Goal: Use online tool/utility: Utilize a website feature to perform a specific function

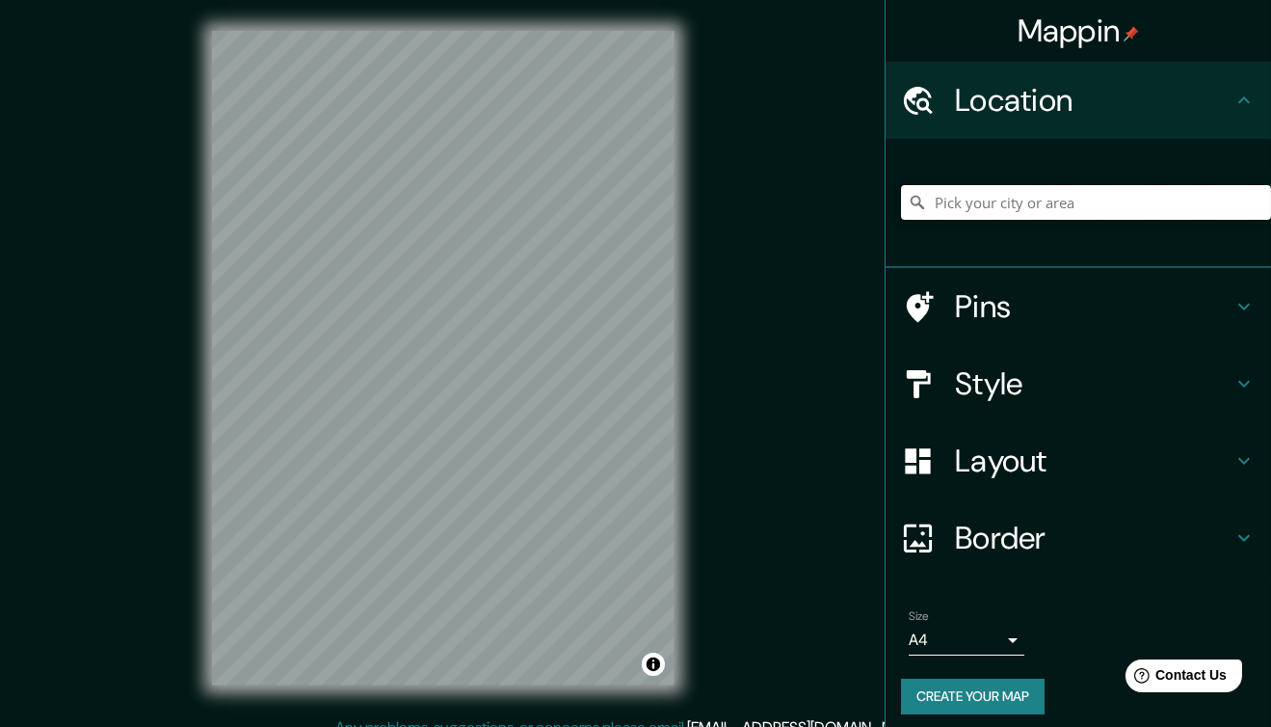
click at [957, 199] on input "Pick your city or area" at bounding box center [1086, 202] width 370 height 35
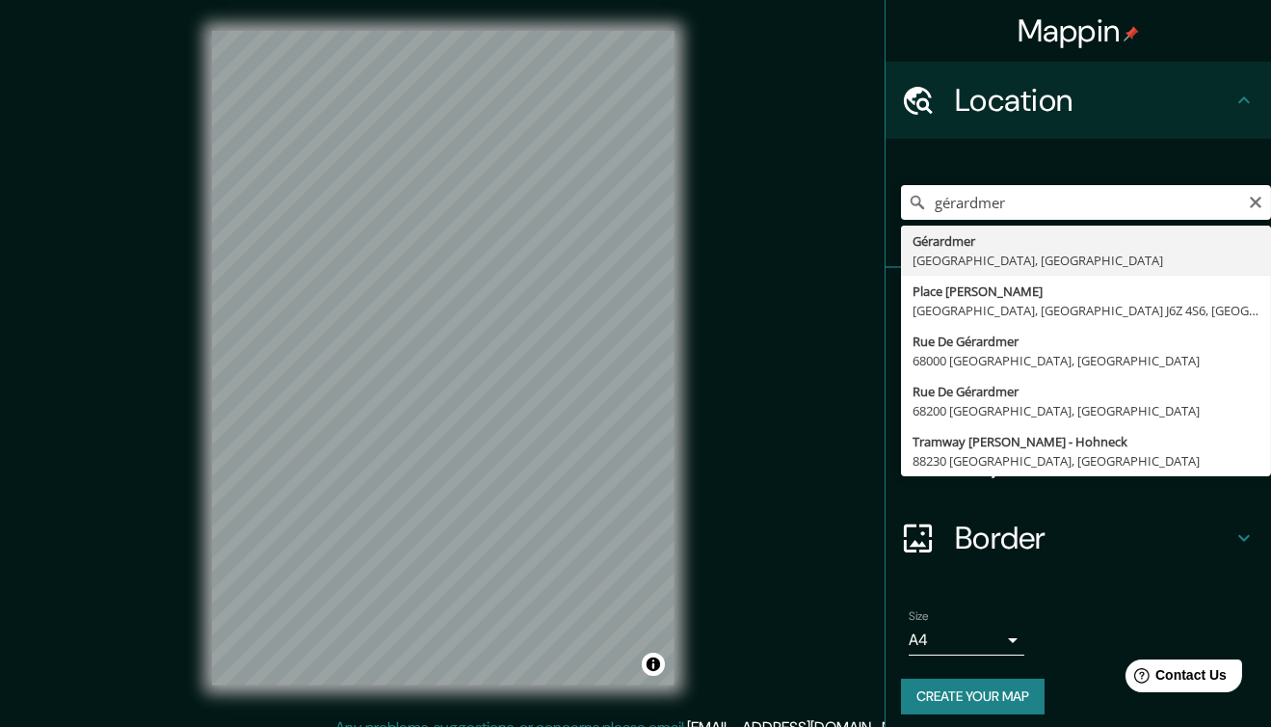
type input "[GEOGRAPHIC_DATA], [GEOGRAPHIC_DATA], [GEOGRAPHIC_DATA]"
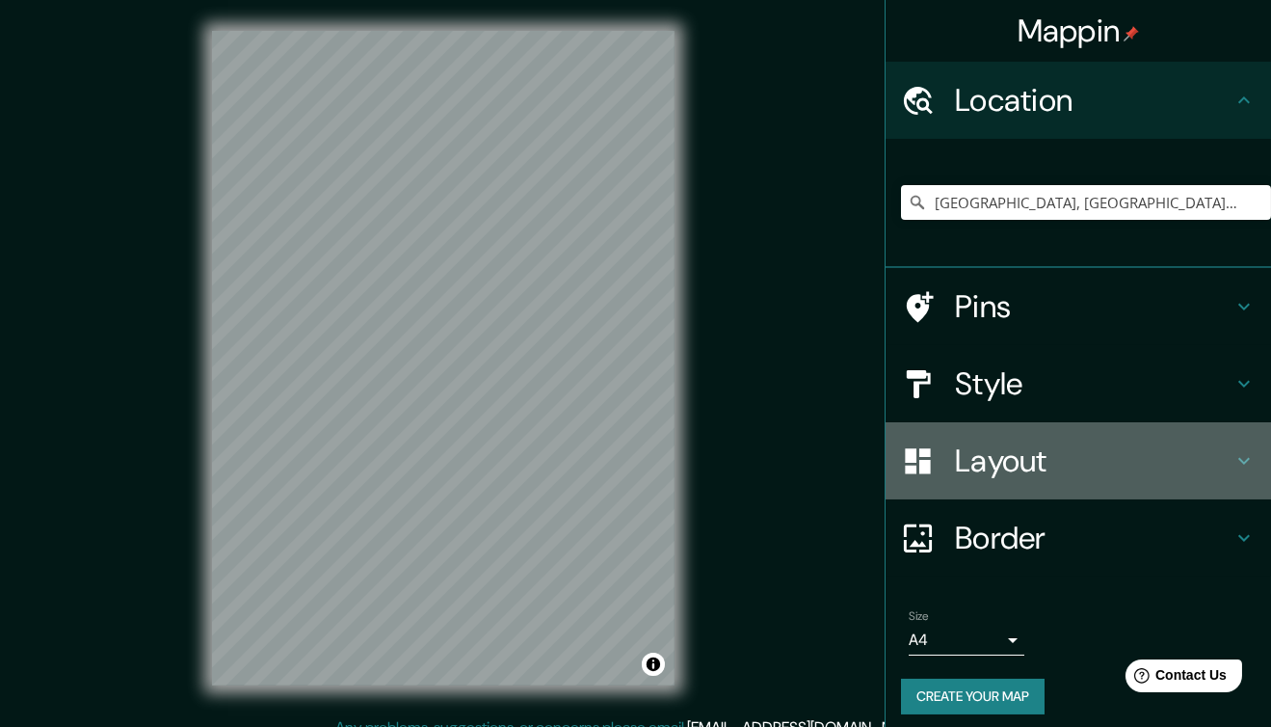
click at [973, 427] on div "Layout" at bounding box center [1079, 460] width 386 height 77
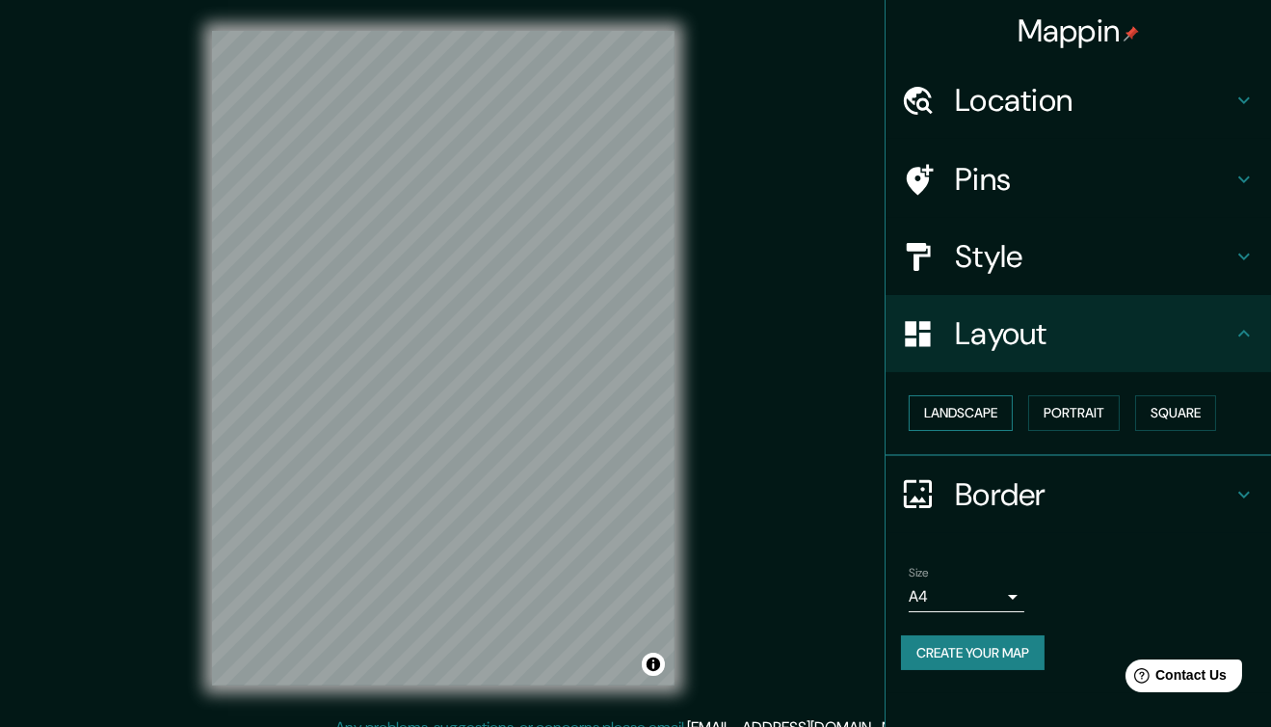
click at [975, 420] on button "Landscape" at bounding box center [961, 413] width 104 height 36
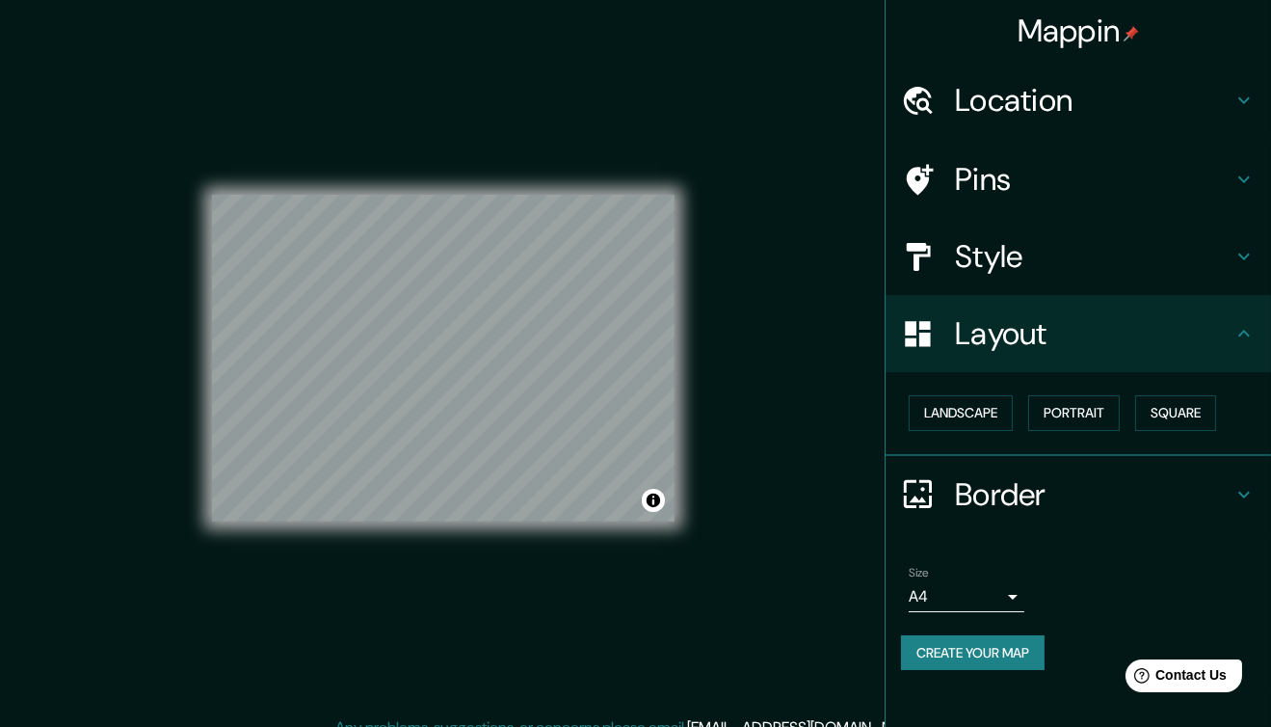
click at [1045, 258] on h4 "Style" at bounding box center [1094, 256] width 278 height 39
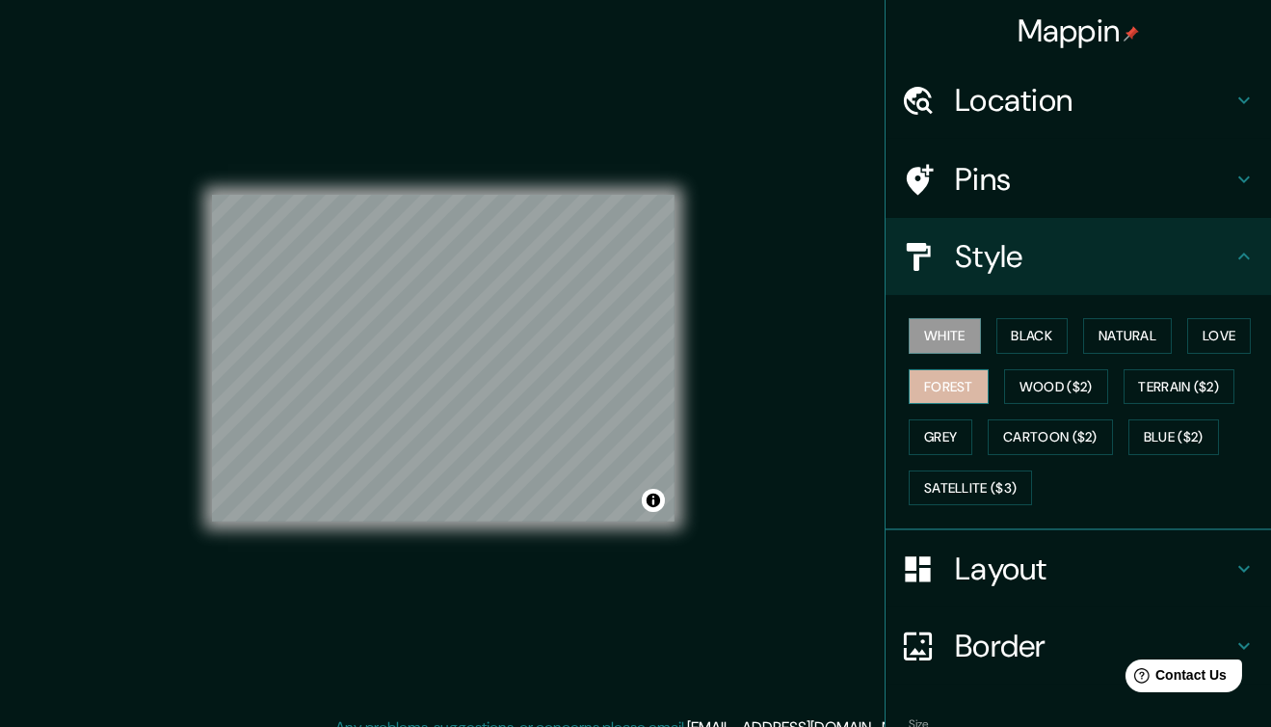
click at [957, 385] on button "Forest" at bounding box center [949, 387] width 80 height 36
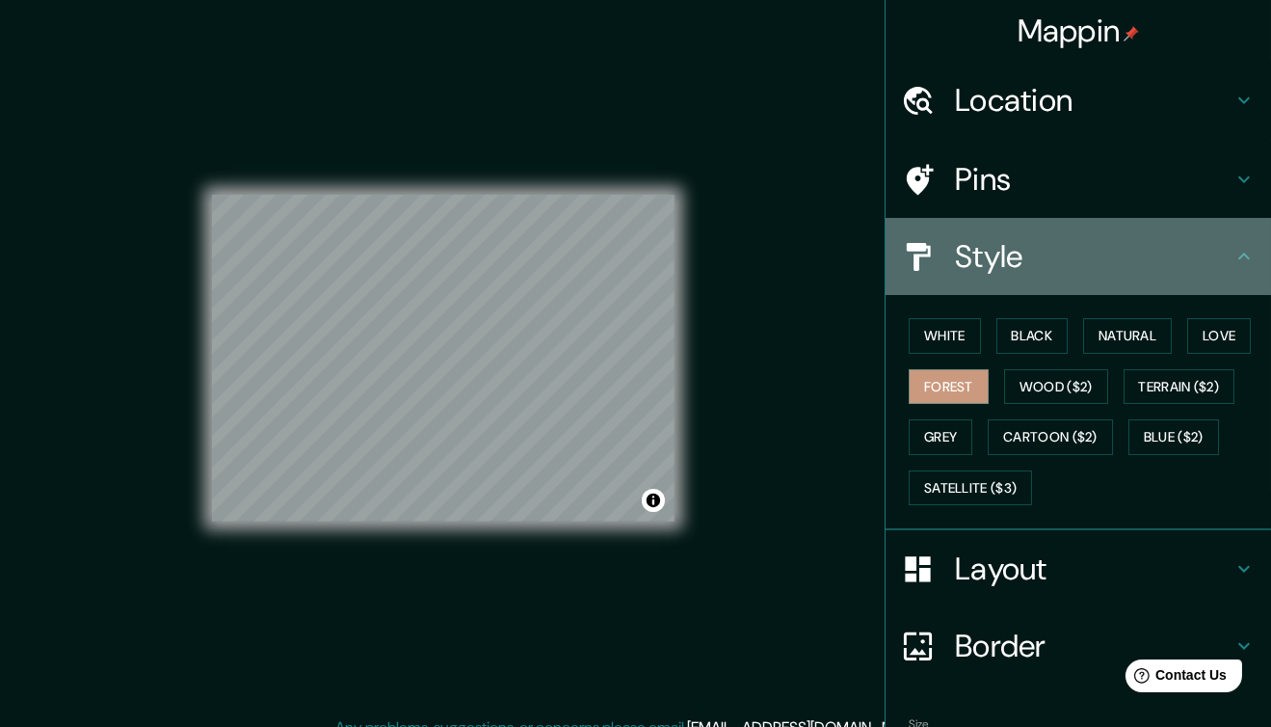
click at [1237, 239] on div "Style" at bounding box center [1079, 256] width 386 height 77
click at [1233, 250] on icon at bounding box center [1244, 256] width 23 height 23
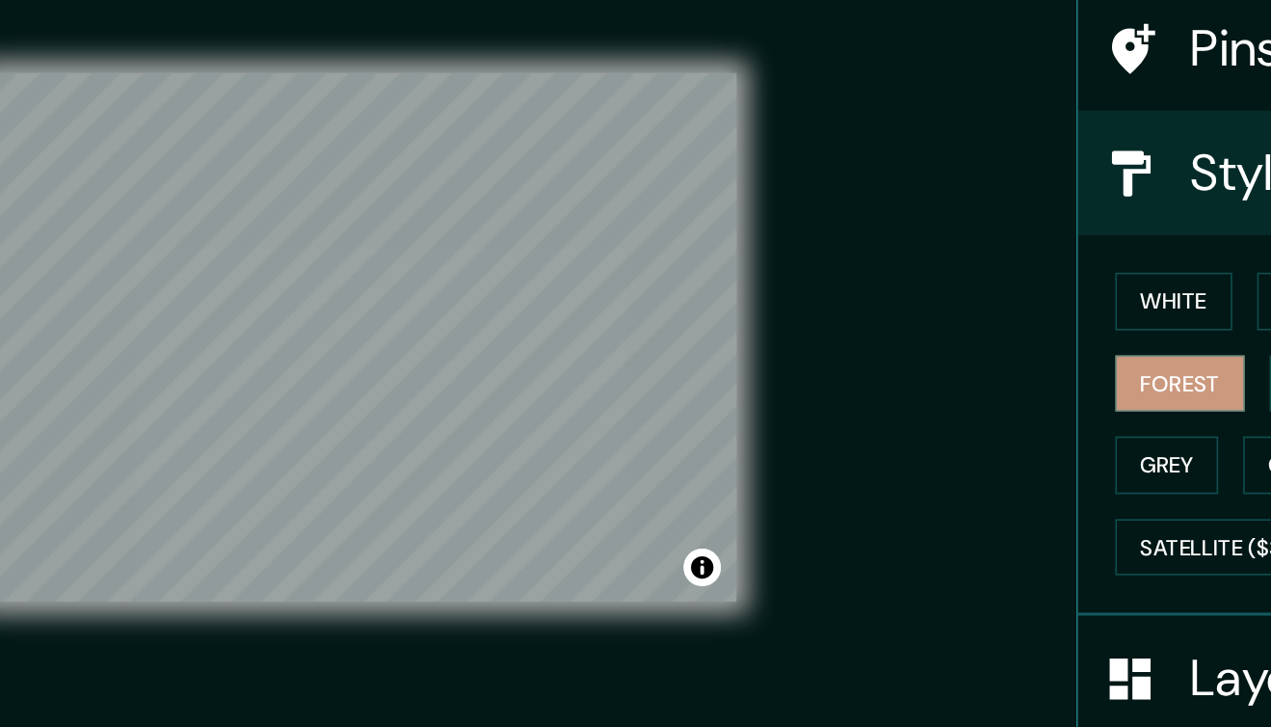
drag, startPoint x: 745, startPoint y: 310, endPoint x: 821, endPoint y: 216, distance: 121.3
click at [821, 216] on div "Mappin Location [GEOGRAPHIC_DATA], [GEOGRAPHIC_DATA], [GEOGRAPHIC_DATA] Pins St…" at bounding box center [635, 373] width 1271 height 747
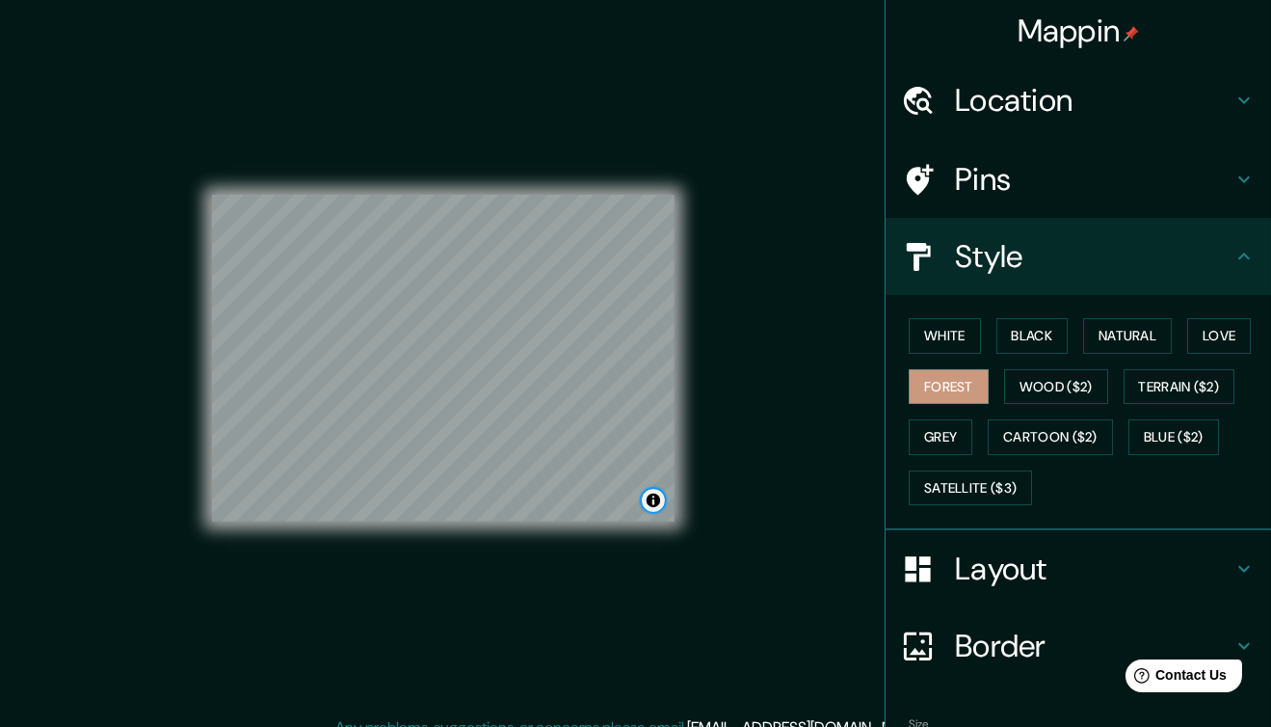
click at [652, 499] on button "Toggle attribution" at bounding box center [653, 500] width 23 height 23
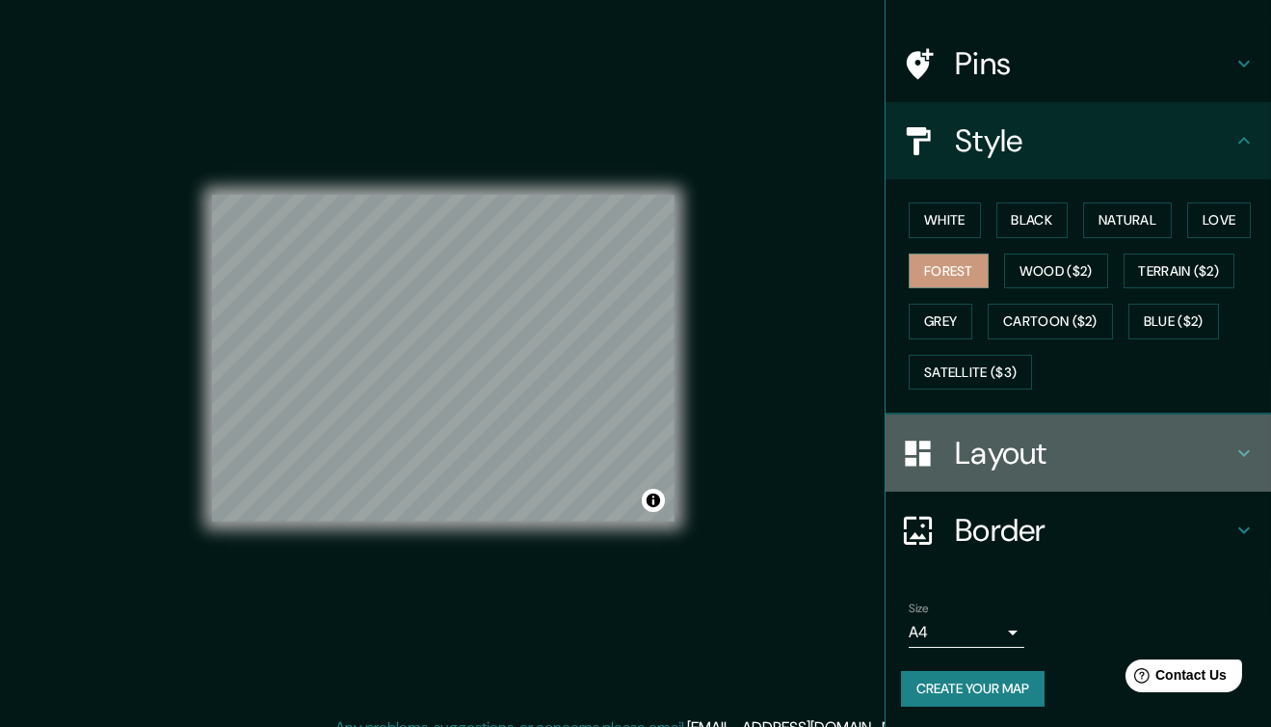
click at [1035, 449] on h4 "Layout" at bounding box center [1094, 453] width 278 height 39
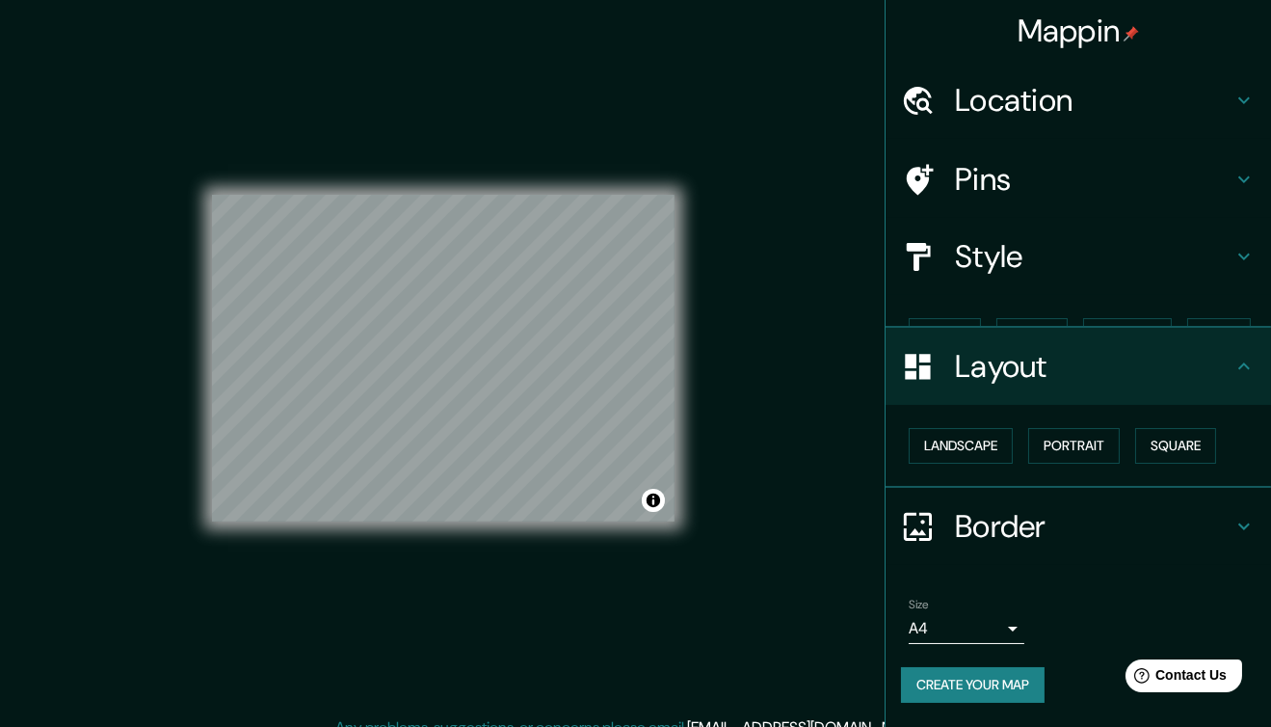
scroll to position [0, 0]
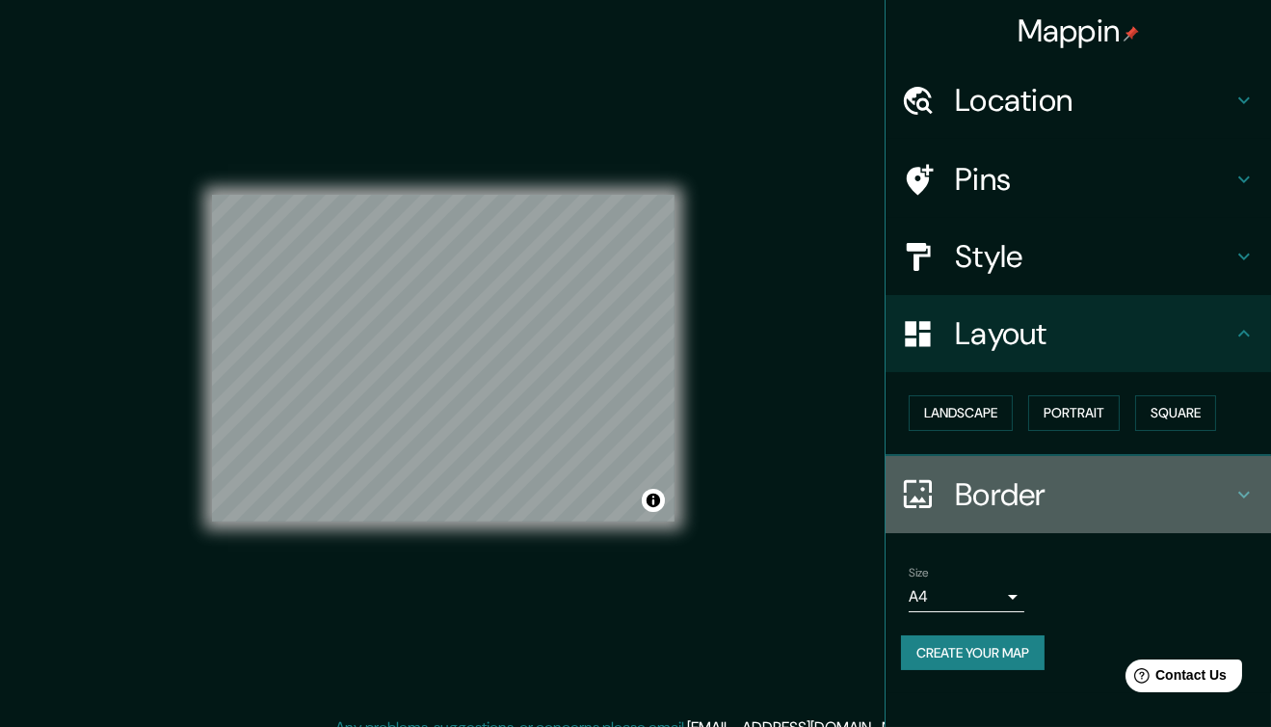
click at [1021, 480] on h4 "Border" at bounding box center [1094, 494] width 278 height 39
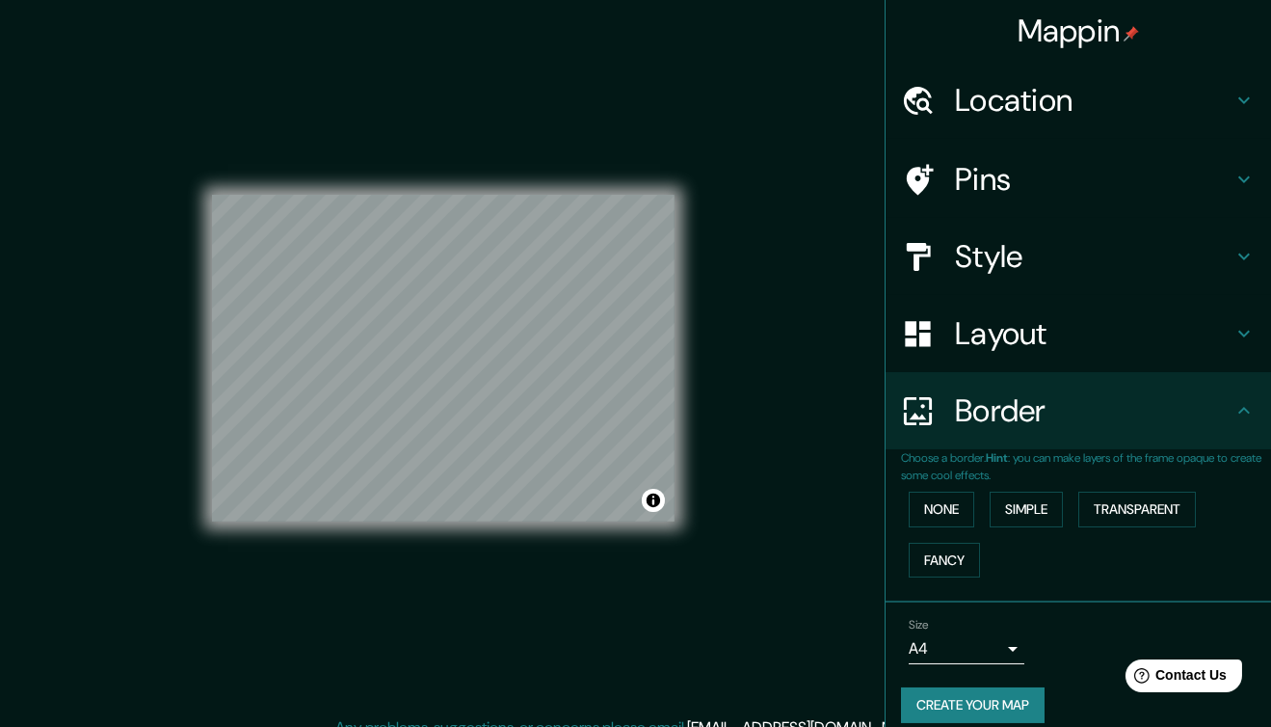
scroll to position [17, 0]
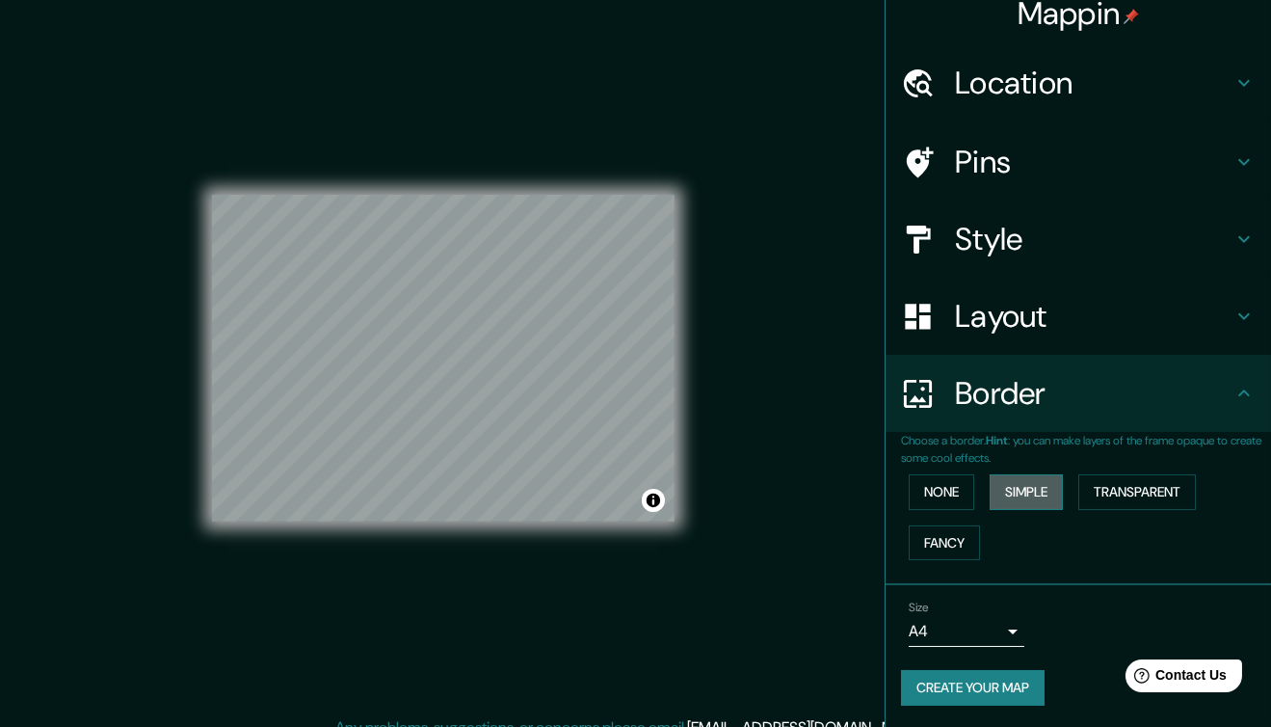
click at [1016, 500] on button "Simple" at bounding box center [1026, 492] width 73 height 36
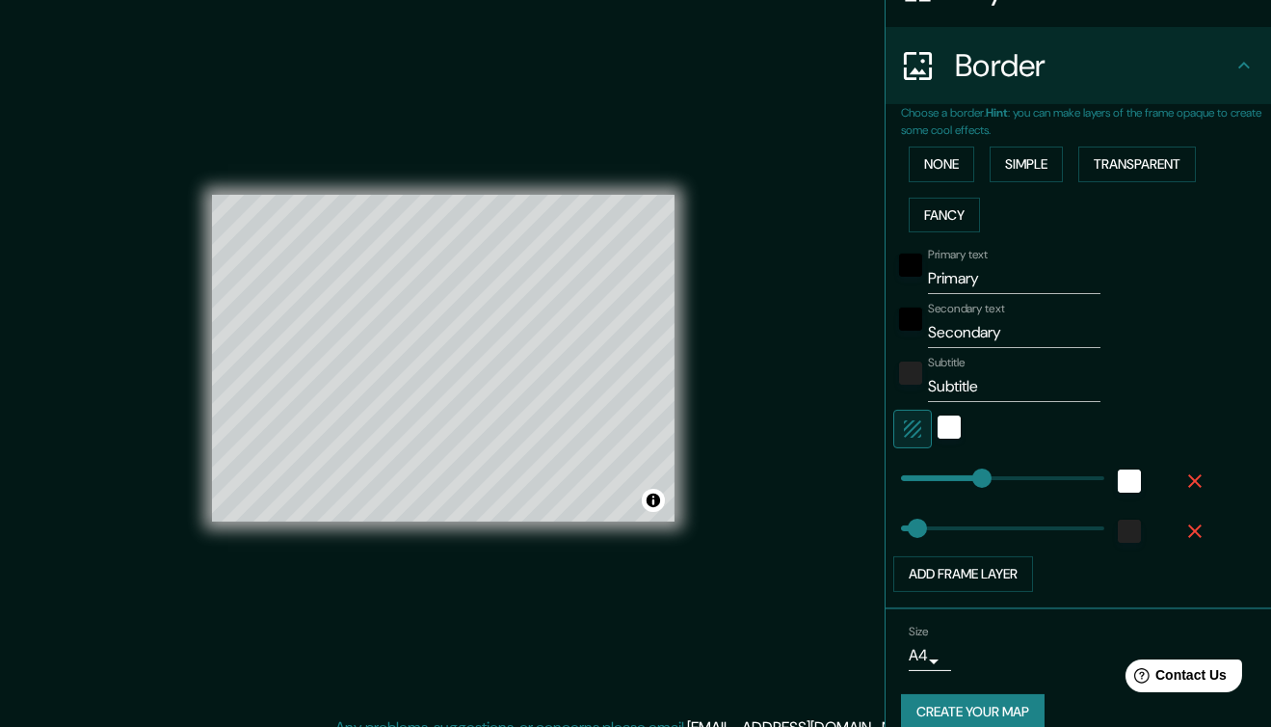
scroll to position [368, 0]
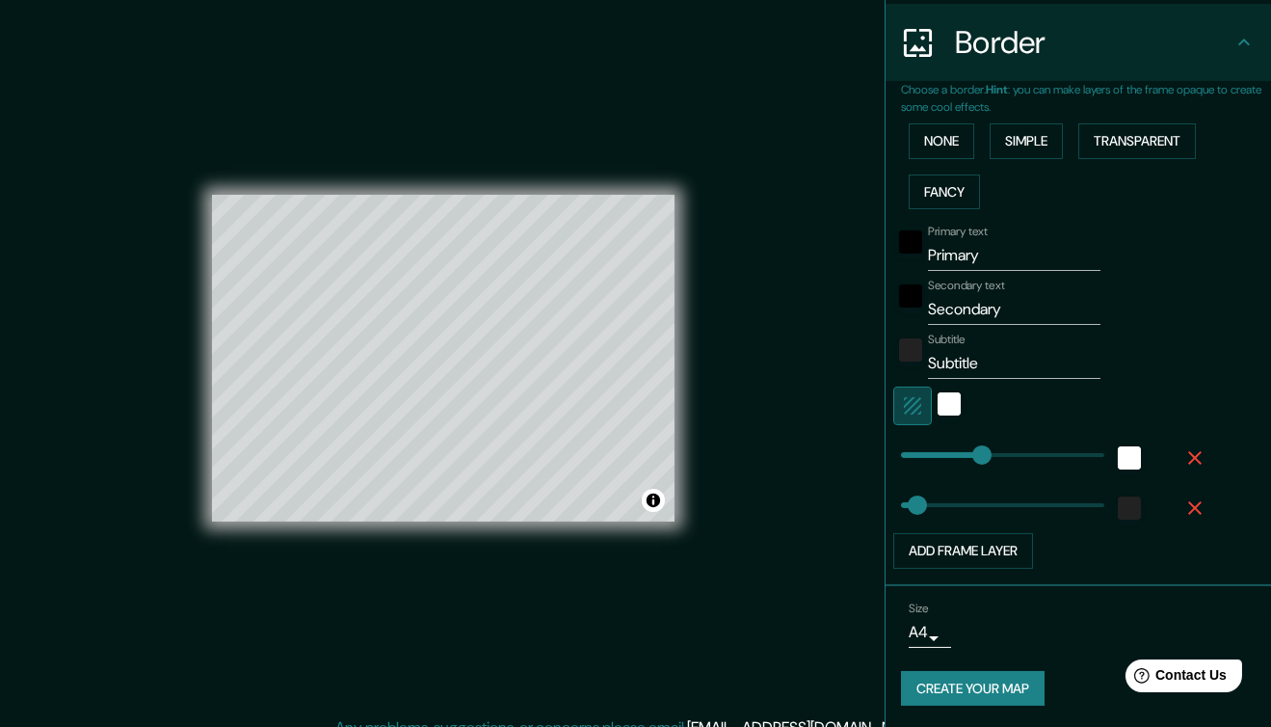
click at [901, 399] on icon "button" at bounding box center [912, 405] width 23 height 23
type input "38"
click at [1119, 147] on button "Transparent" at bounding box center [1138, 141] width 118 height 36
click at [907, 396] on icon "button" at bounding box center [912, 405] width 23 height 23
type input "230"
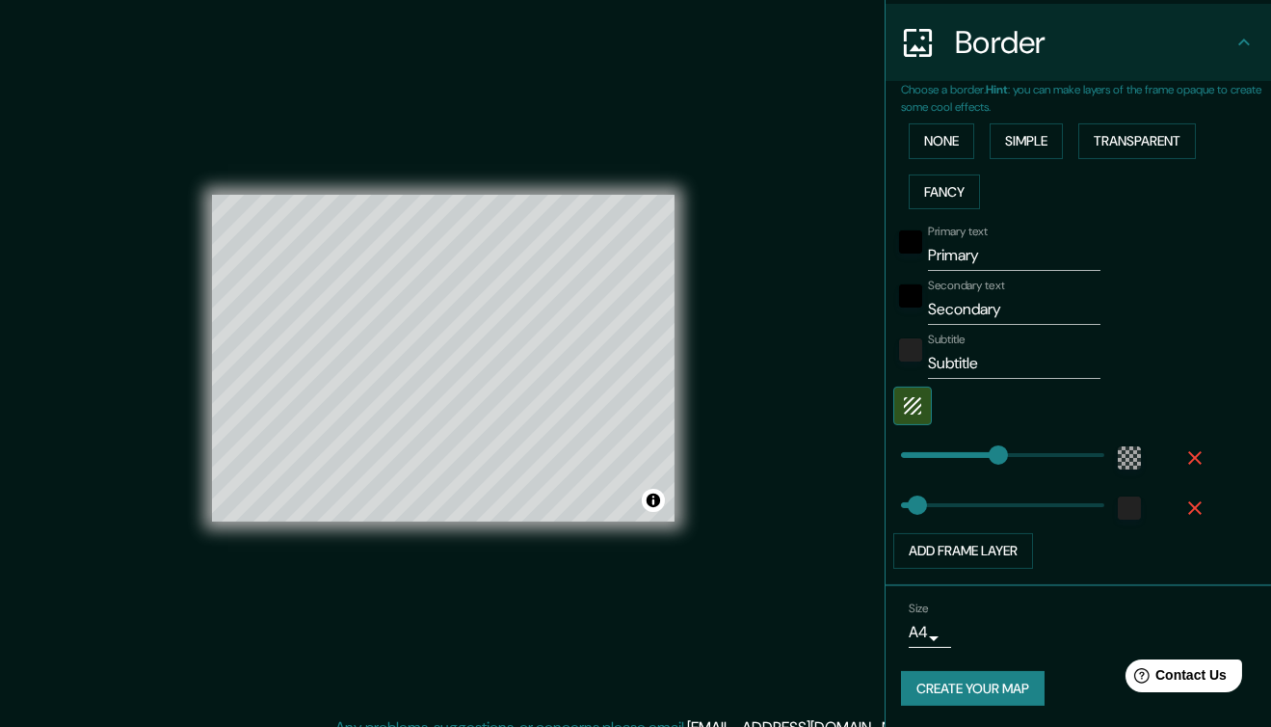
type input "38"
click at [970, 545] on button "Add frame layer" at bounding box center [964, 551] width 140 height 36
type input "230"
type input "38"
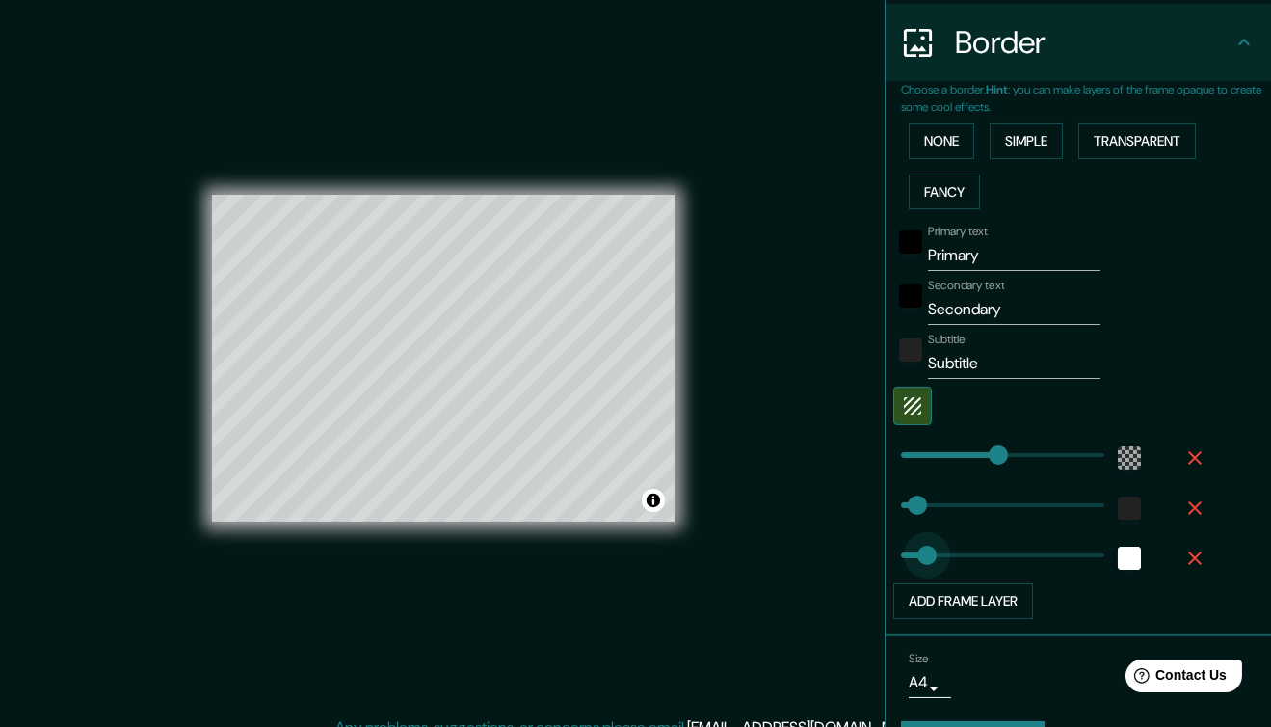
type input "50"
drag, startPoint x: 967, startPoint y: 544, endPoint x: 908, endPoint y: 568, distance: 63.5
type input "230"
type input "38"
type input "139"
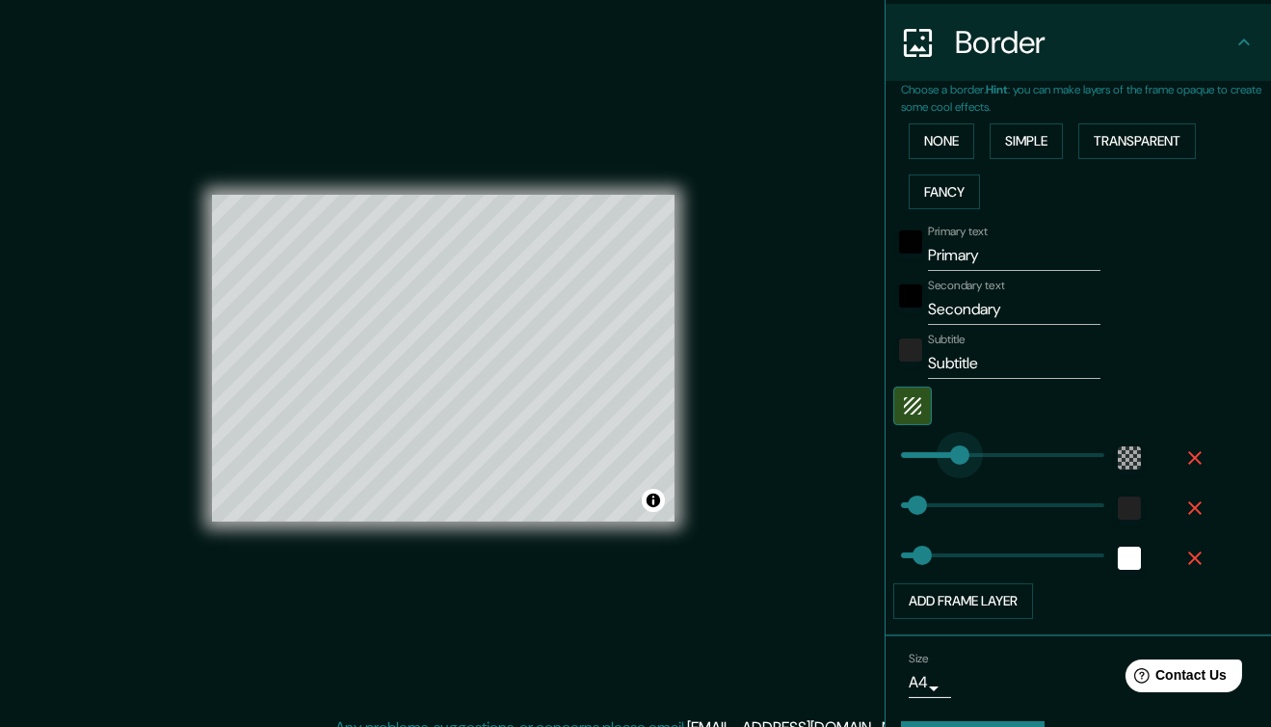
drag, startPoint x: 979, startPoint y: 446, endPoint x: 946, endPoint y: 446, distance: 33.7
type input "38"
type input "105"
drag, startPoint x: 946, startPoint y: 446, endPoint x: 931, endPoint y: 445, distance: 14.5
type input "38"
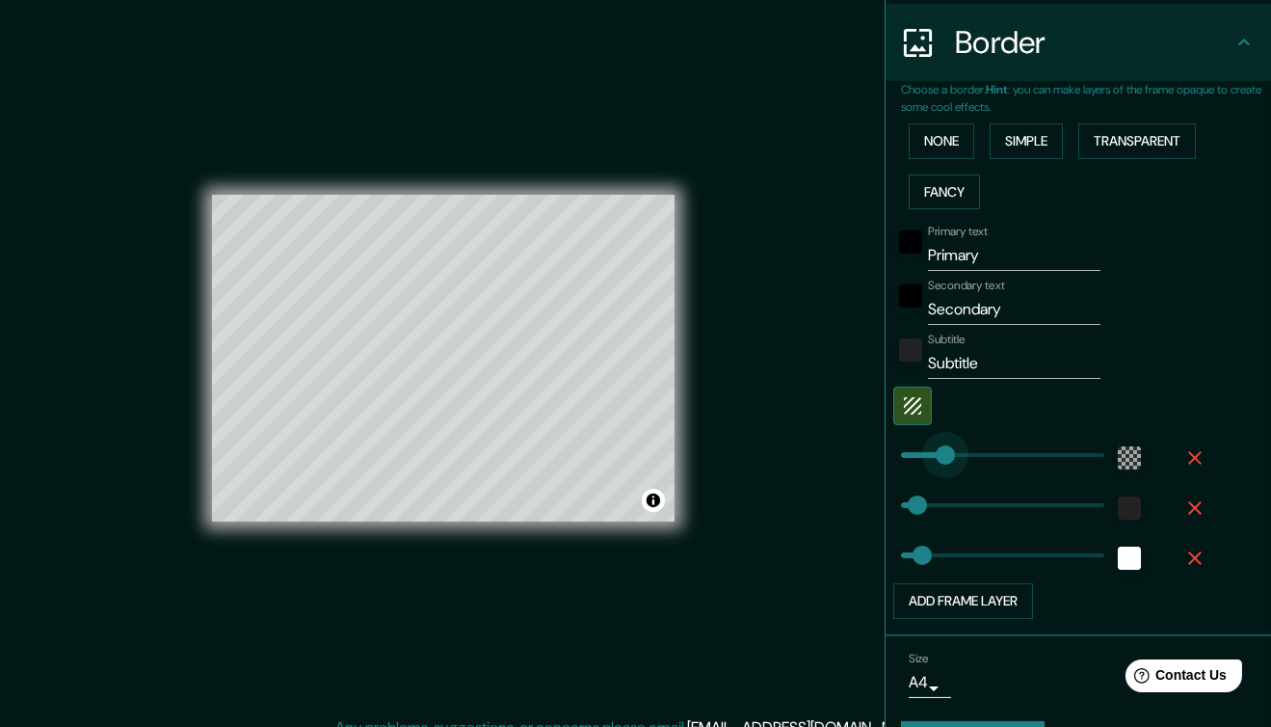
type input "100"
click at [1118, 496] on div "color-222222" at bounding box center [1129, 507] width 23 height 23
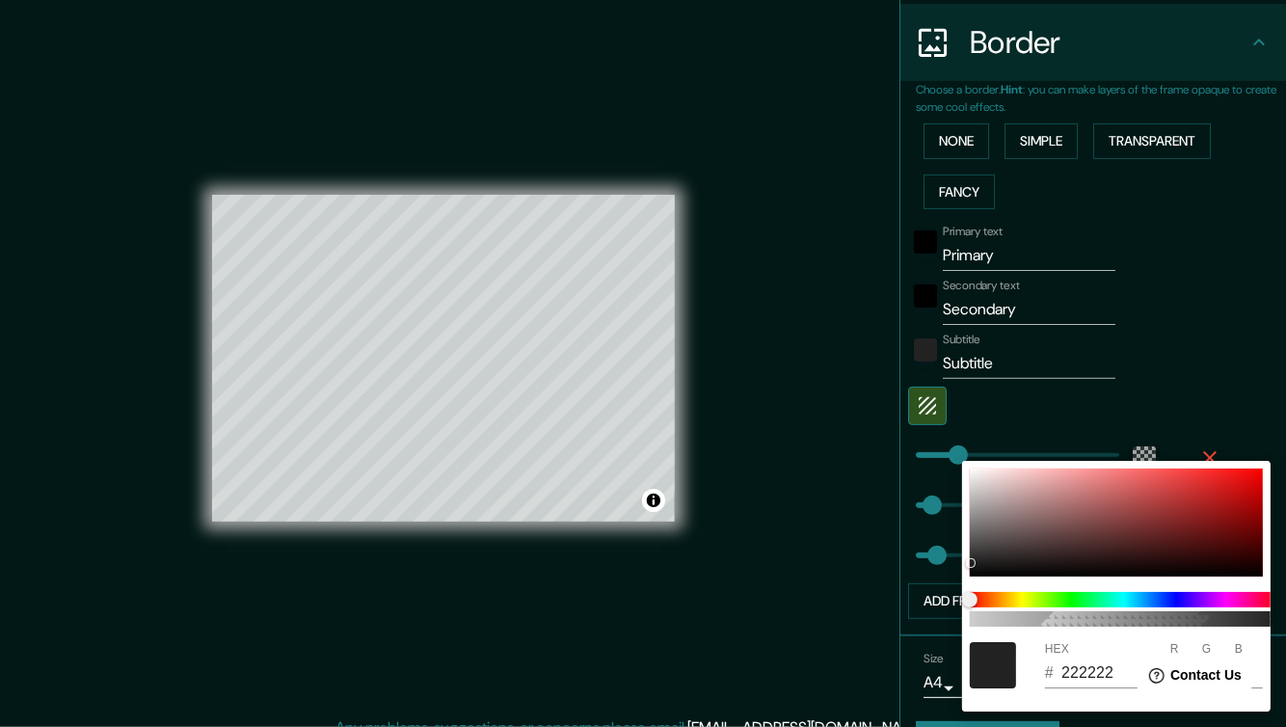
click at [1164, 348] on div at bounding box center [643, 363] width 1286 height 727
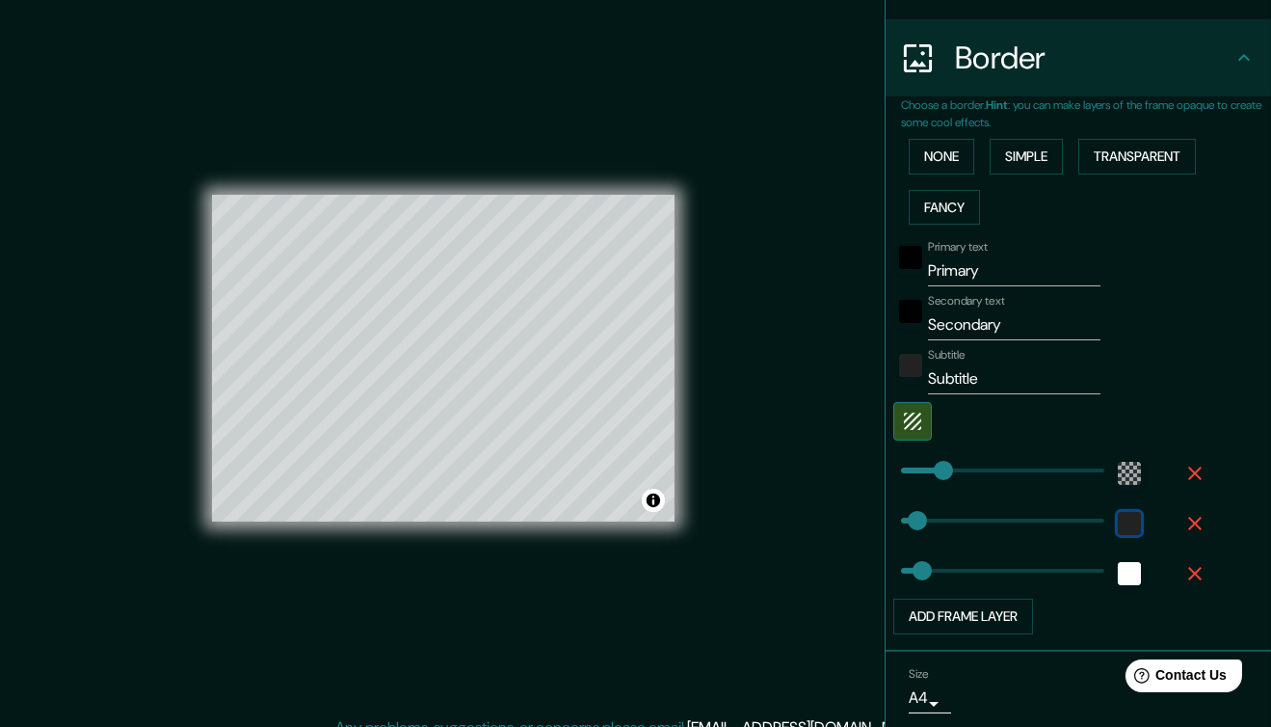
scroll to position [418, 0]
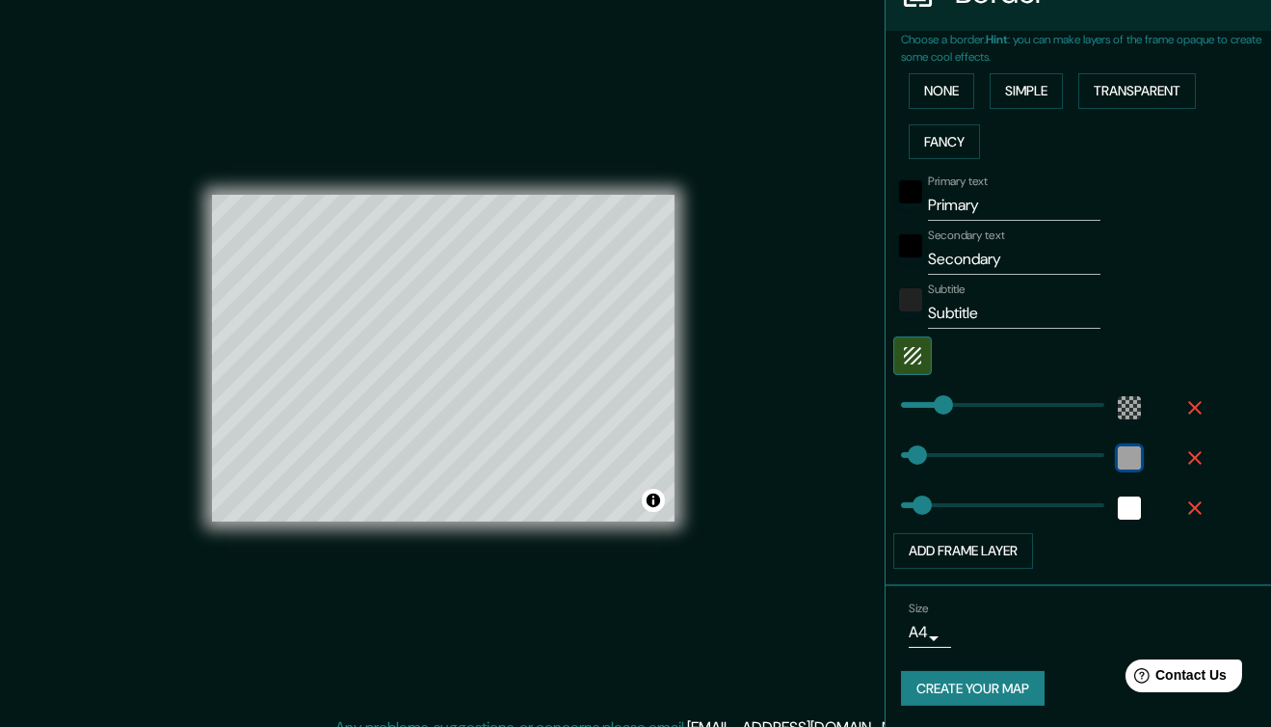
click at [1118, 454] on div "color-222222" at bounding box center [1129, 457] width 23 height 23
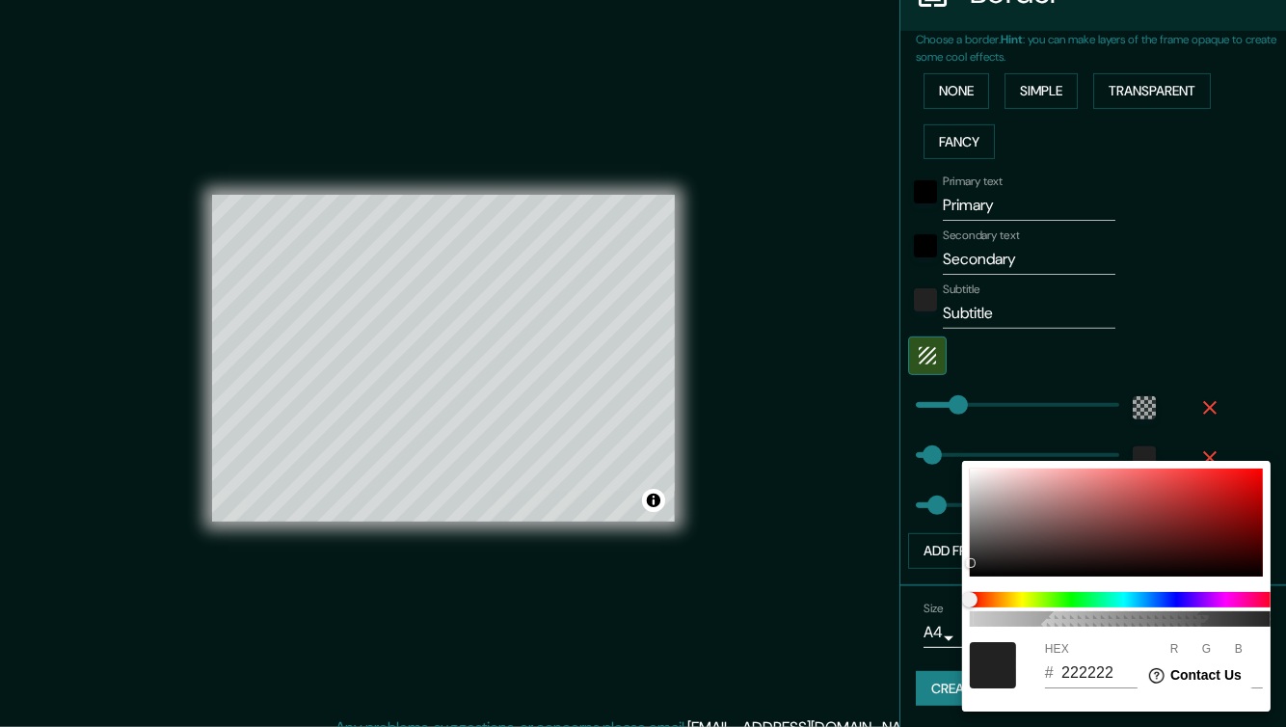
click at [1187, 334] on div at bounding box center [643, 363] width 1286 height 727
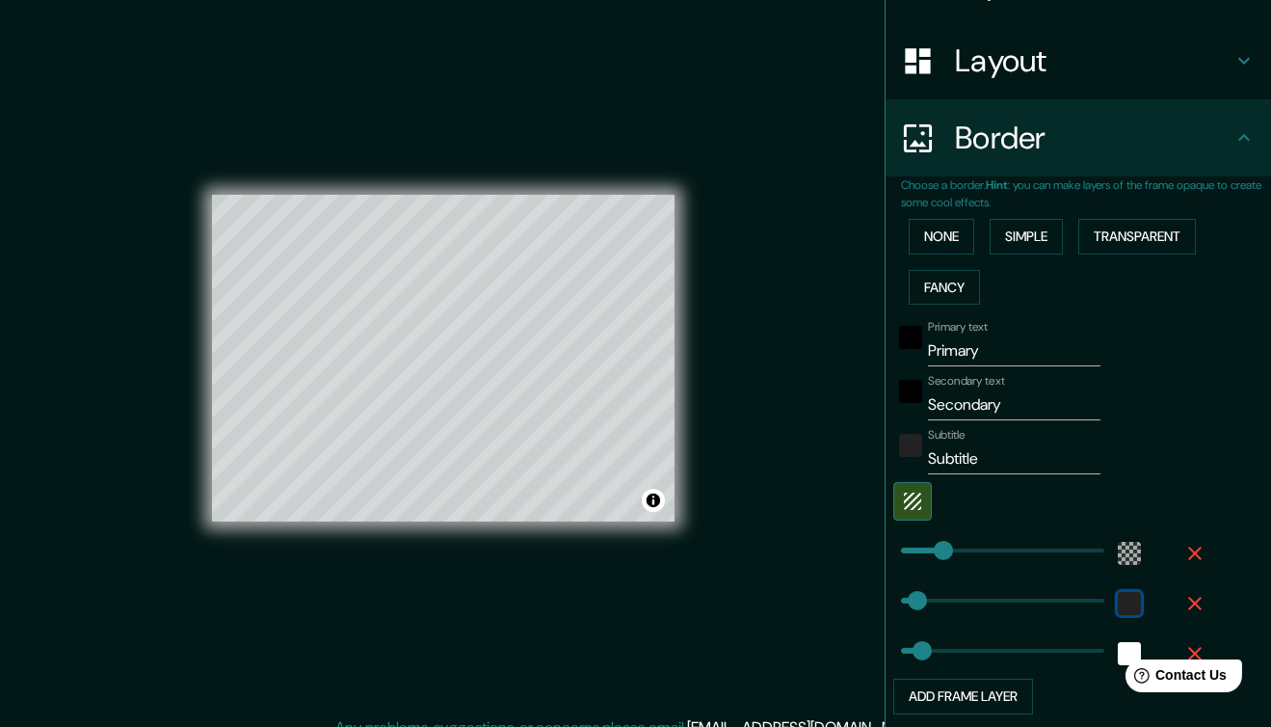
scroll to position [239, 0]
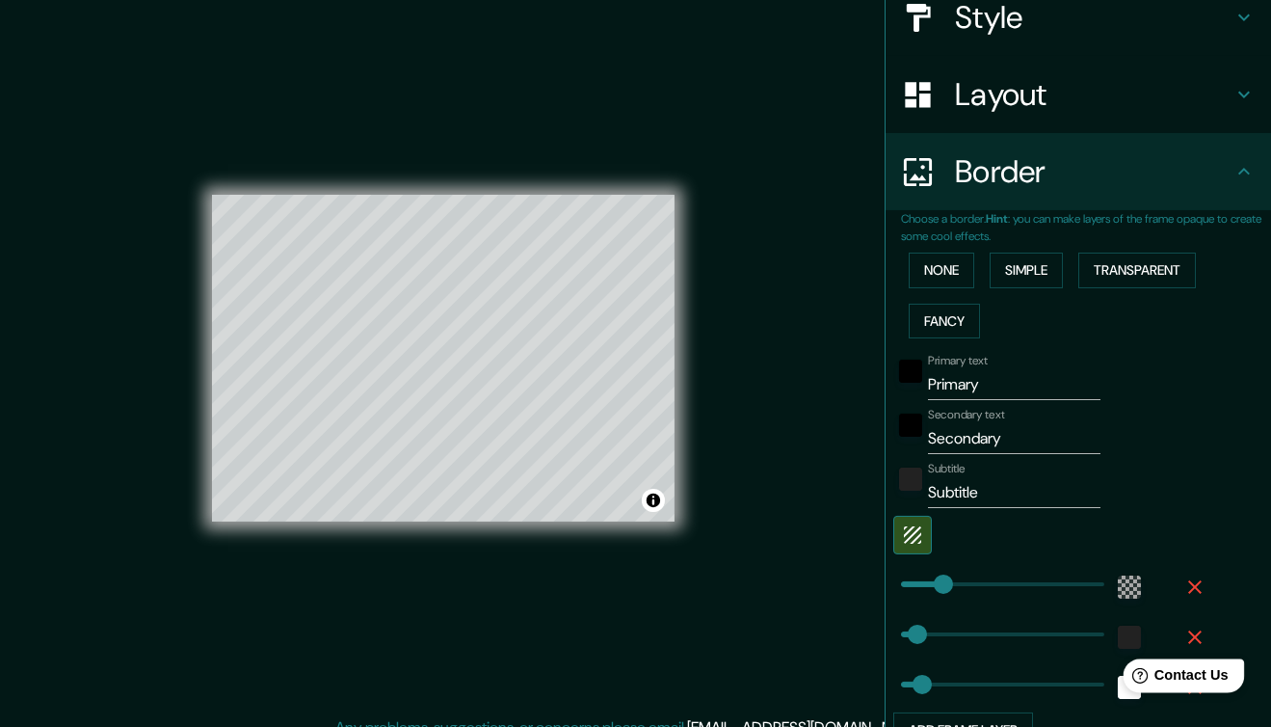
click at [1187, 679] on span "Contact Us" at bounding box center [1191, 674] width 74 height 16
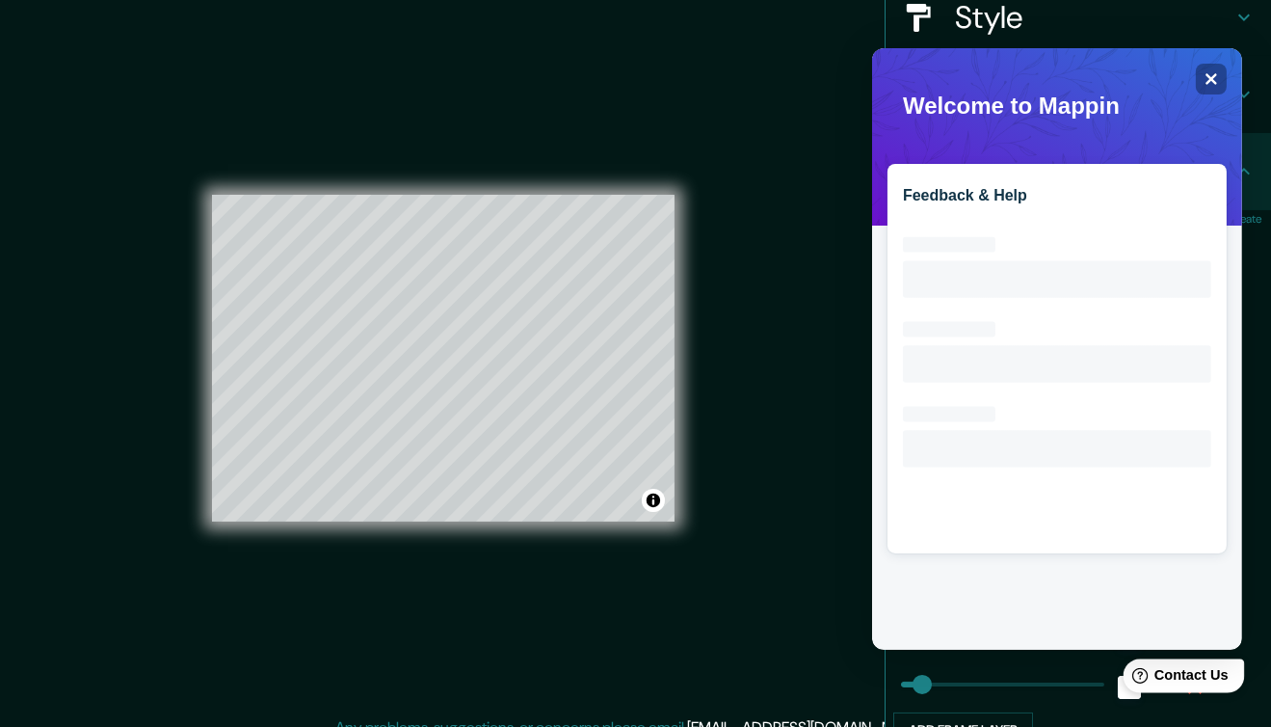
scroll to position [0, 0]
click at [1216, 75] on icon "Close" at bounding box center [1210, 78] width 14 height 14
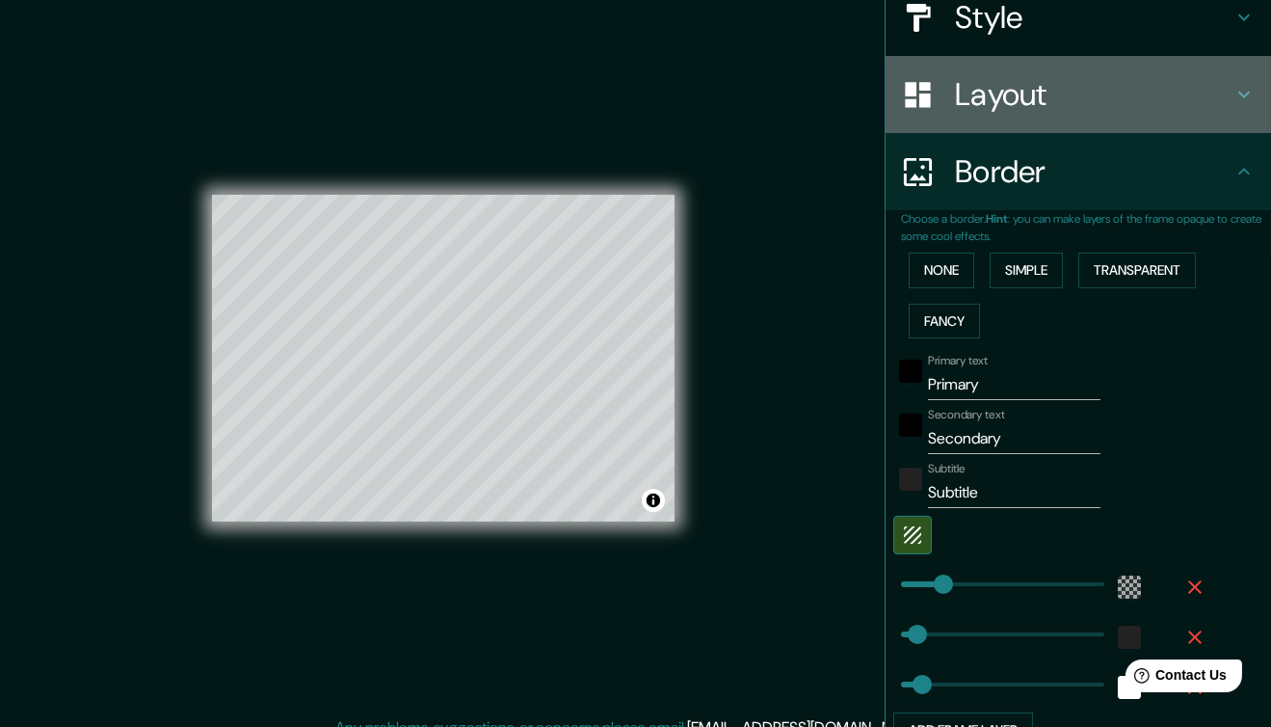
click at [1111, 82] on h4 "Layout" at bounding box center [1094, 94] width 278 height 39
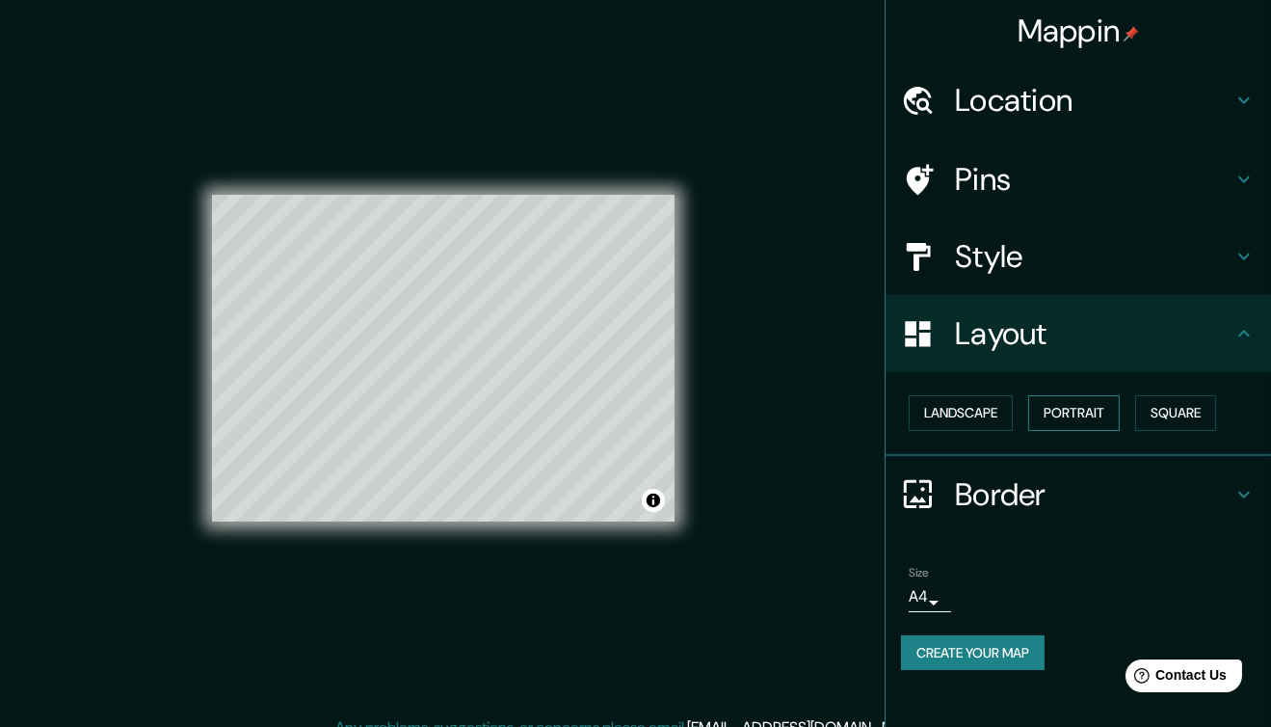
scroll to position [19, 0]
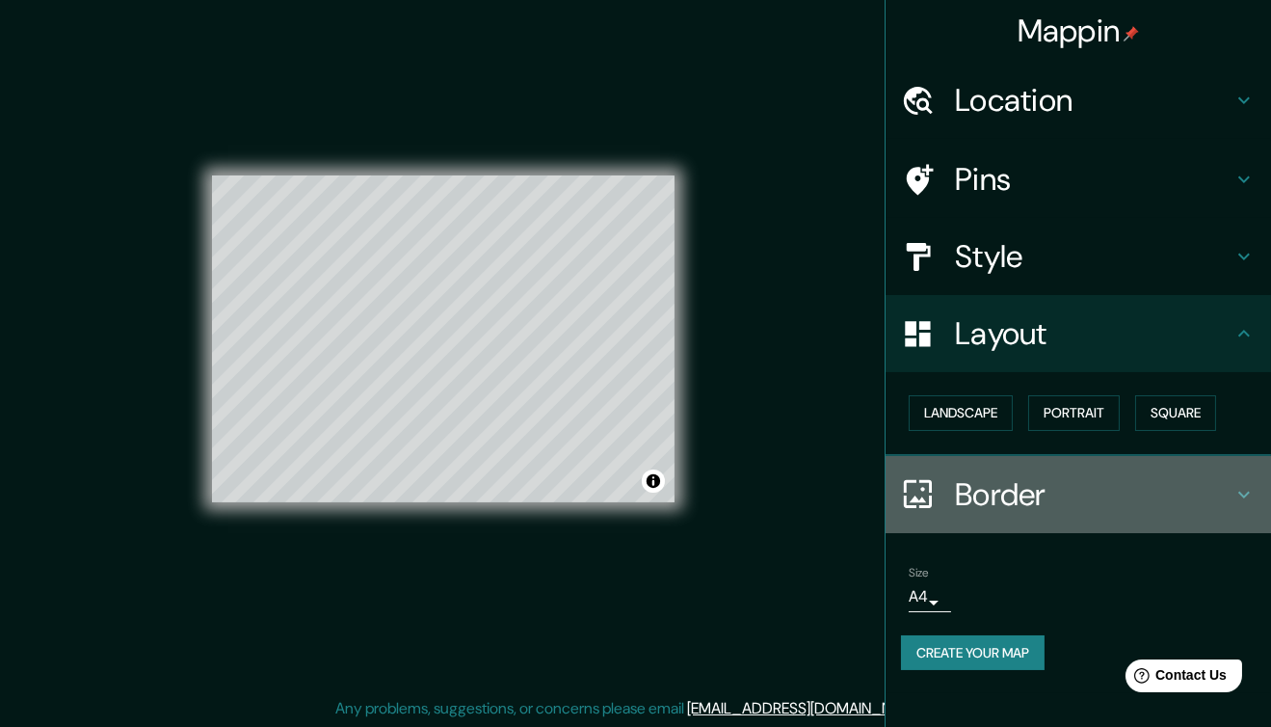
click at [1085, 501] on h4 "Border" at bounding box center [1094, 494] width 278 height 39
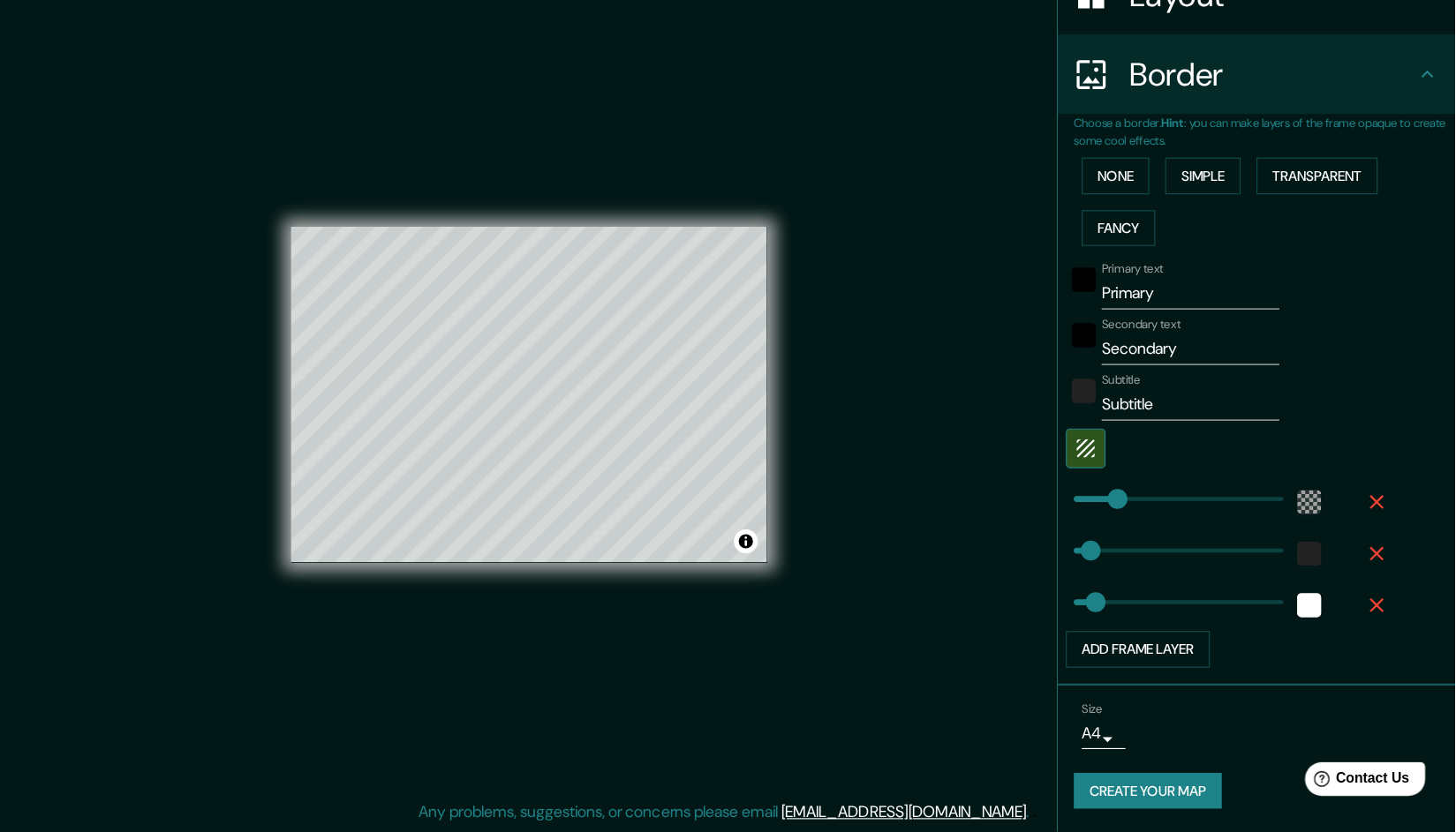
scroll to position [213, 0]
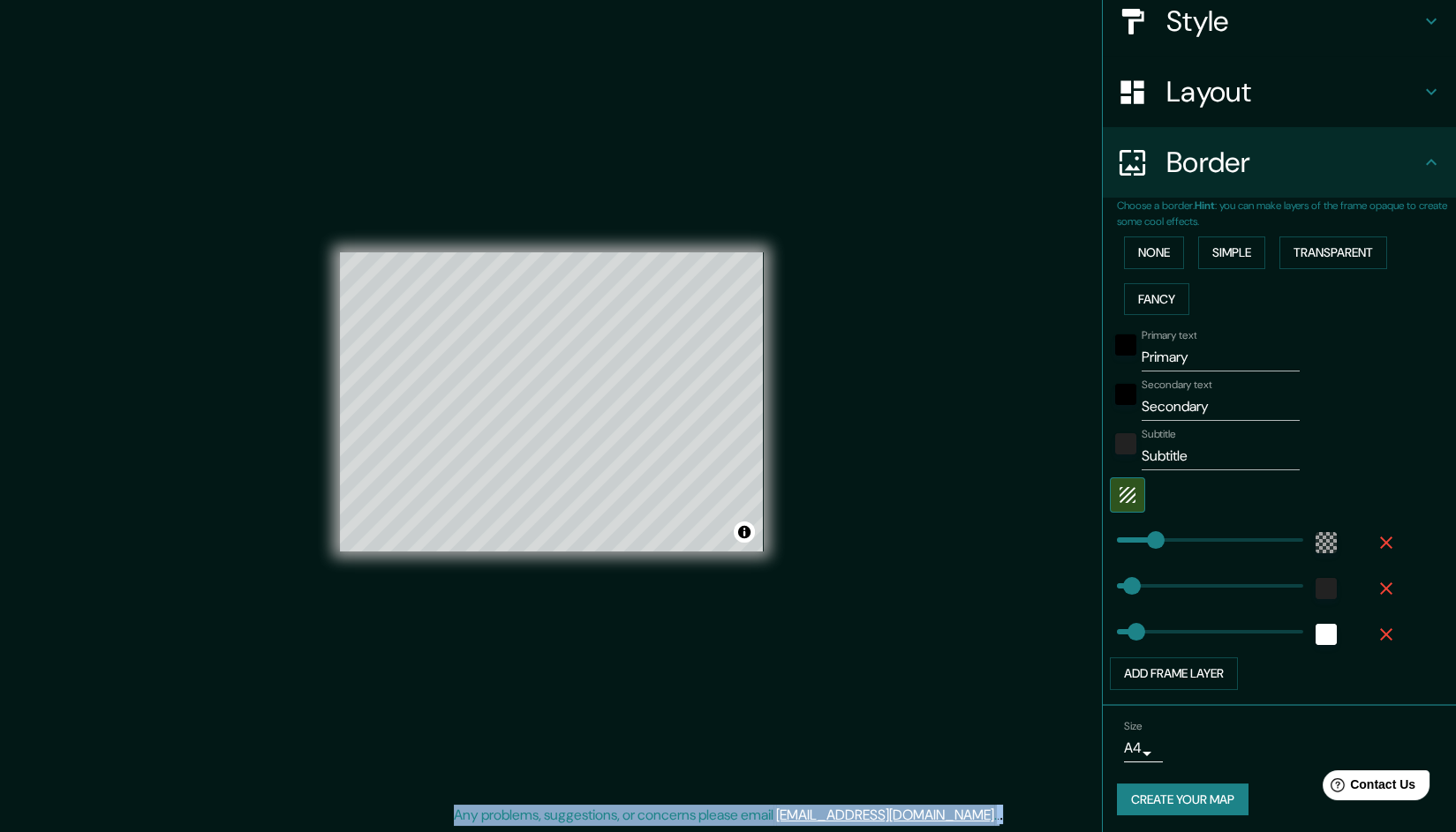
drag, startPoint x: 1039, startPoint y: 574, endPoint x: 1009, endPoint y: 561, distance: 32.7
click at [1009, 561] on div "Mappin Location [GEOGRAPHIC_DATA], [GEOGRAPHIC_DATA], [GEOGRAPHIC_DATA] Pins St…" at bounding box center [728, 416] width 1456 height 834
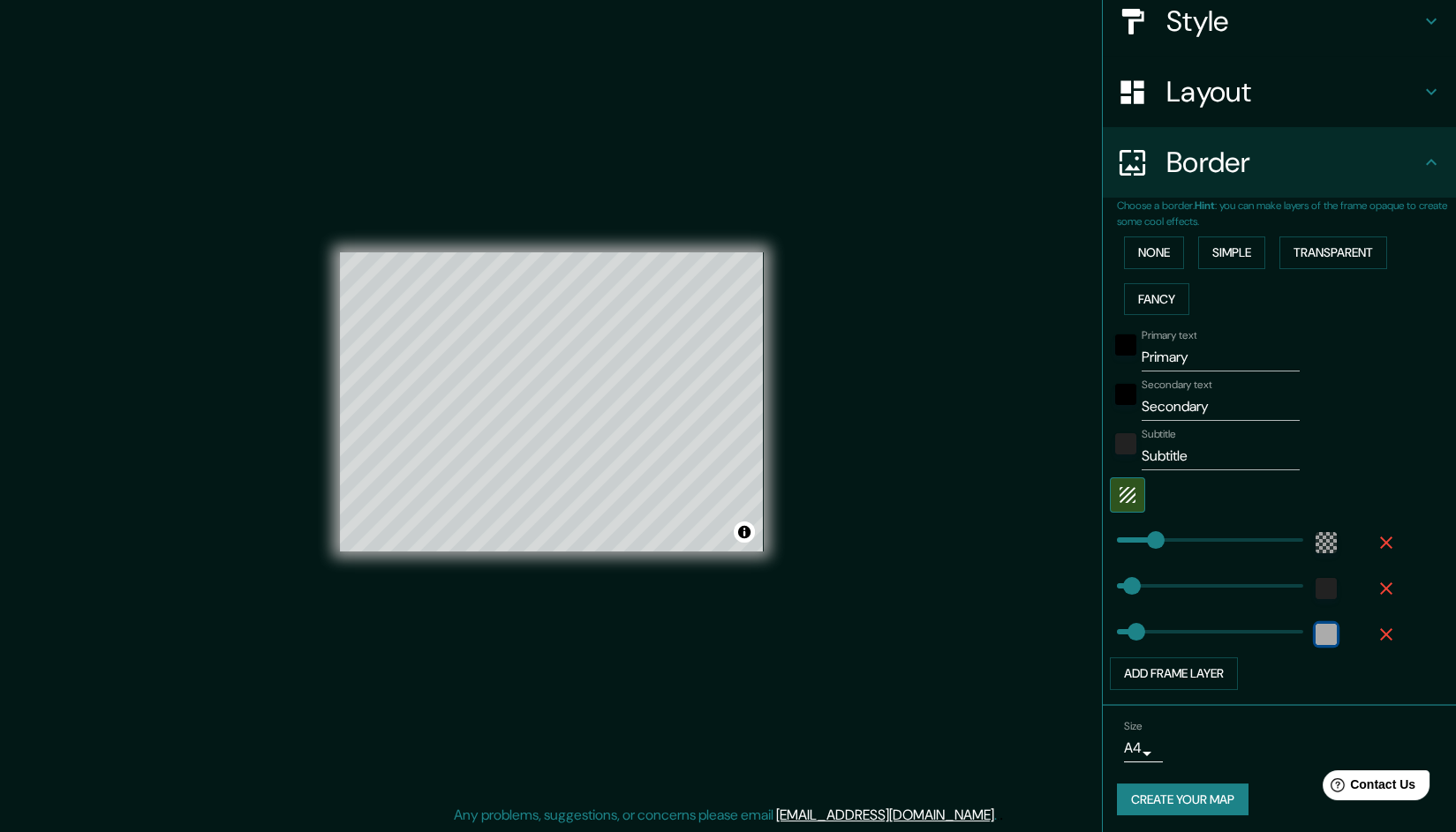
click at [1177, 636] on div "white" at bounding box center [1325, 634] width 21 height 21
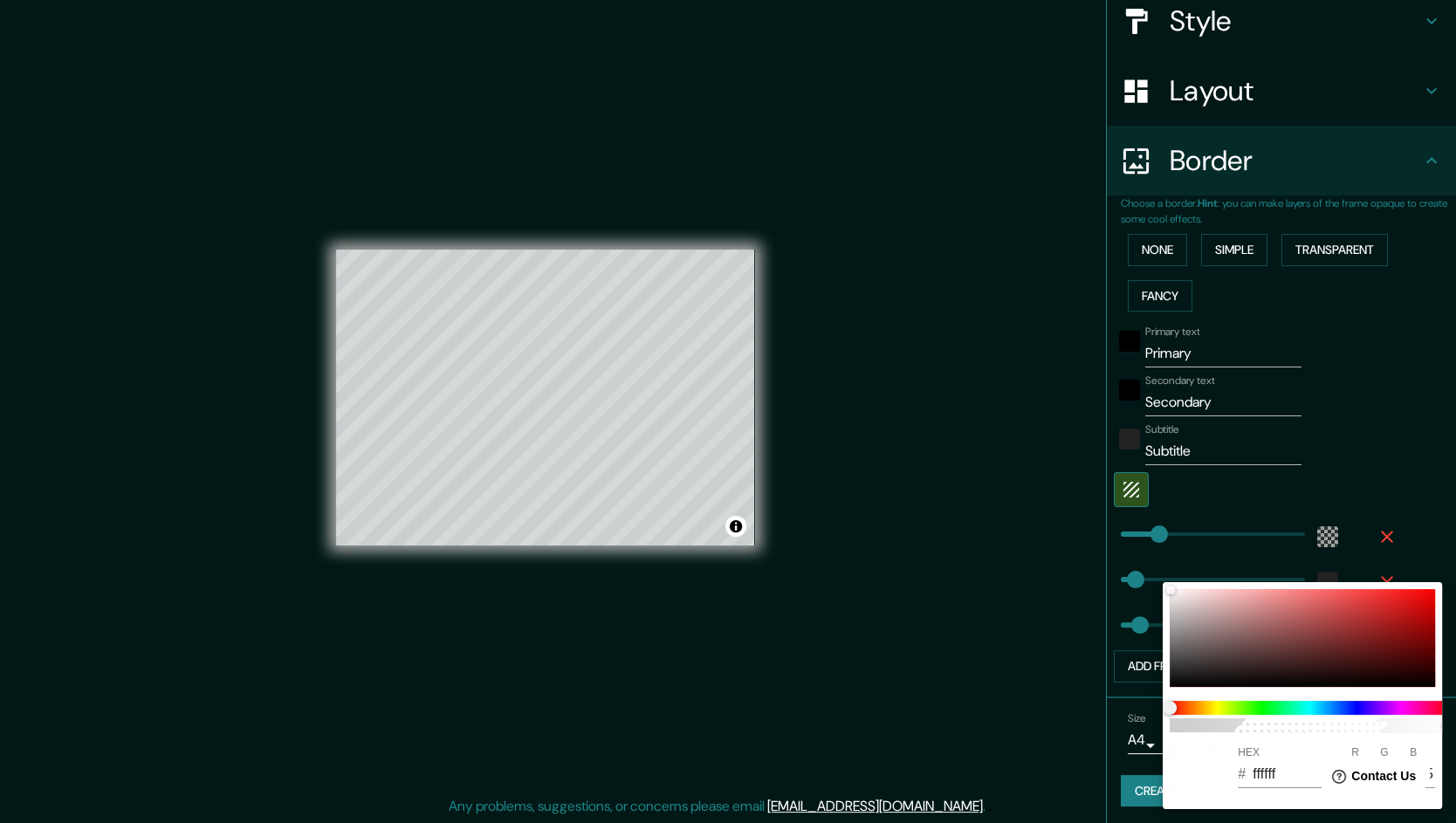
click at [1164, 657] on iframe at bounding box center [1368, 780] width 136 height 49
click at [1164, 657] on input "ffffff" at bounding box center [1287, 774] width 69 height 28
paste input "000000"
type input "38"
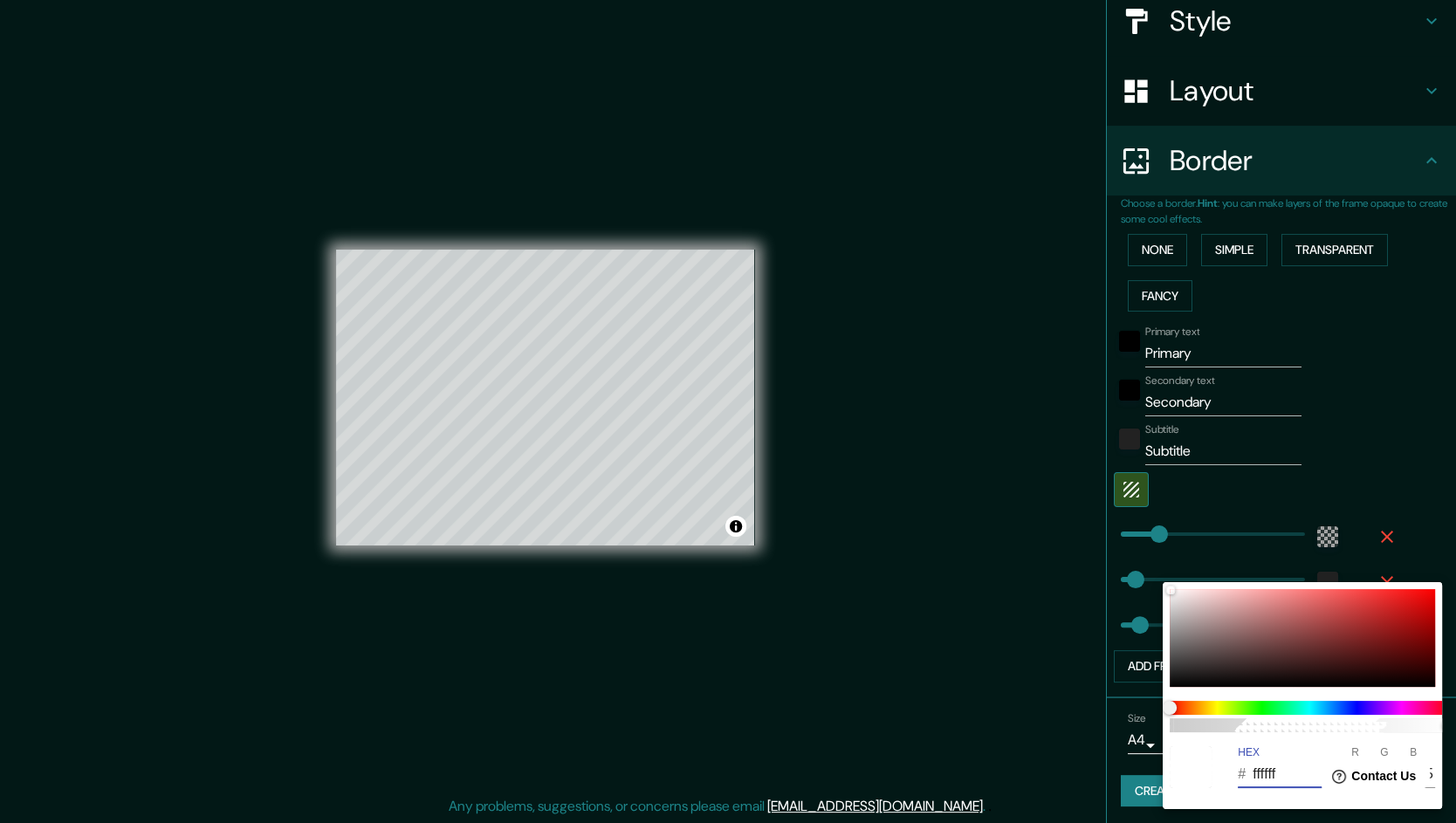
type input "000000"
type input "0"
type input "000000"
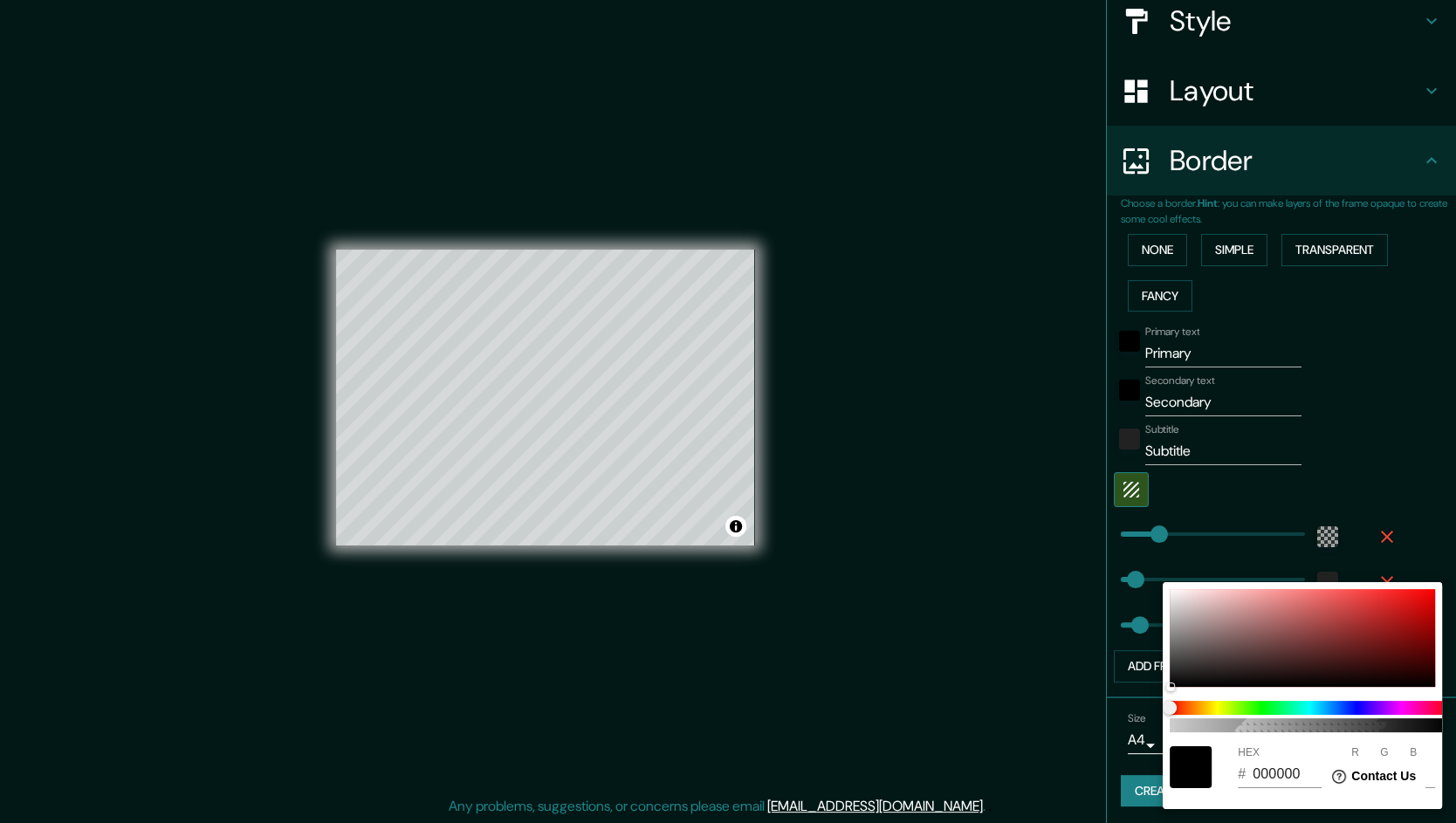
click at [1164, 431] on div at bounding box center [728, 411] width 1456 height 823
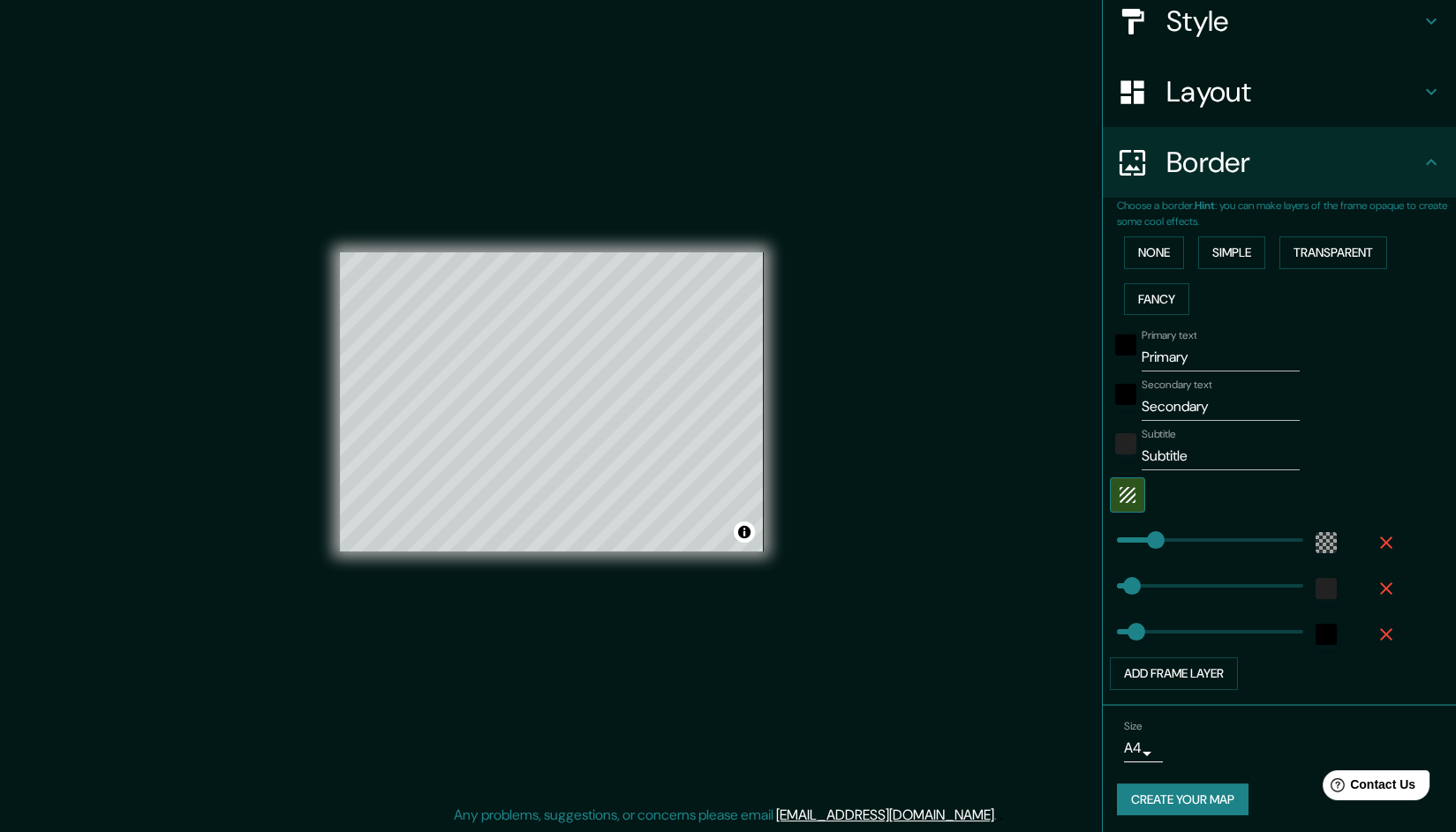
click at [1177, 619] on div at bounding box center [1325, 634] width 32 height 32
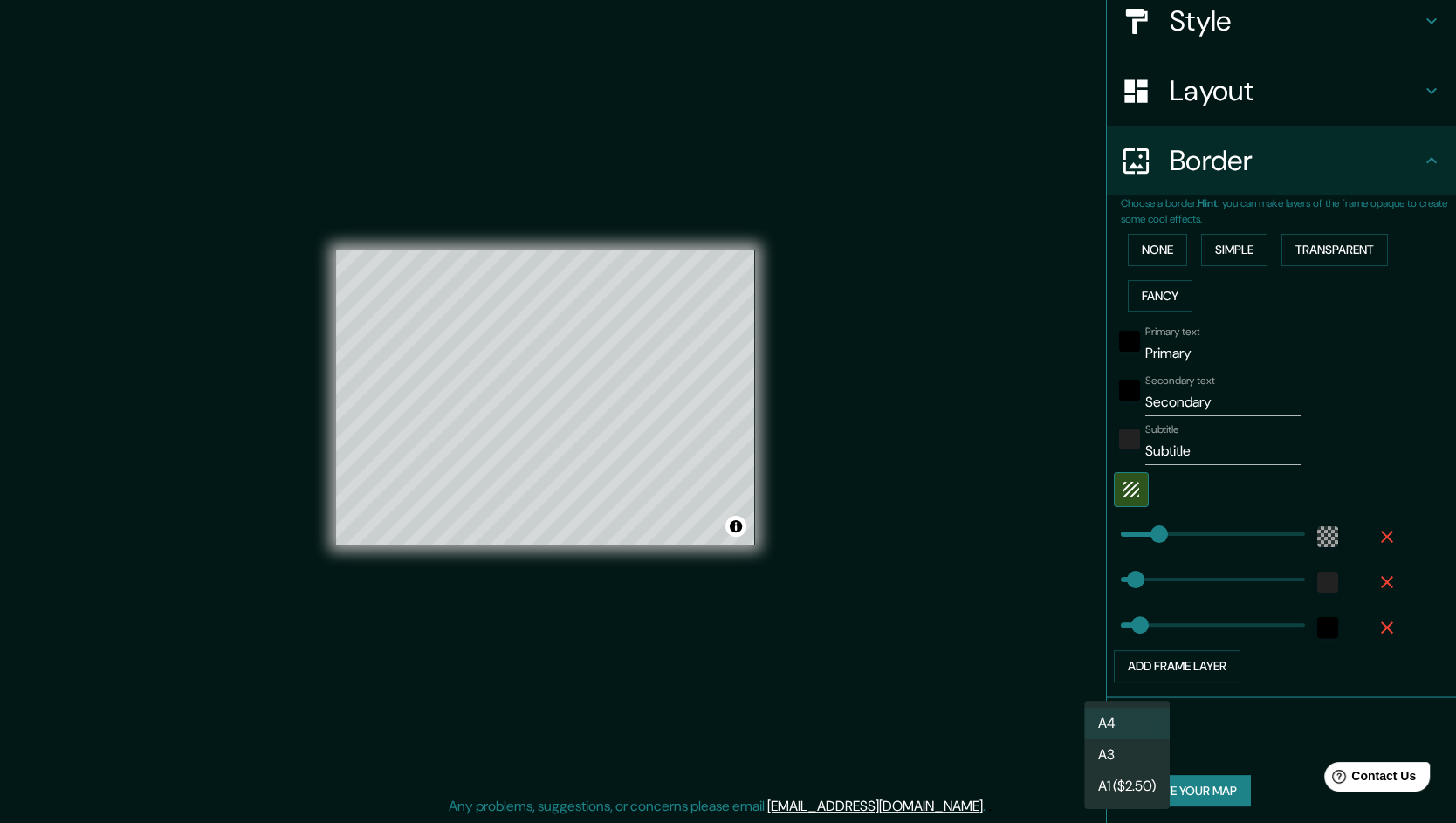
click at [1115, 657] on body "Mappin Location [GEOGRAPHIC_DATA], [GEOGRAPHIC_DATA], [GEOGRAPHIC_DATA] Pins St…" at bounding box center [728, 410] width 1456 height 823
click at [1116, 657] on li "A3" at bounding box center [1126, 754] width 85 height 32
type input "a4"
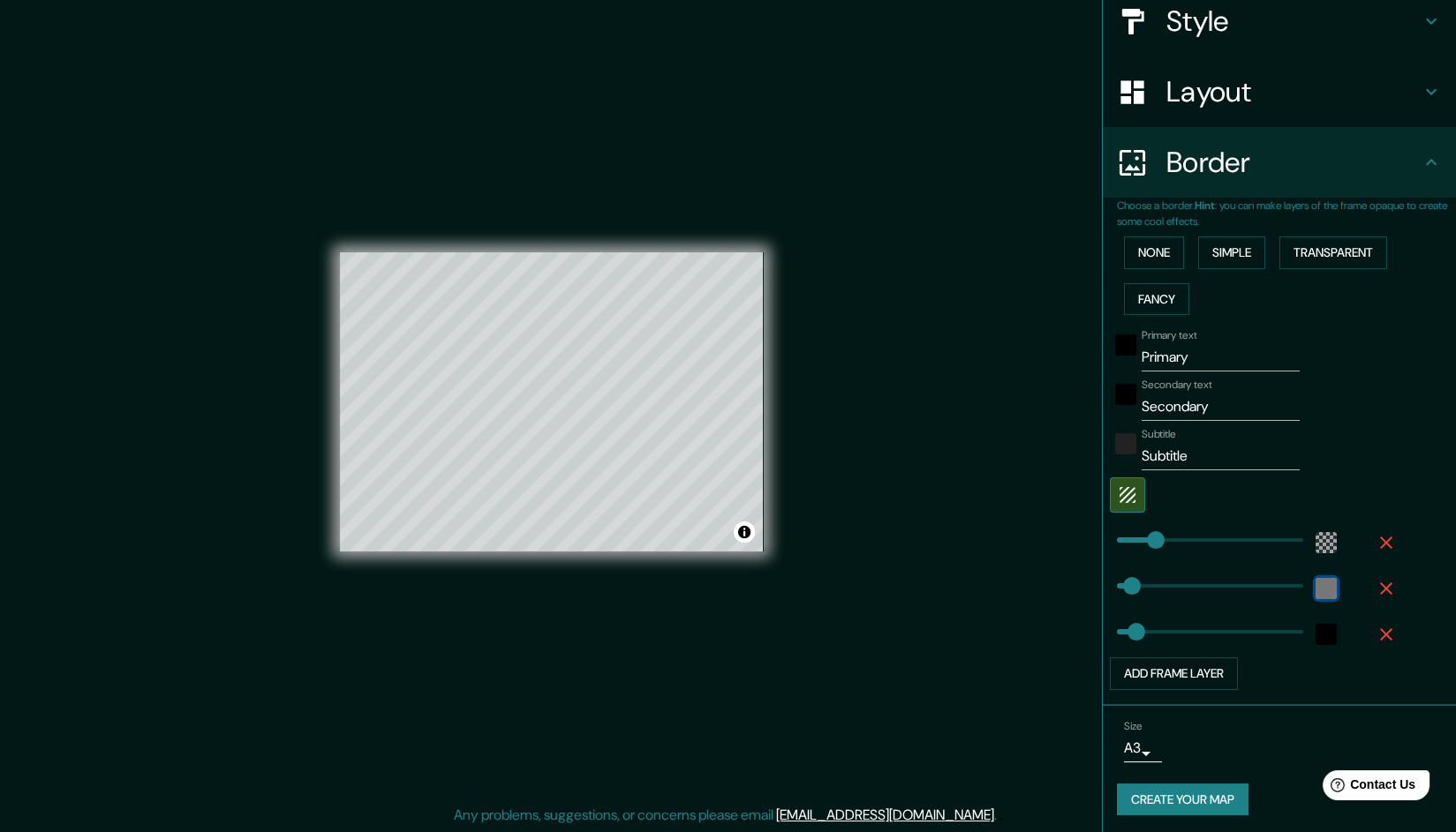
click at [1177, 588] on div "color-222222" at bounding box center [1325, 588] width 21 height 21
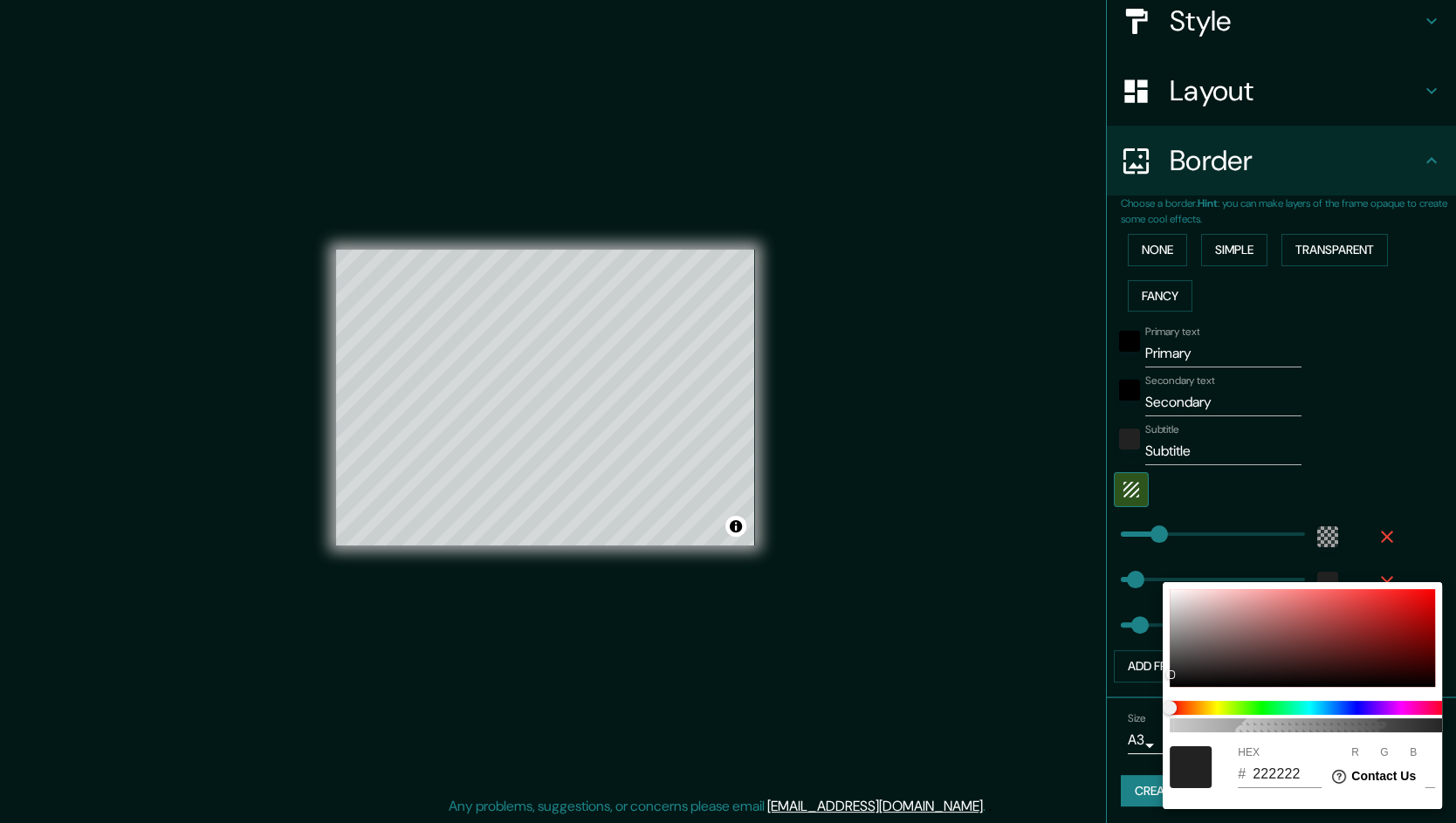
click at [1164, 459] on div at bounding box center [728, 411] width 1456 height 823
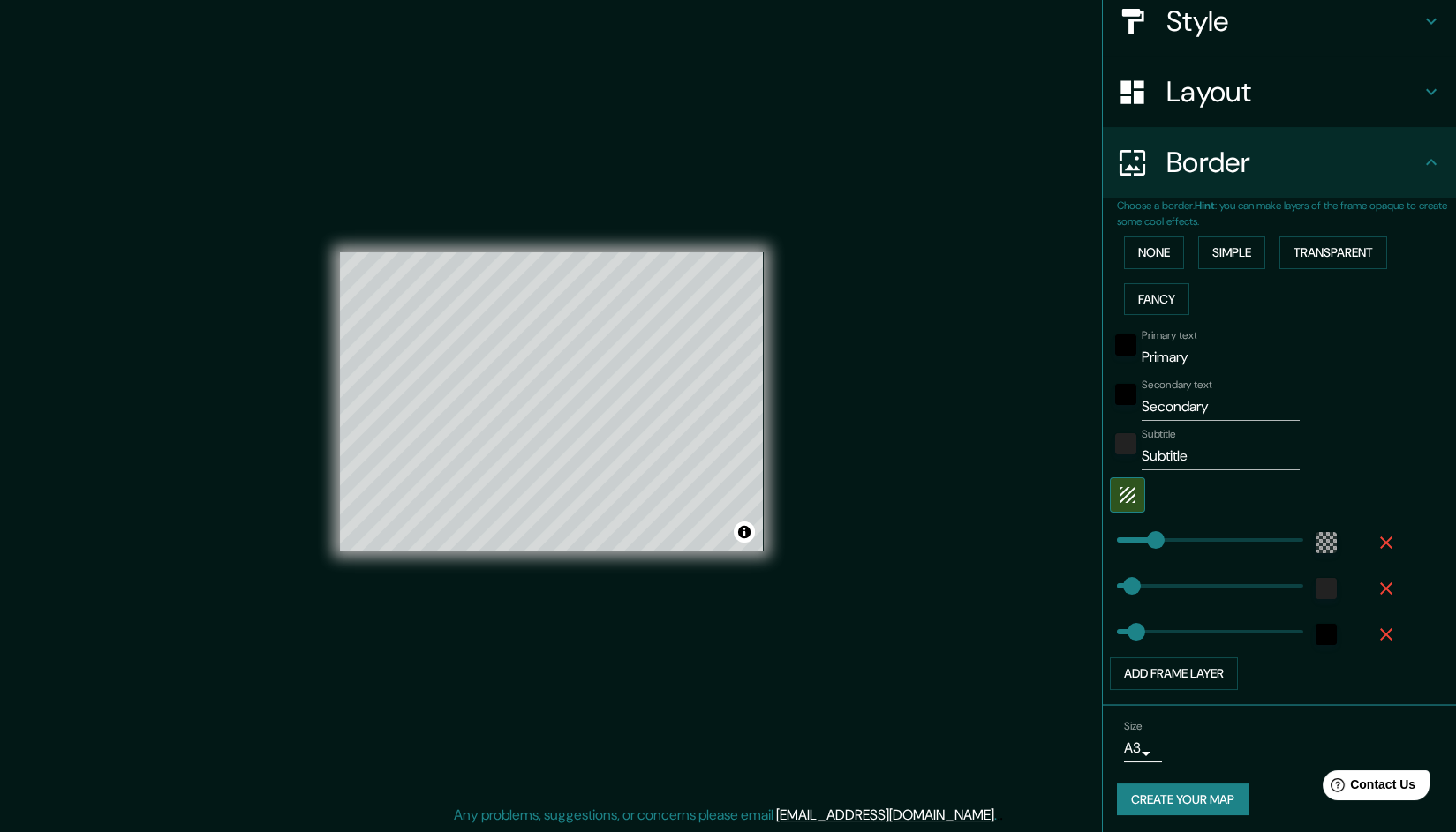
click at [1177, 576] on div at bounding box center [1325, 589] width 32 height 32
click at [1177, 578] on div "color-222222" at bounding box center [1325, 588] width 21 height 21
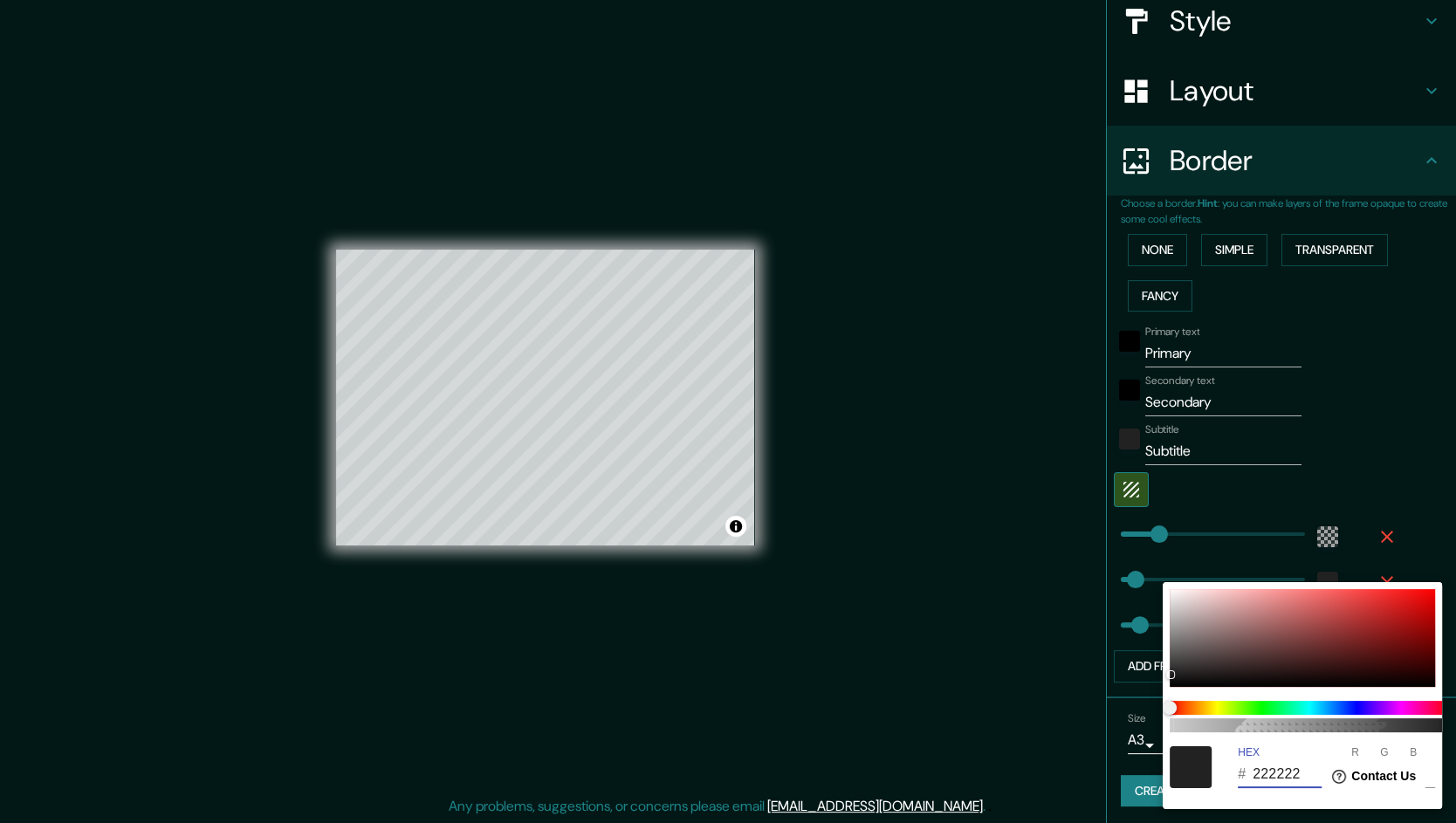
click at [1164, 657] on input "222222" at bounding box center [1287, 774] width 69 height 28
paste input "CB997E"
type input "38"
type input "CB997E"
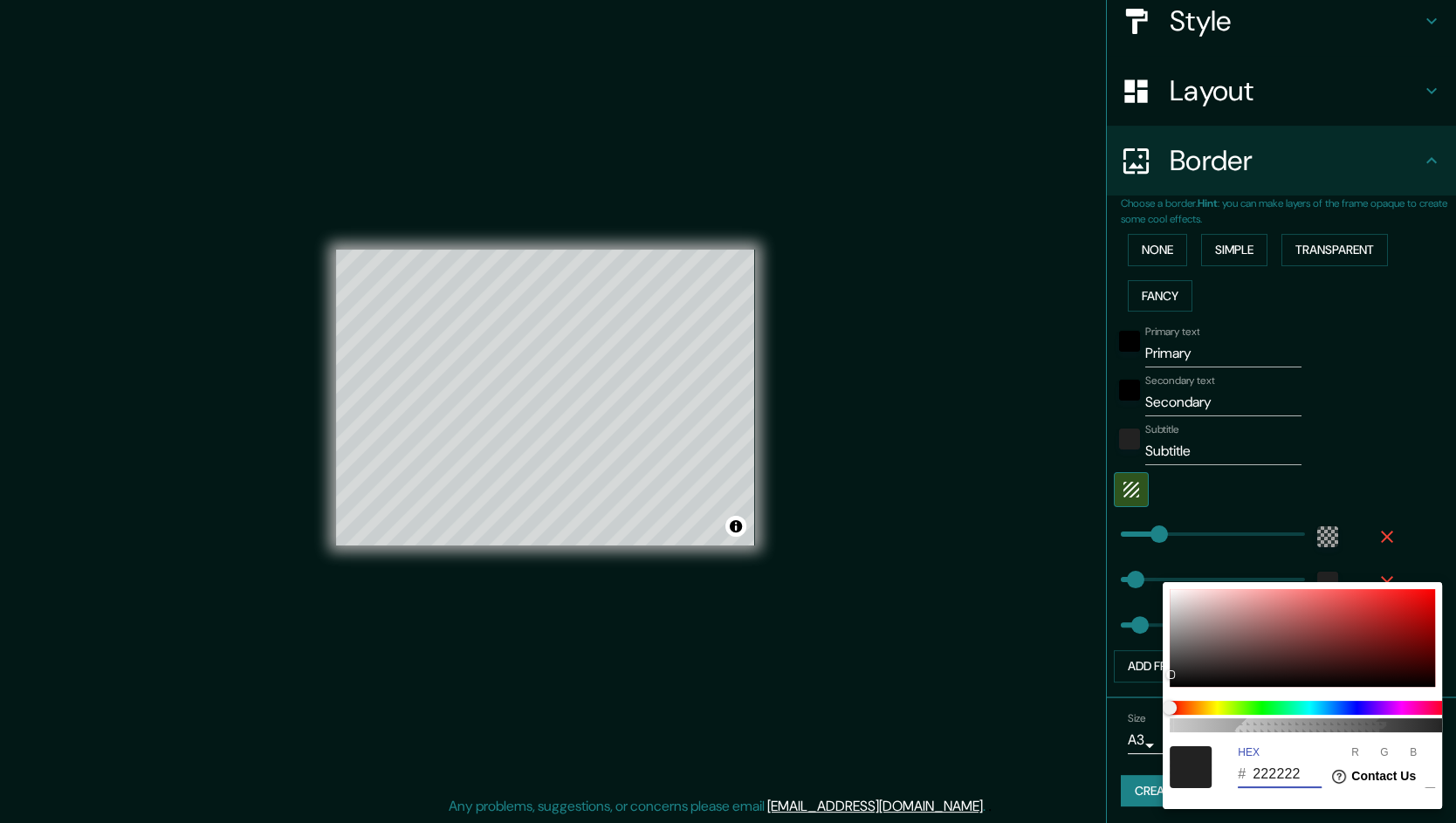
type input "203"
type input "153"
type input "126"
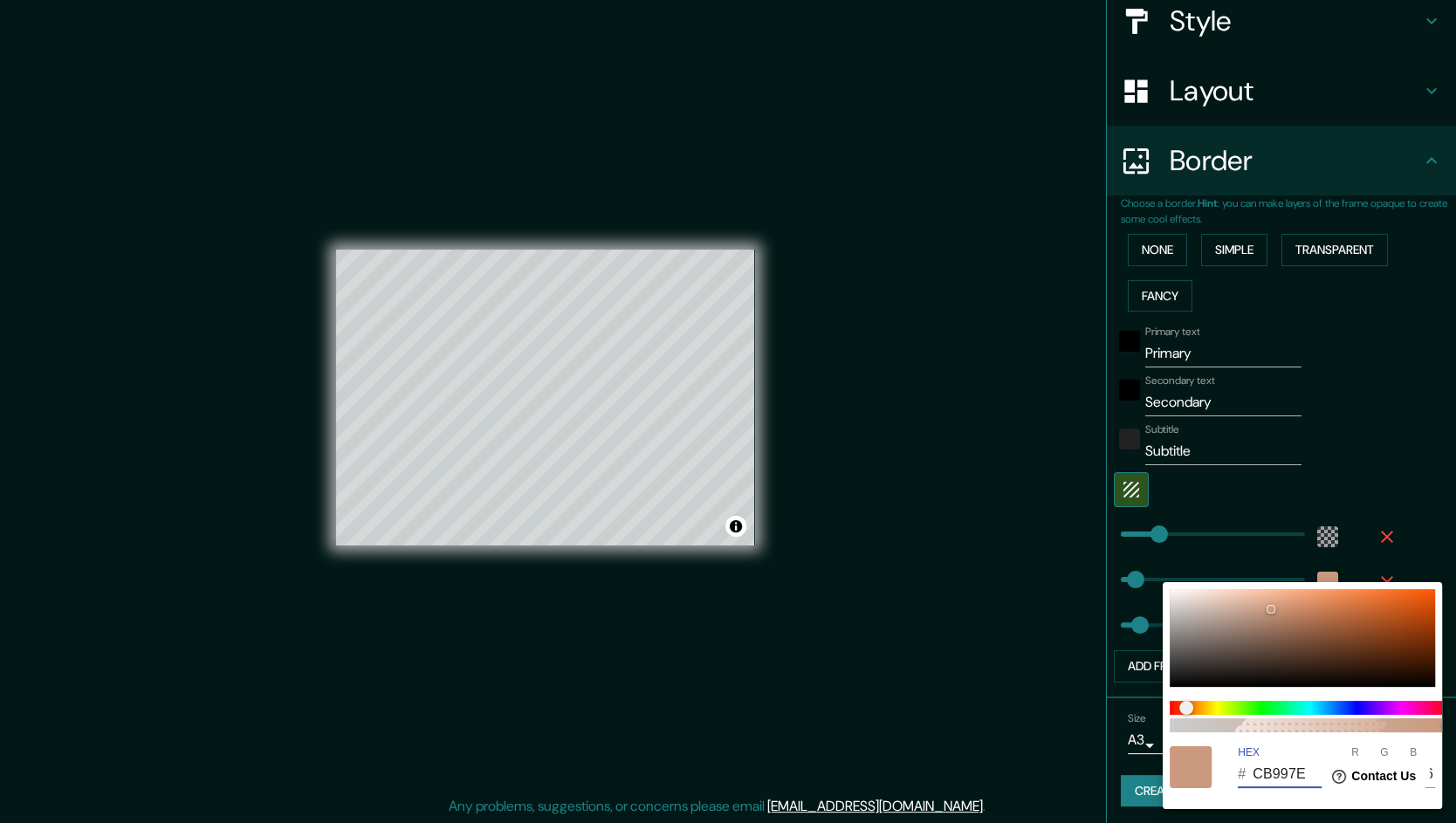
type input "CB997E"
click at [1164, 448] on div at bounding box center [728, 411] width 1456 height 823
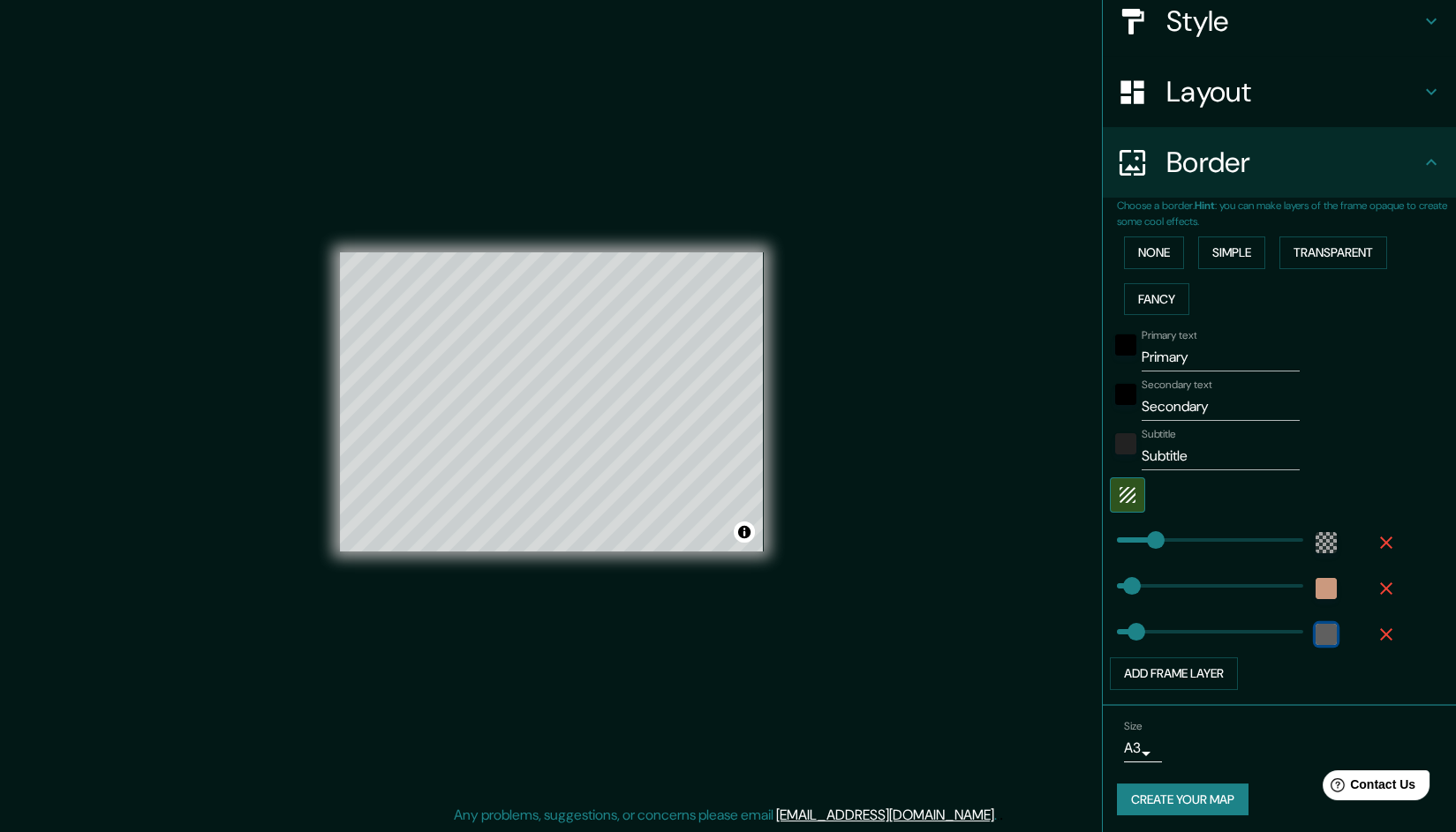
click at [1177, 631] on div "black" at bounding box center [1325, 634] width 21 height 21
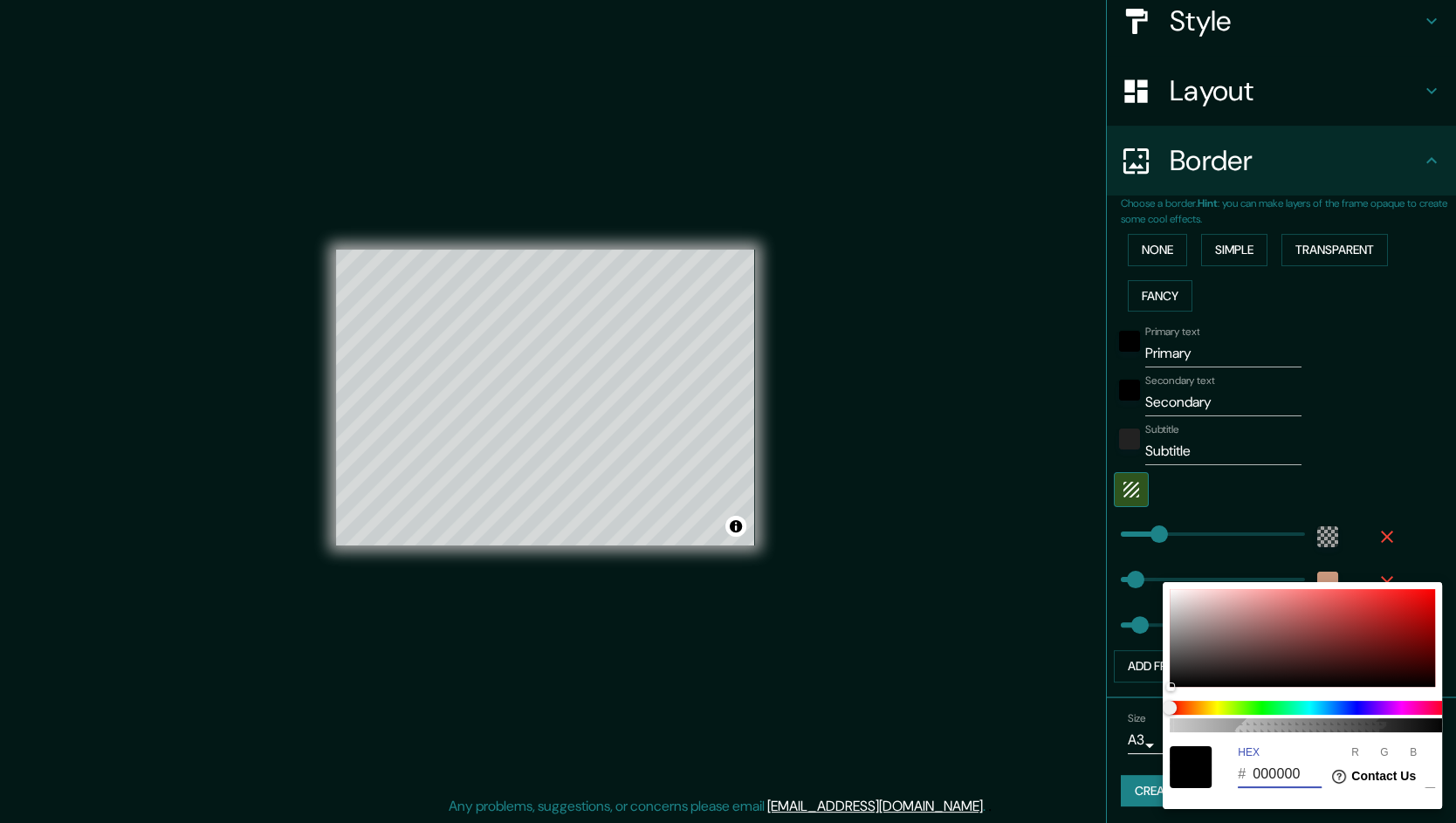
click at [1164, 657] on input "000000" at bounding box center [1287, 774] width 69 height 28
paste input "CB997E"
type input "38"
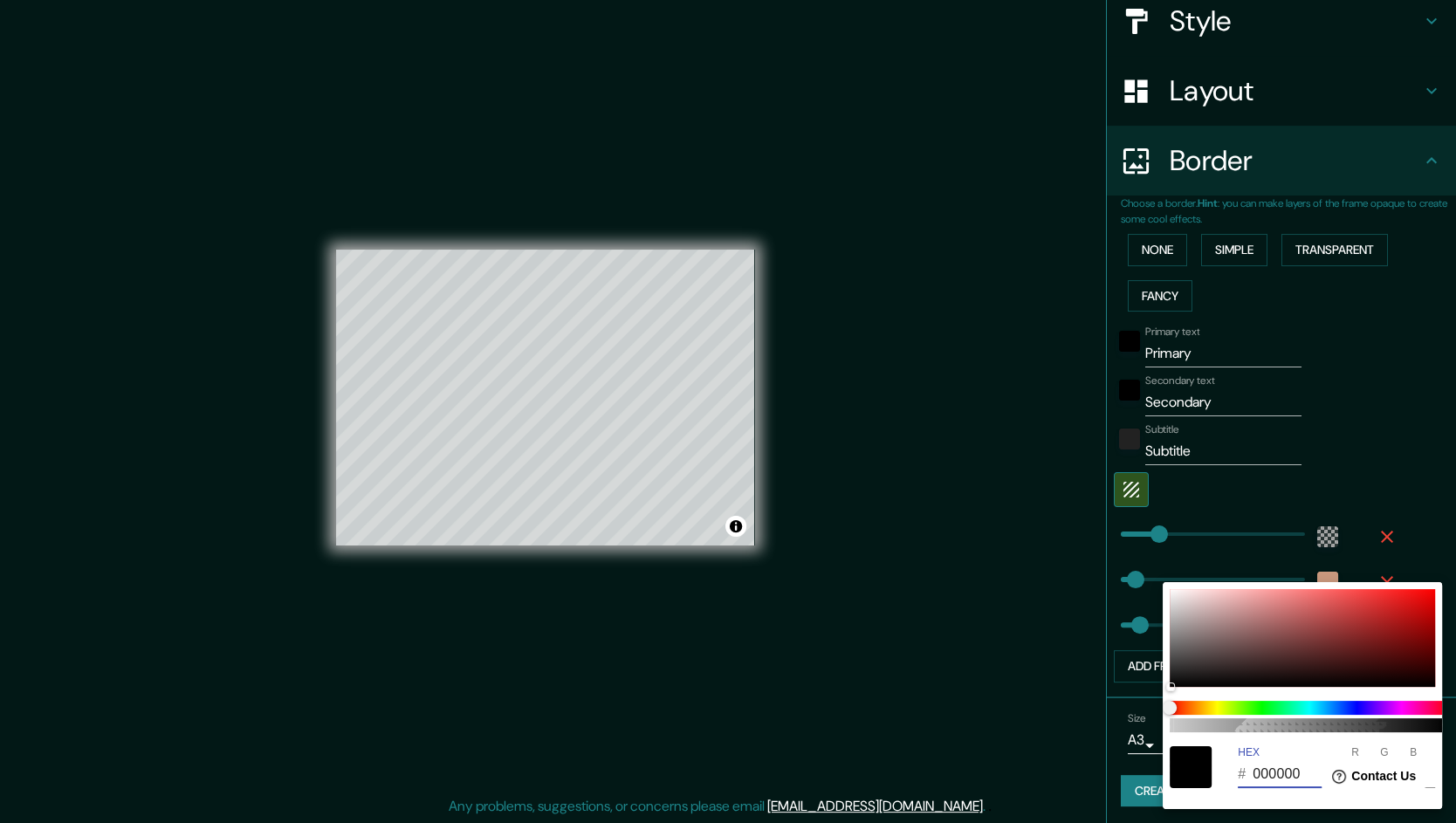
type input "CB997E"
type input "203"
type input "153"
type input "126"
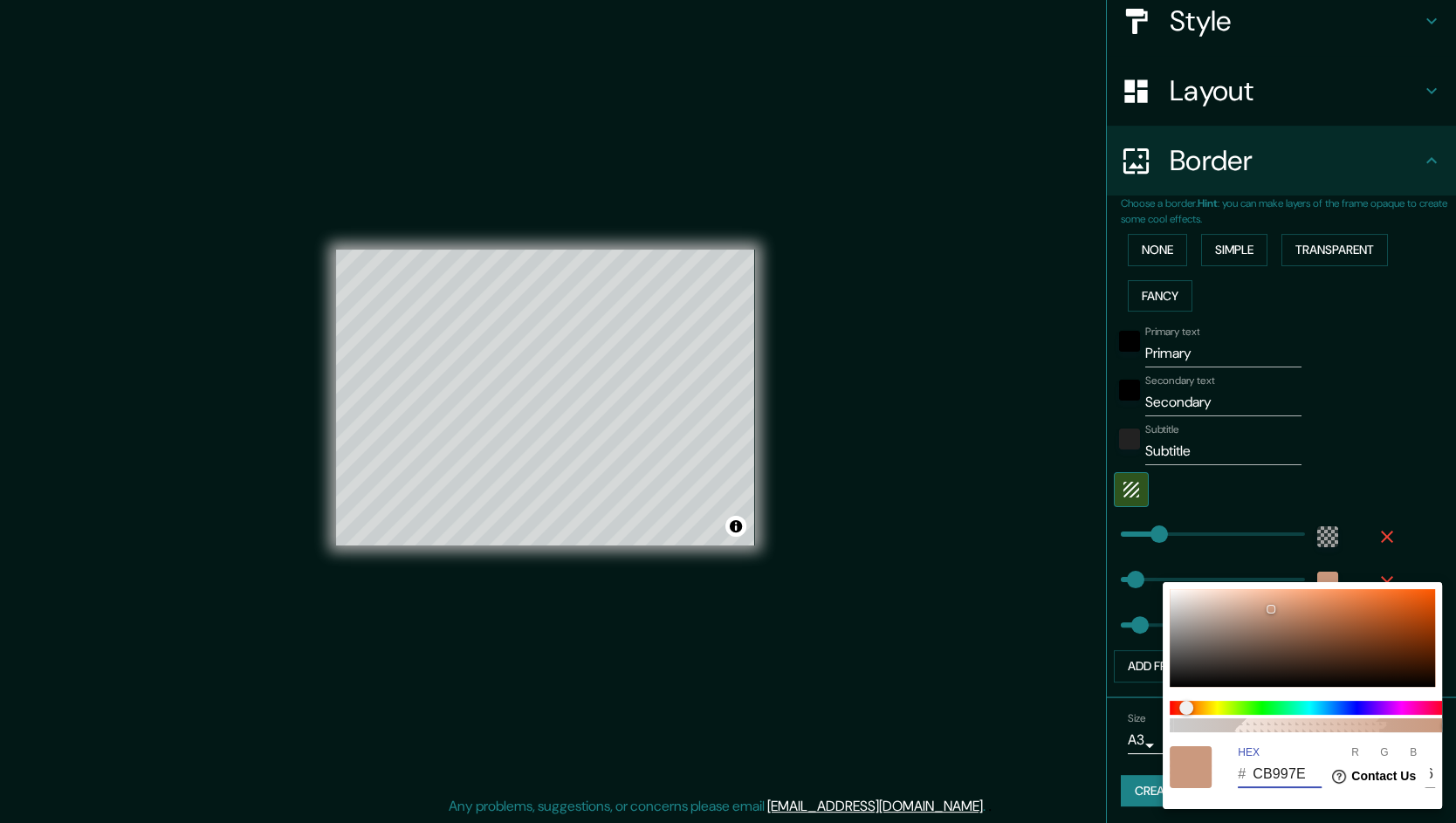
type input "CB997E"
click at [1164, 448] on div at bounding box center [728, 411] width 1456 height 823
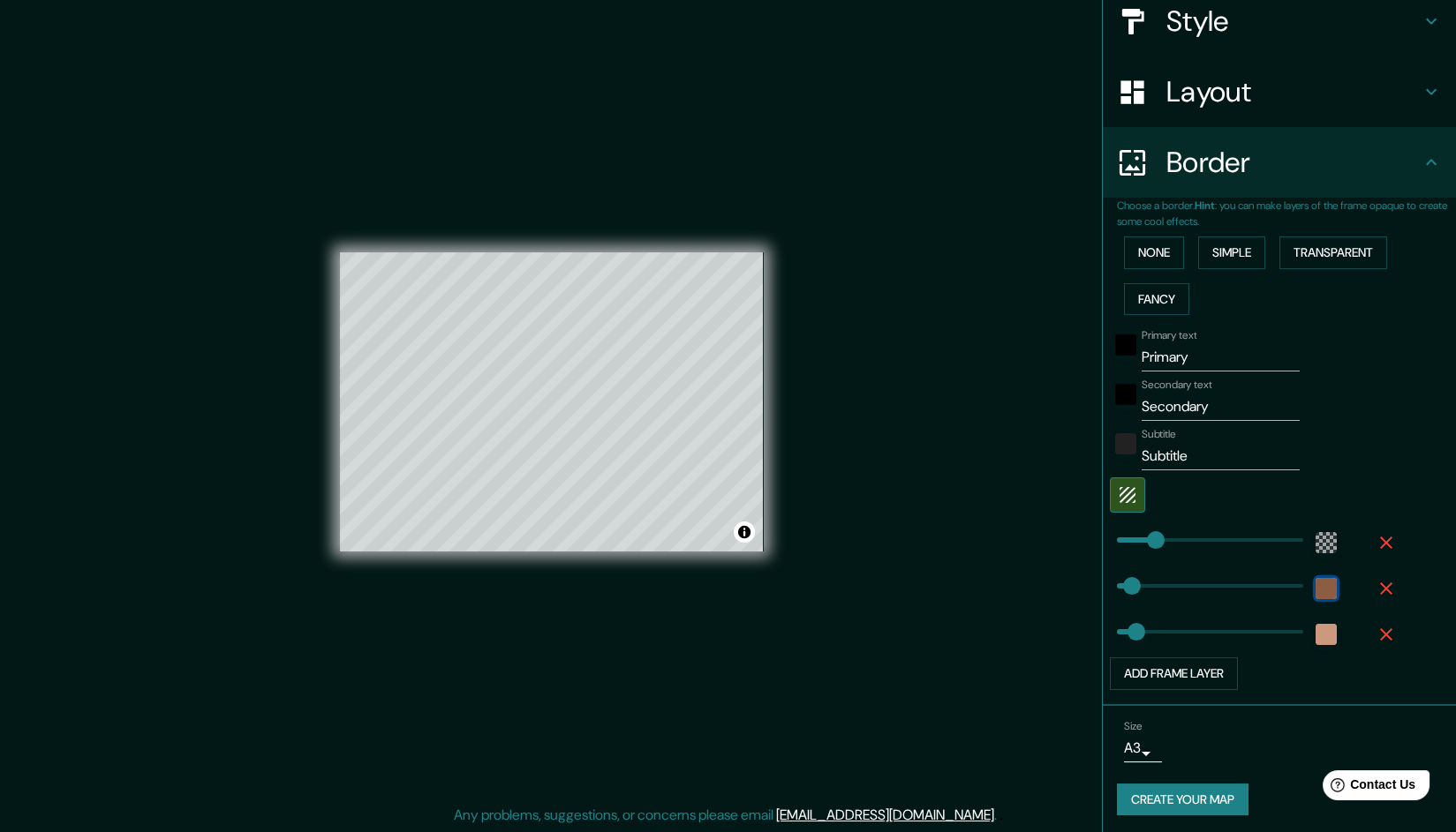
click at [1177, 587] on div "color-CB997E" at bounding box center [1325, 588] width 21 height 21
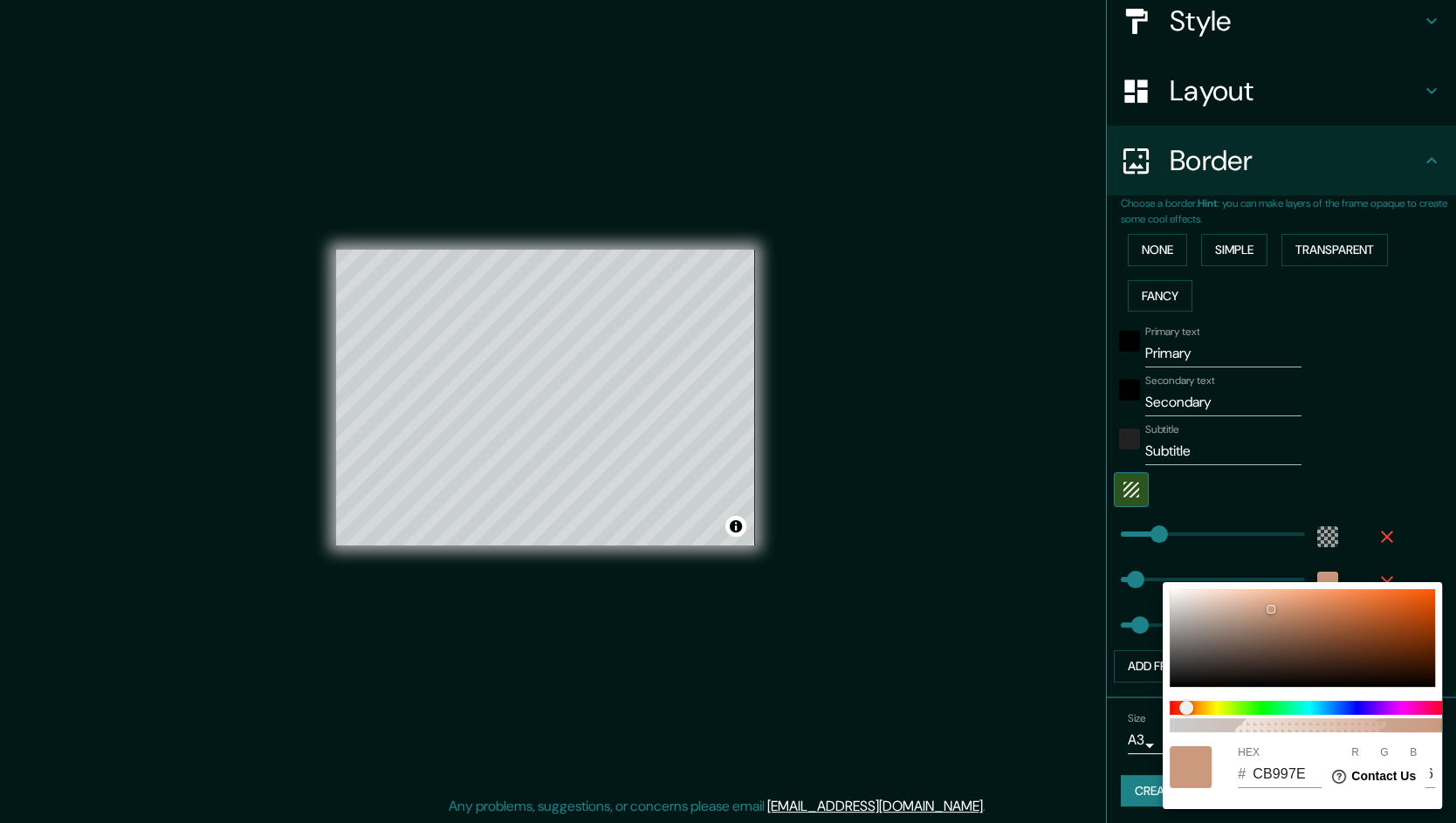
click at [1164, 657] on input "CB997E" at bounding box center [1287, 774] width 69 height 28
paste input "FFF1E6"
type input "38"
type input "FFF1E6"
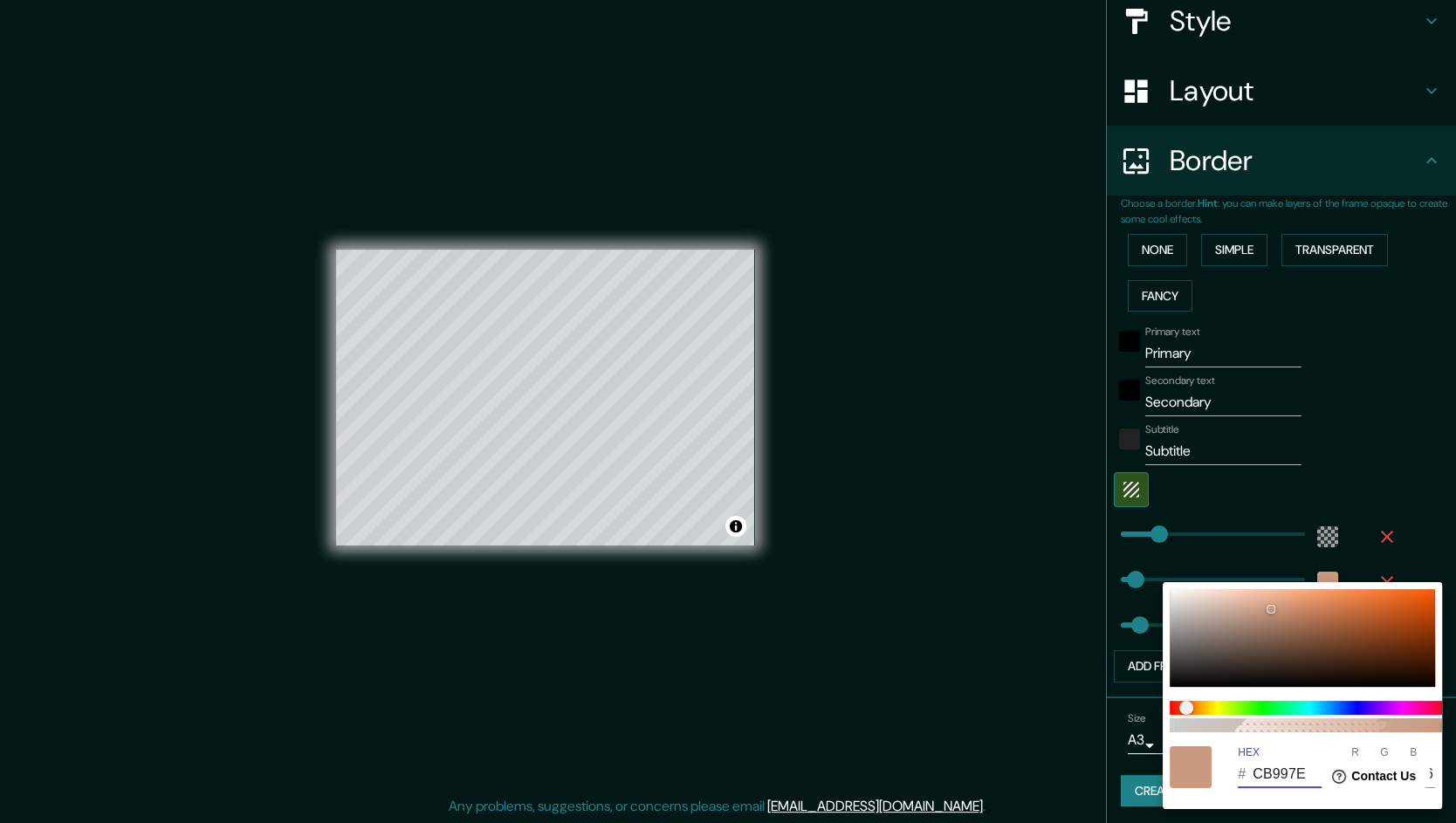
type input "255"
type input "241"
type input "230"
type input "FFF1E6"
click at [1164, 412] on div at bounding box center [728, 411] width 1456 height 823
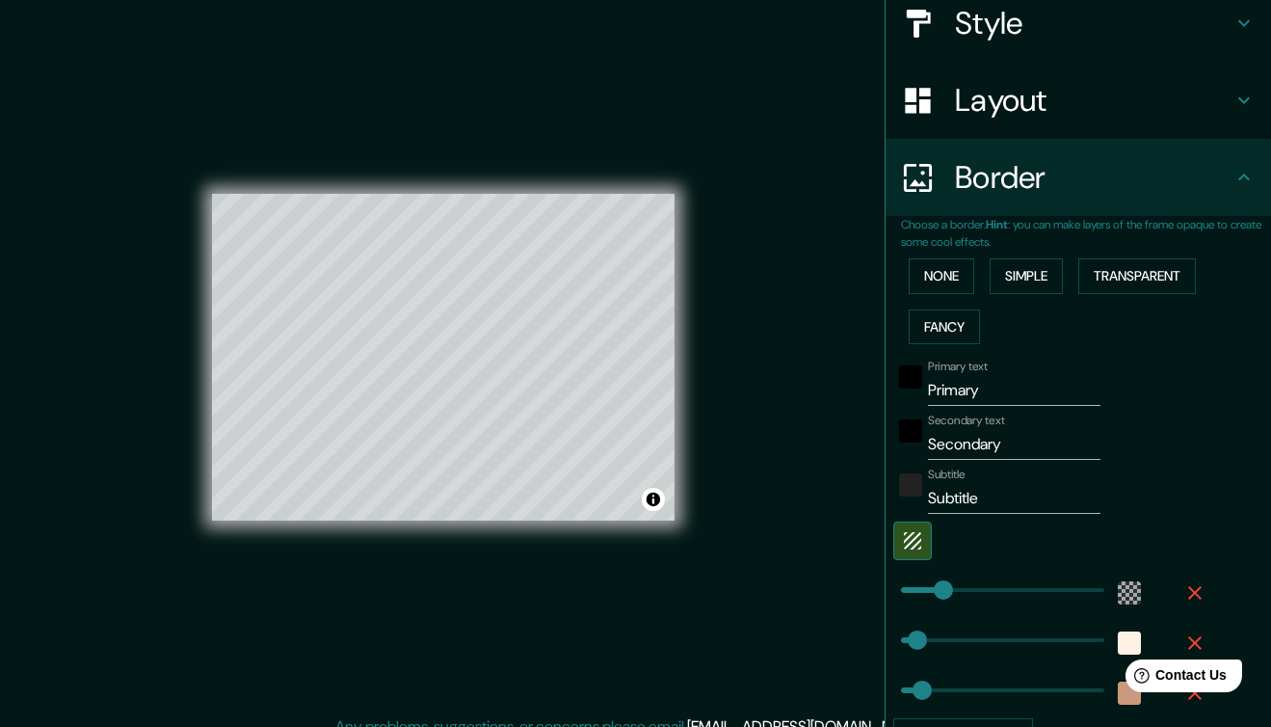
click at [1236, 317] on div "None Simple Transparent Fancy" at bounding box center [1086, 301] width 370 height 101
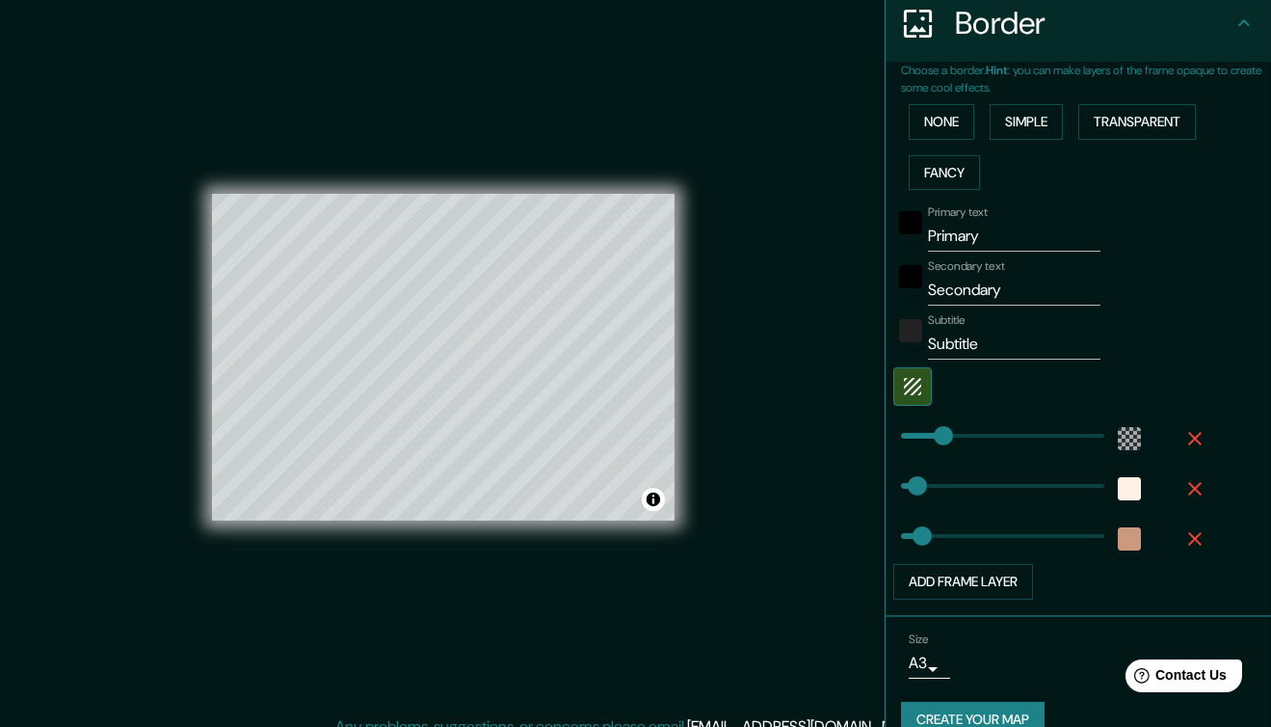
scroll to position [418, 0]
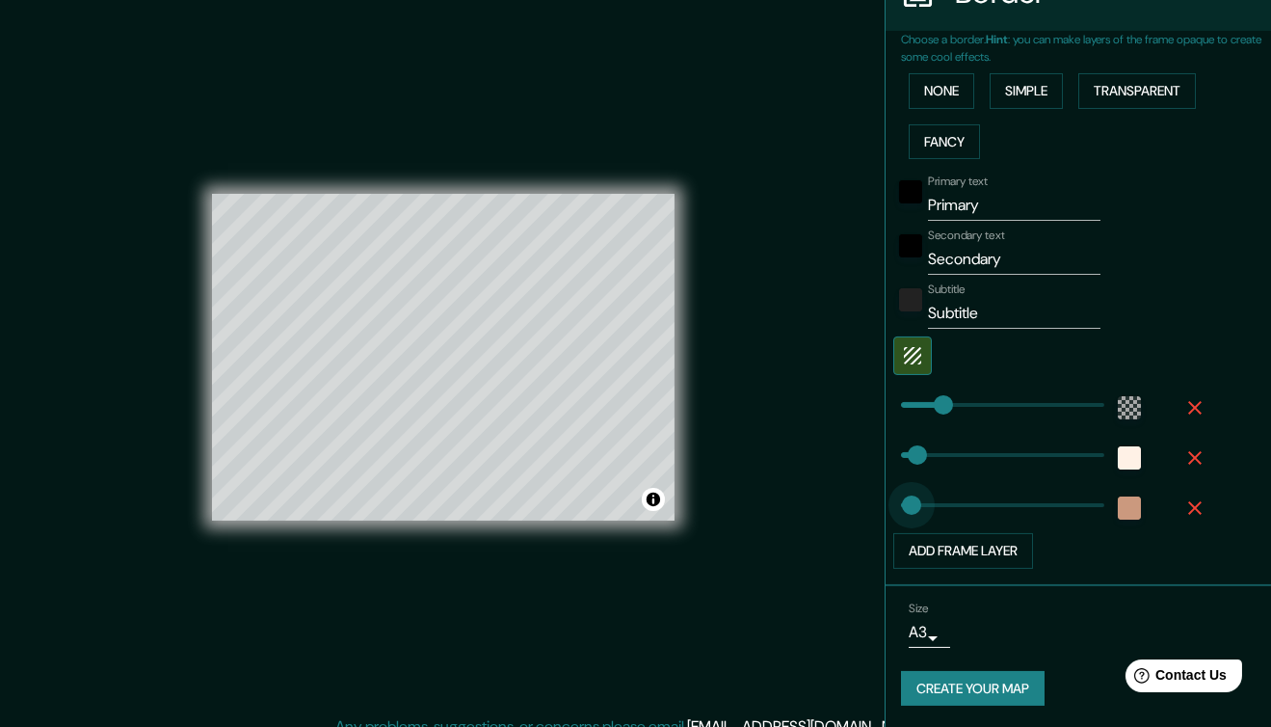
type input "30"
drag, startPoint x: 911, startPoint y: 500, endPoint x: 899, endPoint y: 508, distance: 13.9
type input "30"
click at [904, 448] on span at bounding box center [913, 454] width 19 height 19
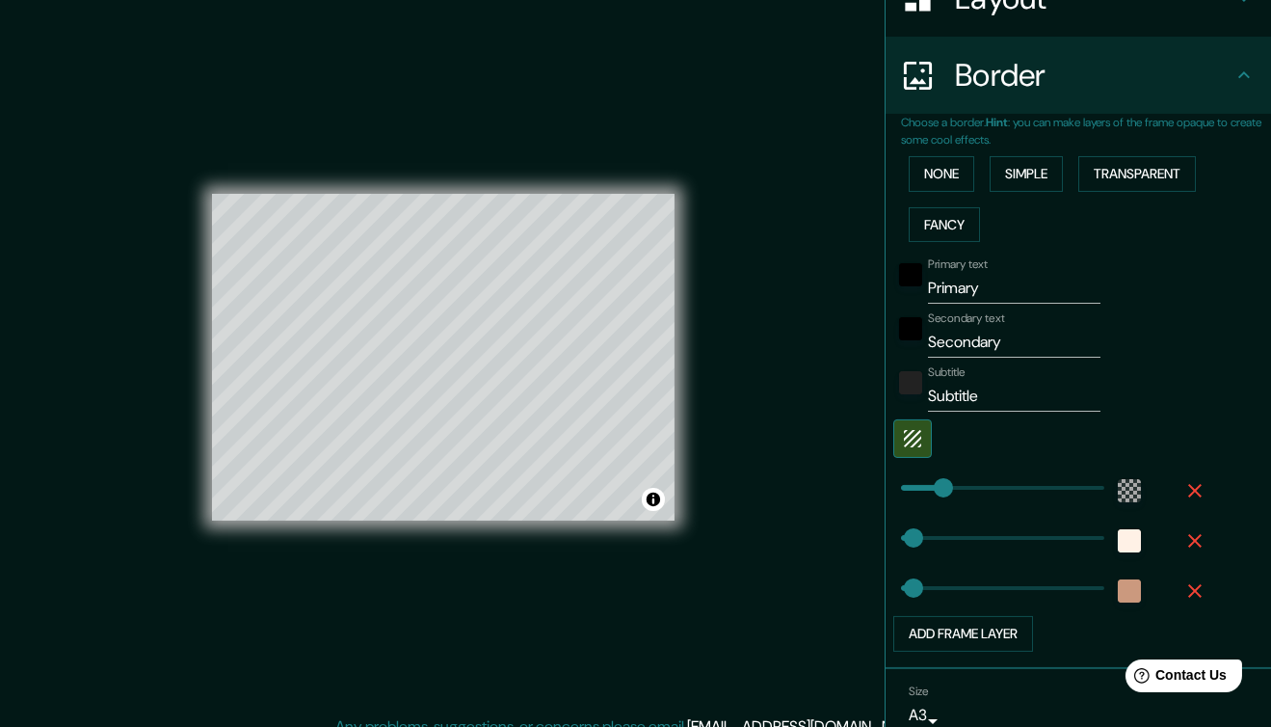
scroll to position [350, 0]
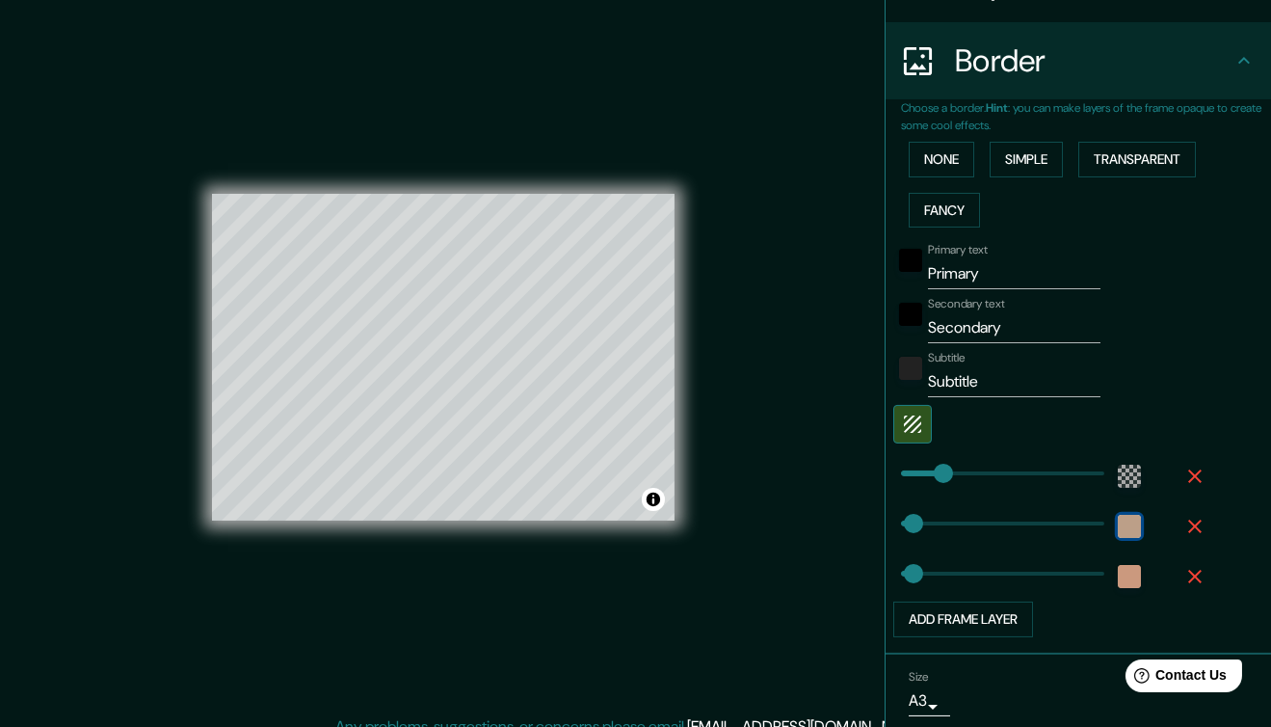
click at [1118, 516] on div "color-FFF1E6" at bounding box center [1129, 526] width 23 height 23
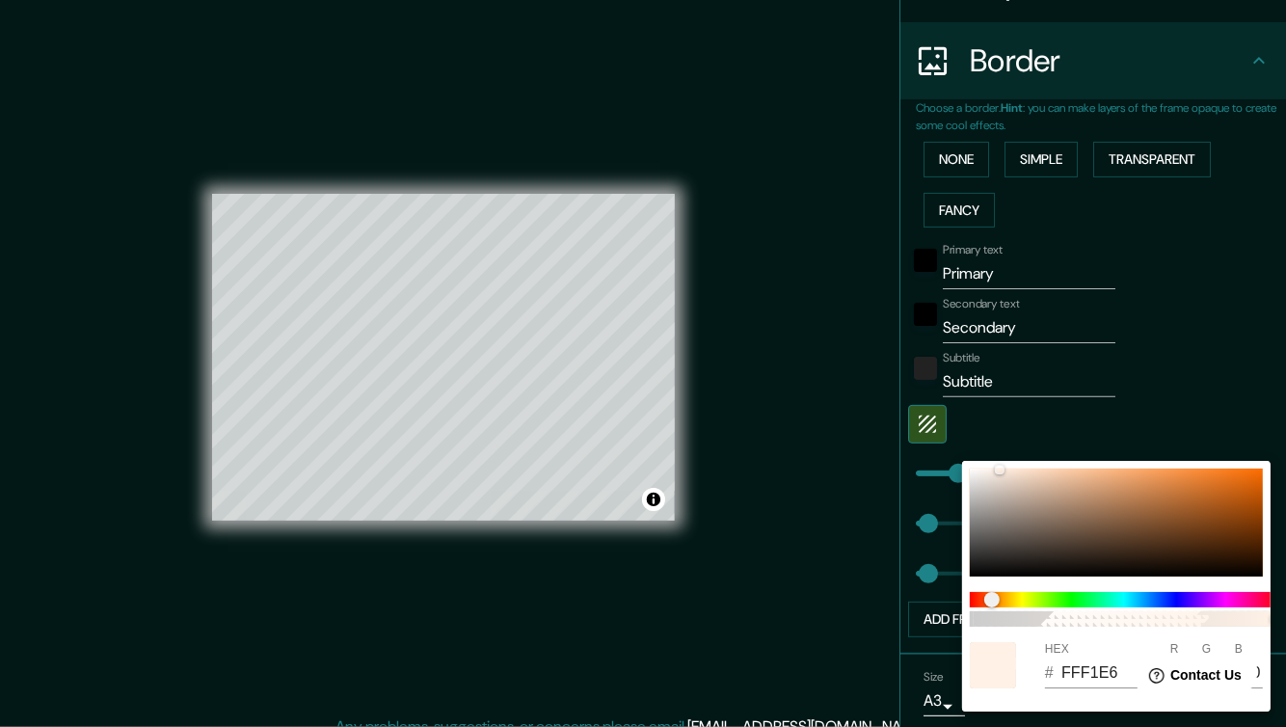
click at [1137, 365] on div at bounding box center [643, 363] width 1286 height 727
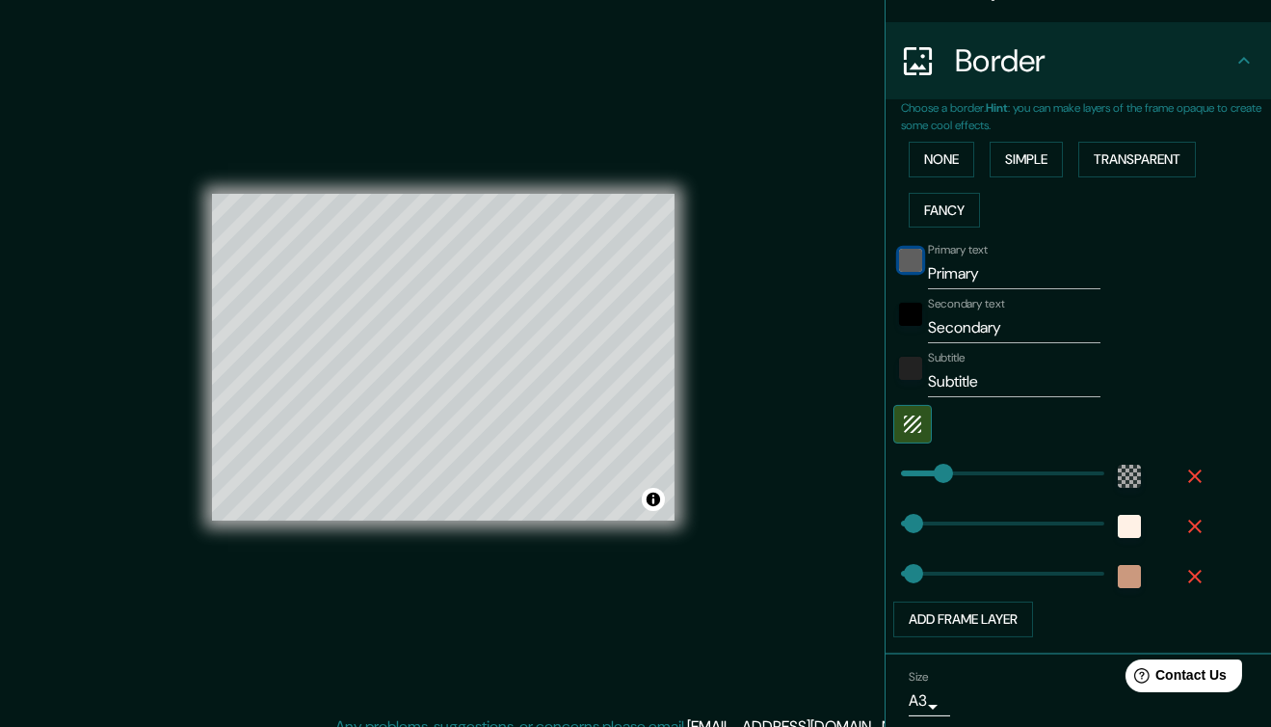
click at [899, 267] on div "black" at bounding box center [910, 260] width 23 height 23
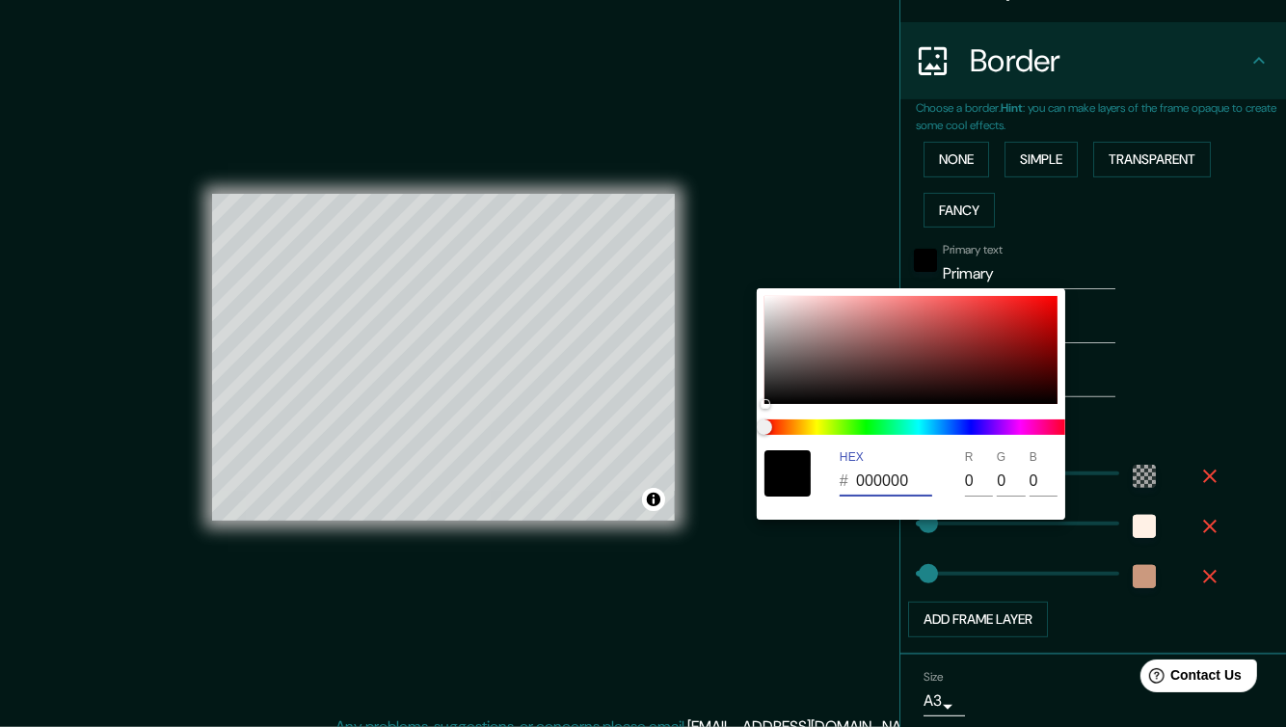
click at [911, 485] on input "000000" at bounding box center [894, 481] width 76 height 31
drag, startPoint x: 919, startPoint y: 483, endPoint x: 855, endPoint y: 495, distance: 64.8
click at [855, 495] on div "# 000000" at bounding box center [886, 481] width 93 height 31
paste input "FFF1E6"
type input "FFF1E6"
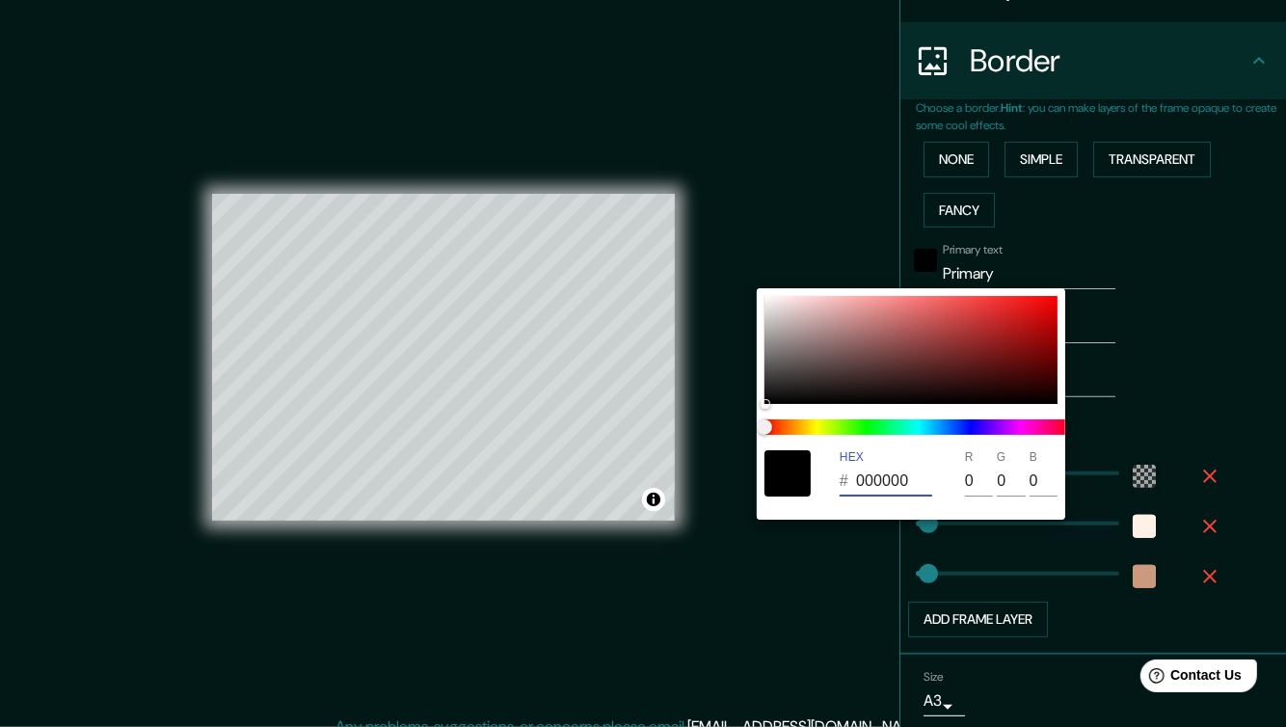
type input "255"
type input "241"
type input "230"
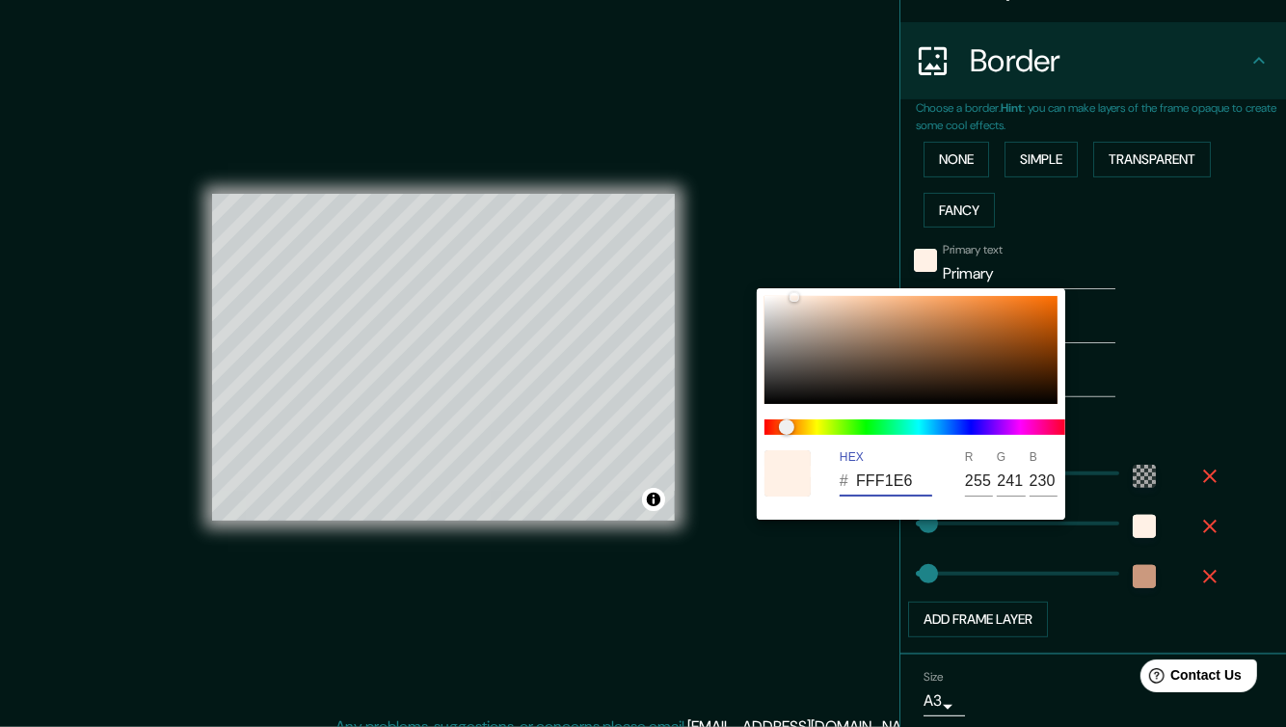
type input "FFF1E6"
click at [1204, 261] on div at bounding box center [643, 363] width 1286 height 727
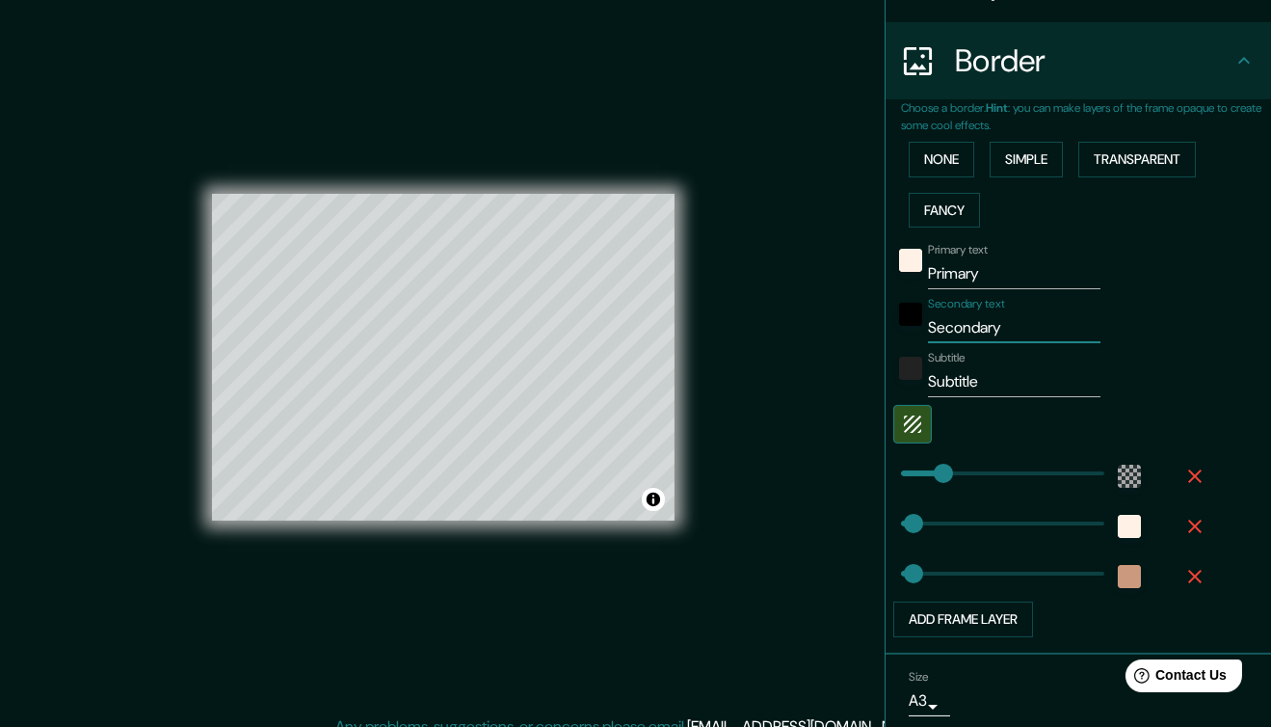
click at [997, 316] on input "Secondary" at bounding box center [1014, 327] width 173 height 31
click at [1008, 318] on input "Secondary" at bounding box center [1014, 327] width 173 height 31
click at [899, 307] on div "black" at bounding box center [910, 314] width 23 height 23
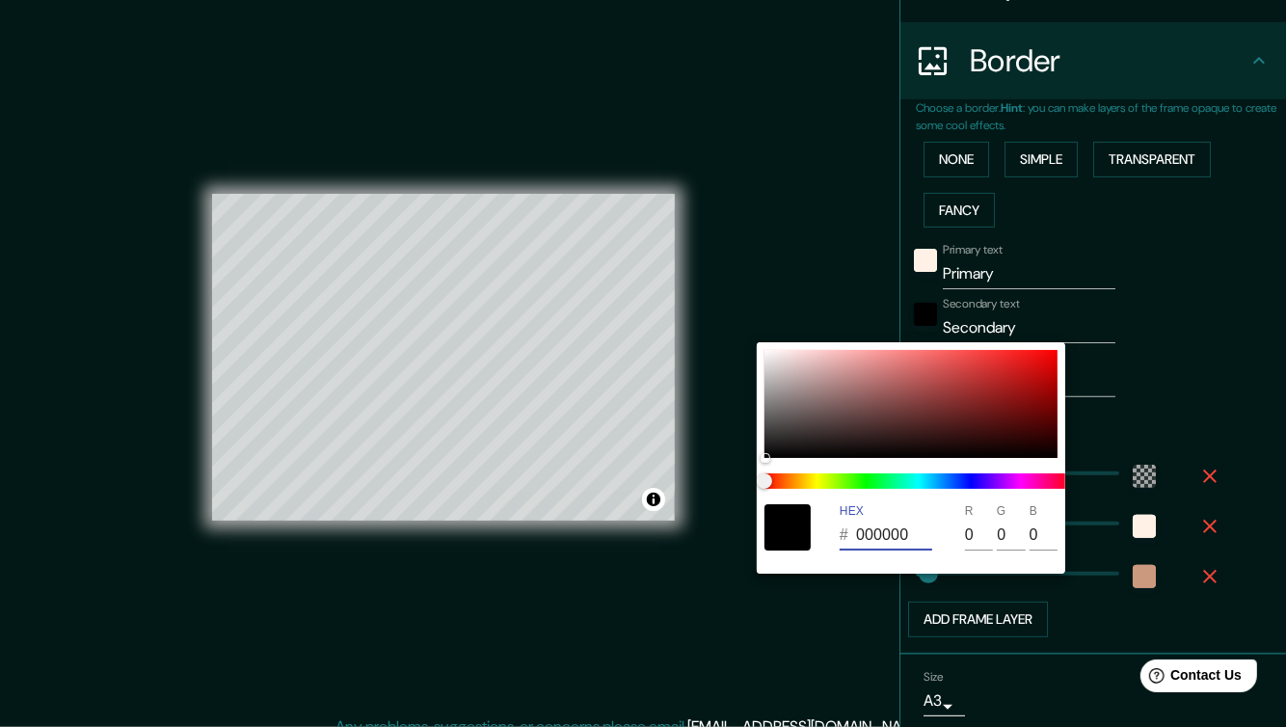
drag, startPoint x: 915, startPoint y: 543, endPoint x: 808, endPoint y: 543, distance: 107.0
click at [808, 543] on div "HEX # 000000 R 0 G 0 B 0" at bounding box center [911, 527] width 308 height 62
paste input "FFF1E6"
type input "FFF1E6"
type input "255"
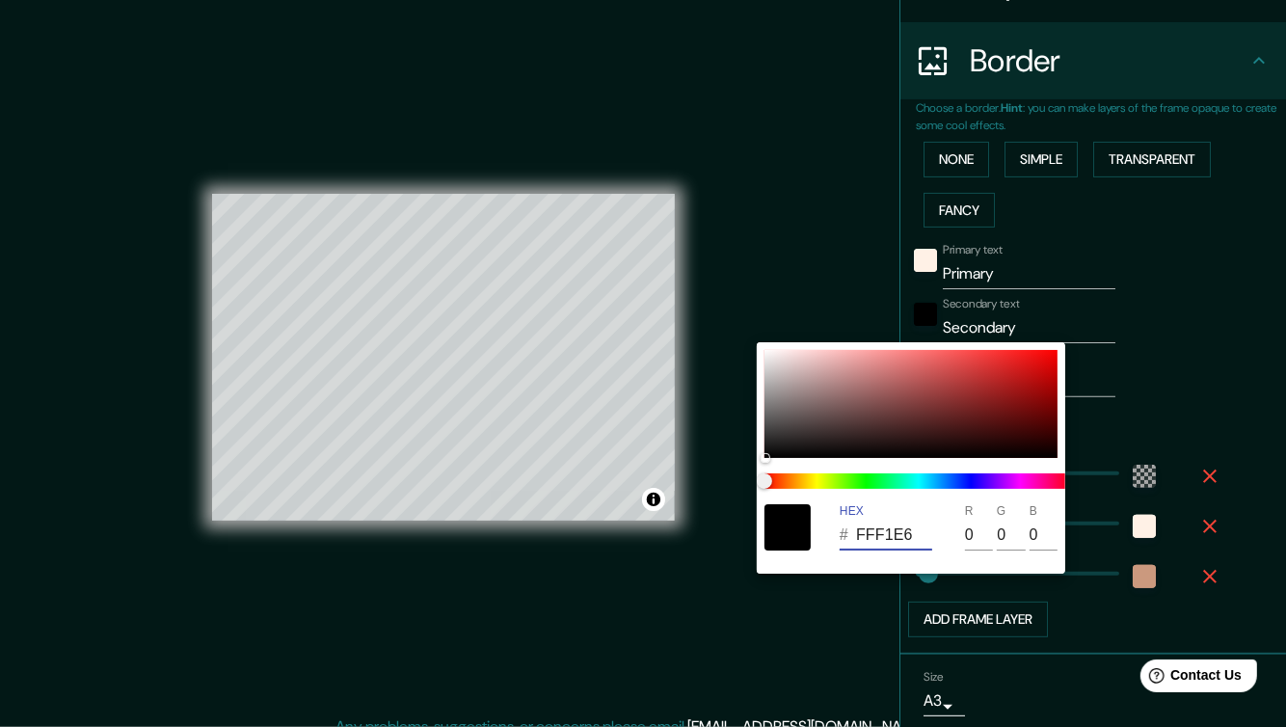
type input "241"
type input "230"
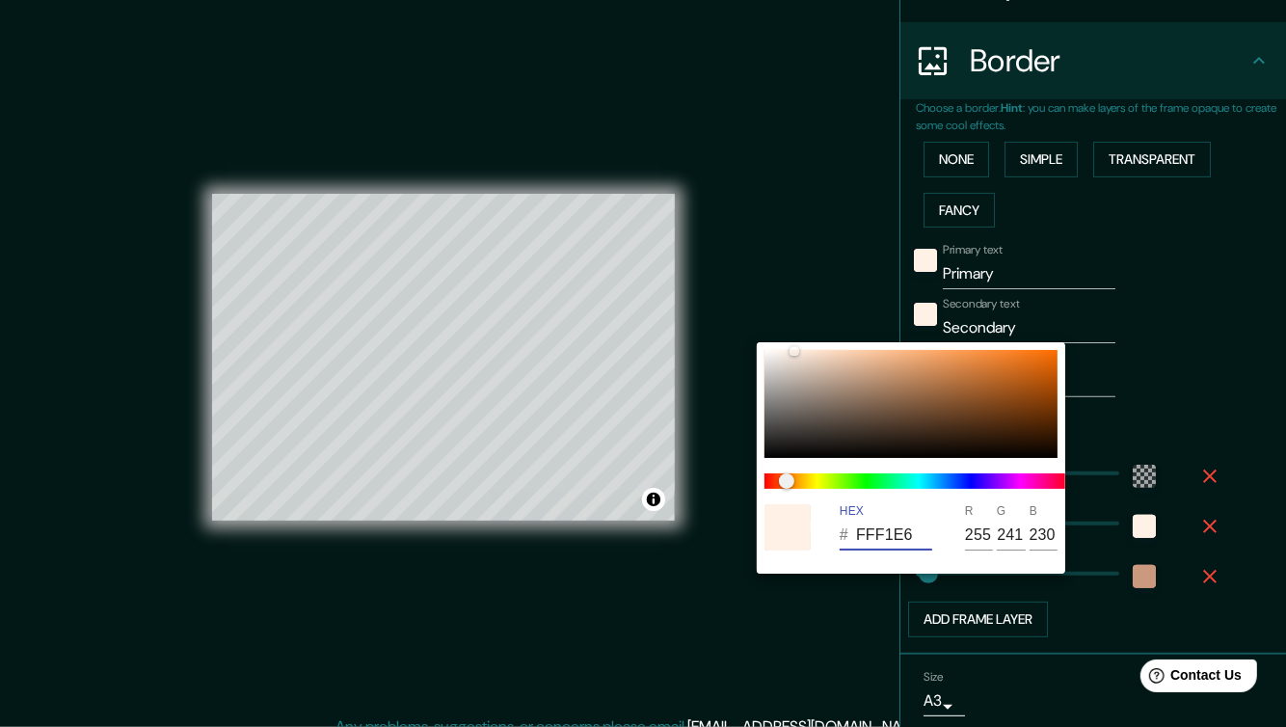
type input "FFF1E6"
click at [1200, 334] on div at bounding box center [643, 363] width 1286 height 727
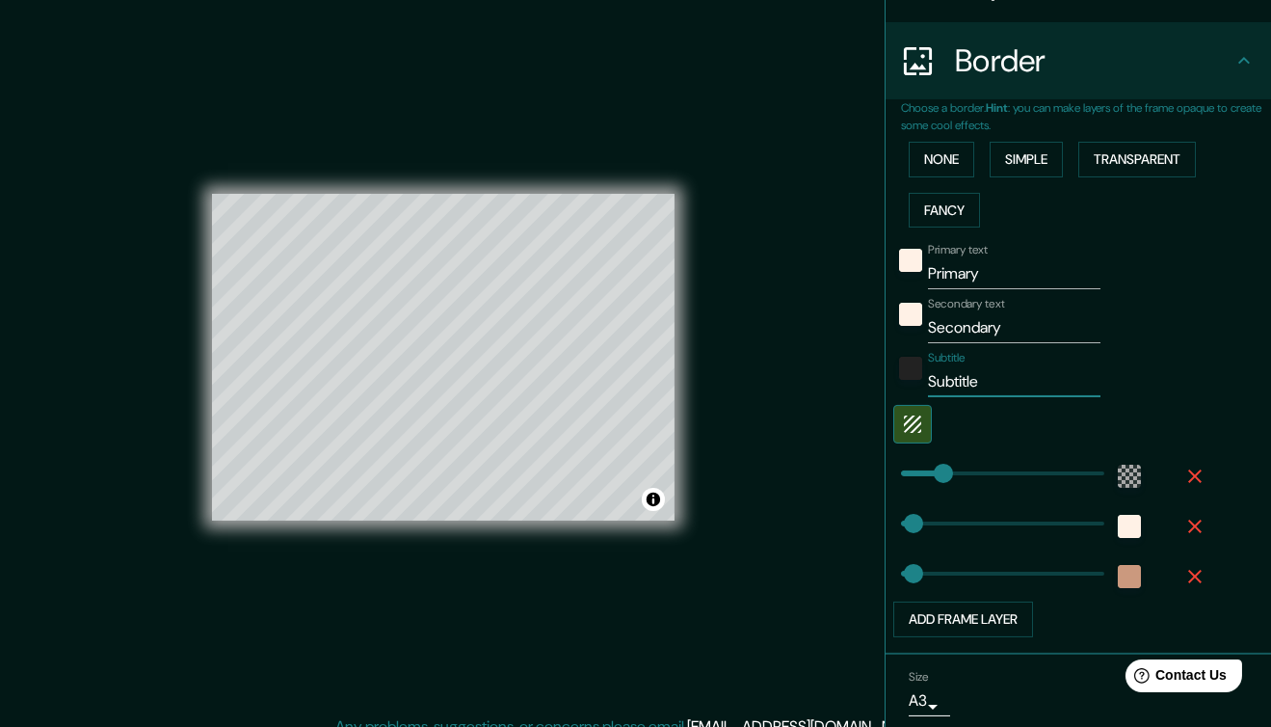
click at [992, 379] on input "Subtitle" at bounding box center [1014, 381] width 173 height 31
click at [899, 369] on div "color-222222" at bounding box center [910, 368] width 23 height 23
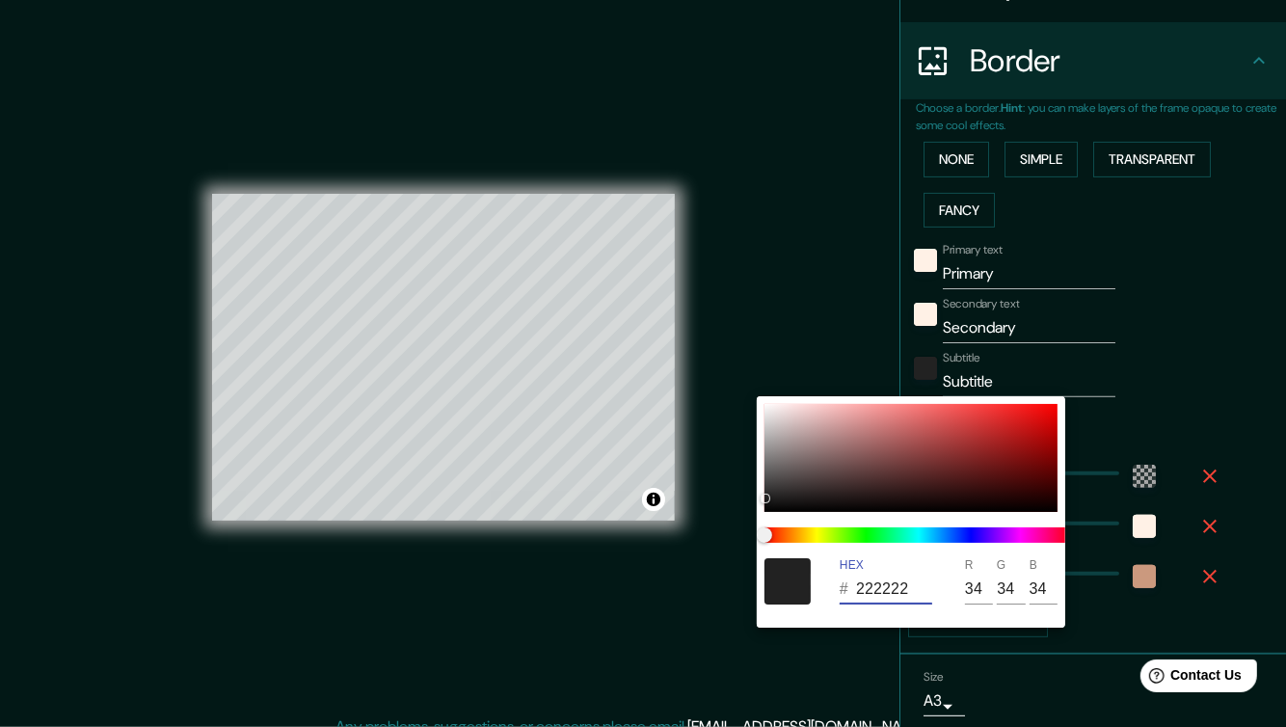
drag, startPoint x: 920, startPoint y: 582, endPoint x: 789, endPoint y: 575, distance: 130.3
click at [789, 575] on div "HEX # 222222 R 34 G 34 B 34" at bounding box center [911, 581] width 308 height 62
paste input "FFF1E6"
type input "FFF1E6"
type input "255"
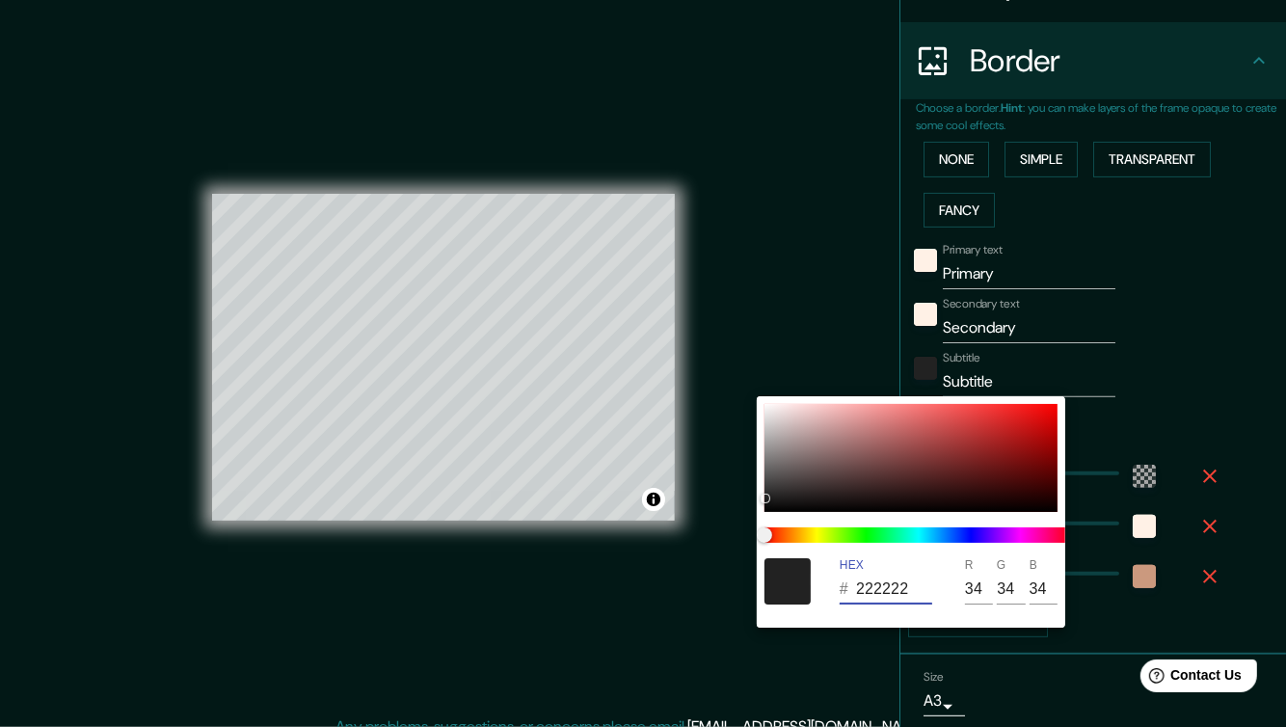
type input "241"
type input "230"
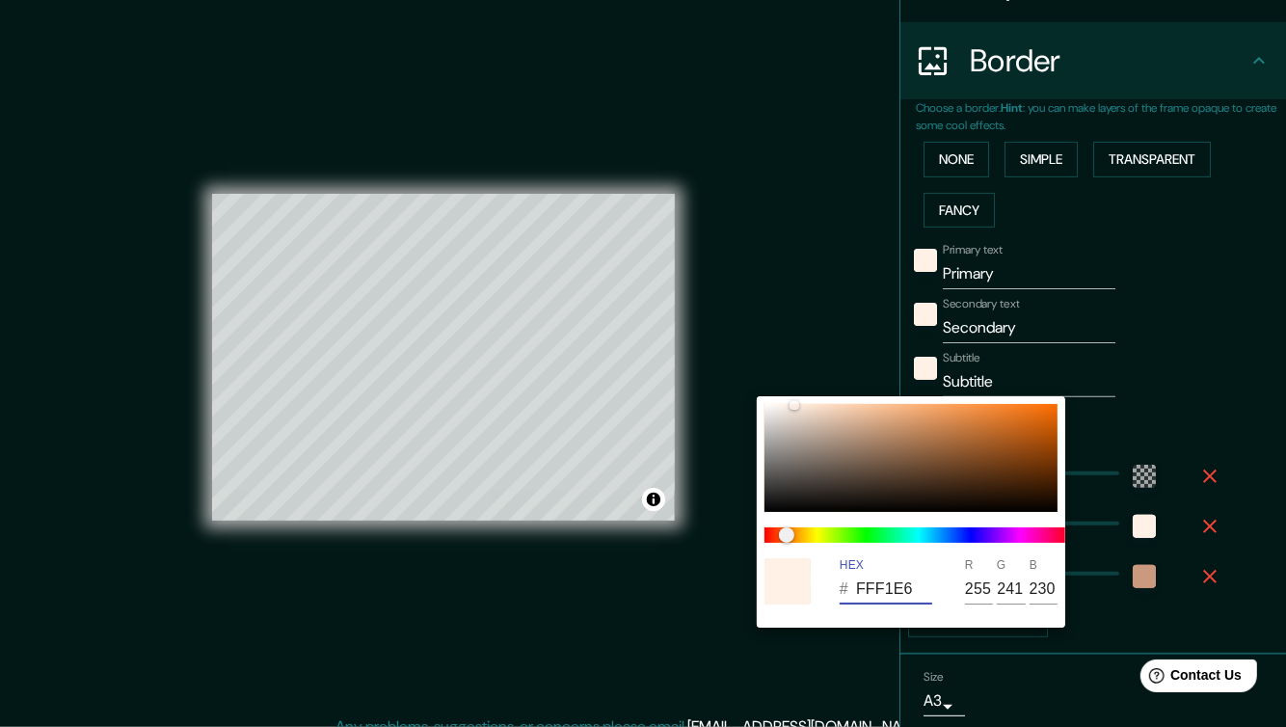
type input "FFF1E6"
click at [1168, 352] on div at bounding box center [643, 363] width 1286 height 727
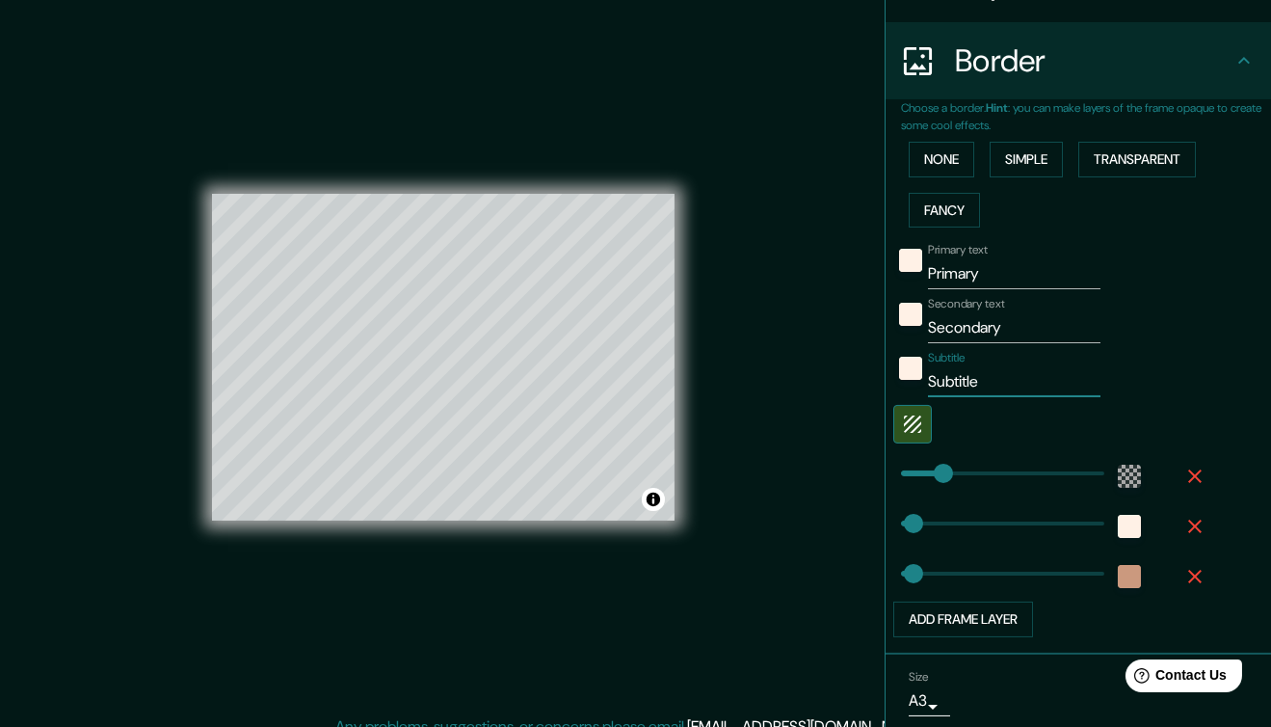
drag, startPoint x: 997, startPoint y: 386, endPoint x: 918, endPoint y: 379, distance: 79.3
click at [928, 379] on input "Subtitle" at bounding box center [1014, 381] width 173 height 31
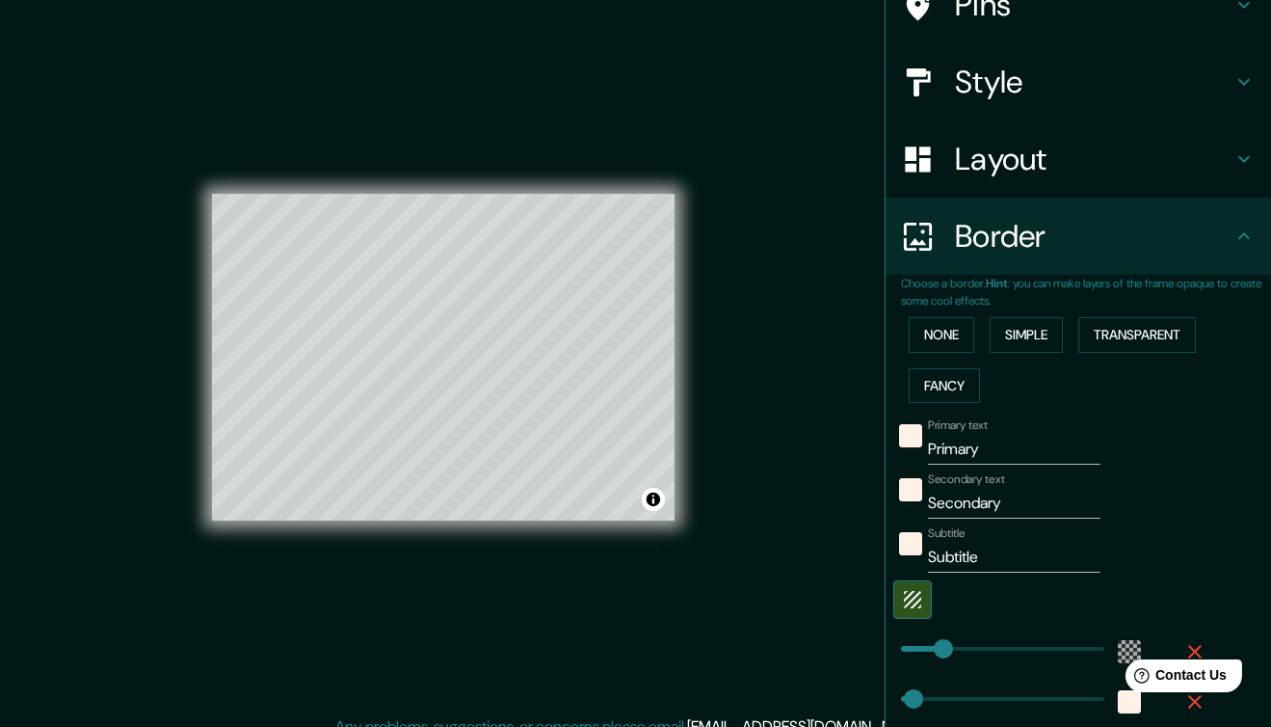
scroll to position [108, 0]
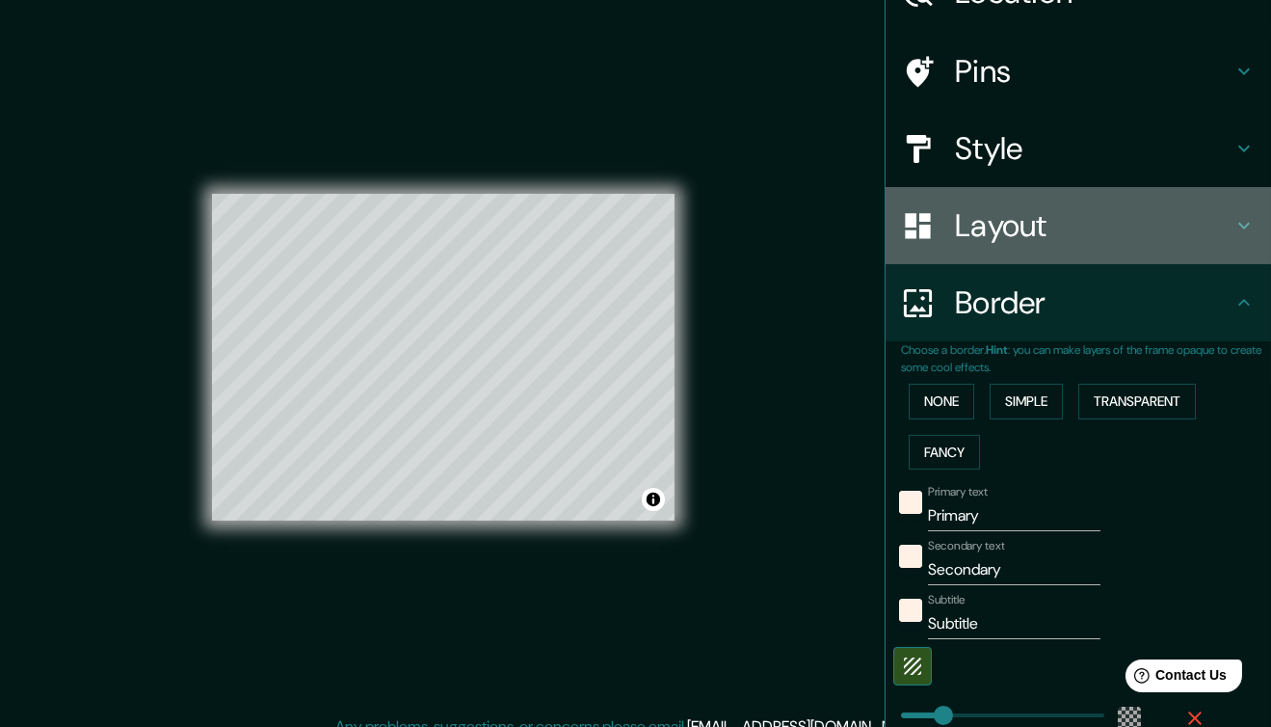
click at [1011, 208] on h4 "Layout" at bounding box center [1094, 225] width 278 height 39
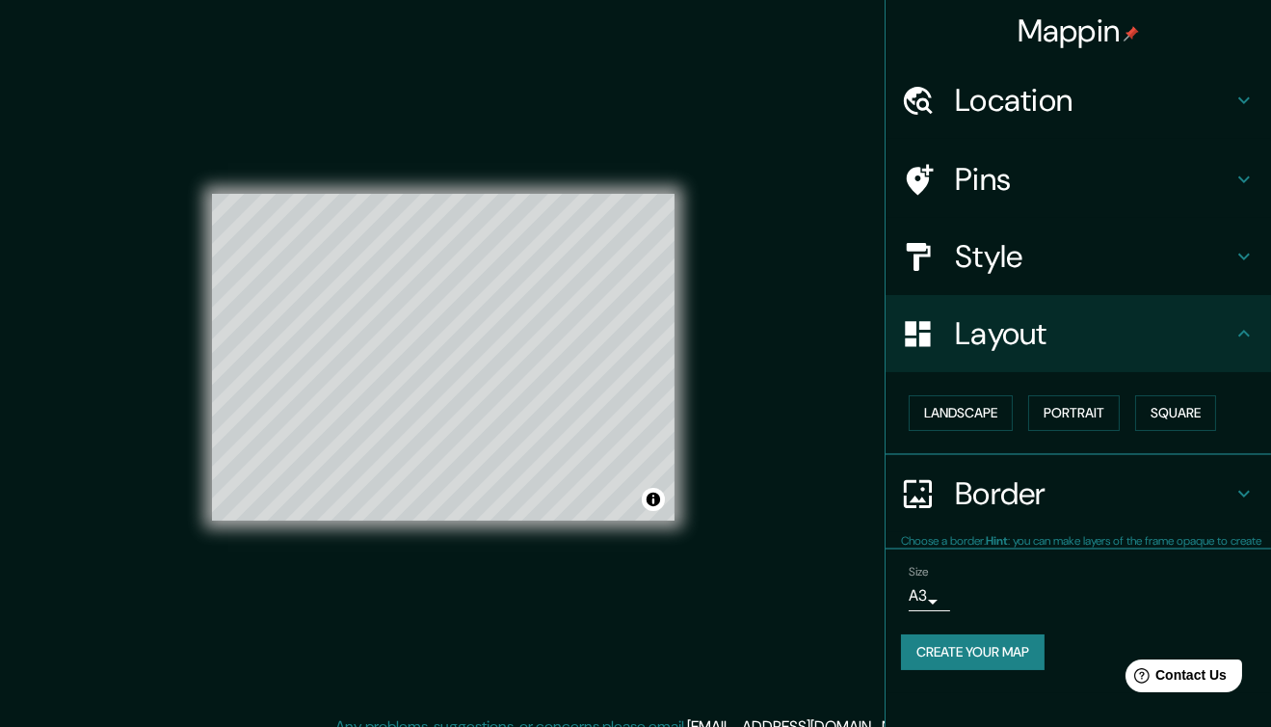
scroll to position [0, 0]
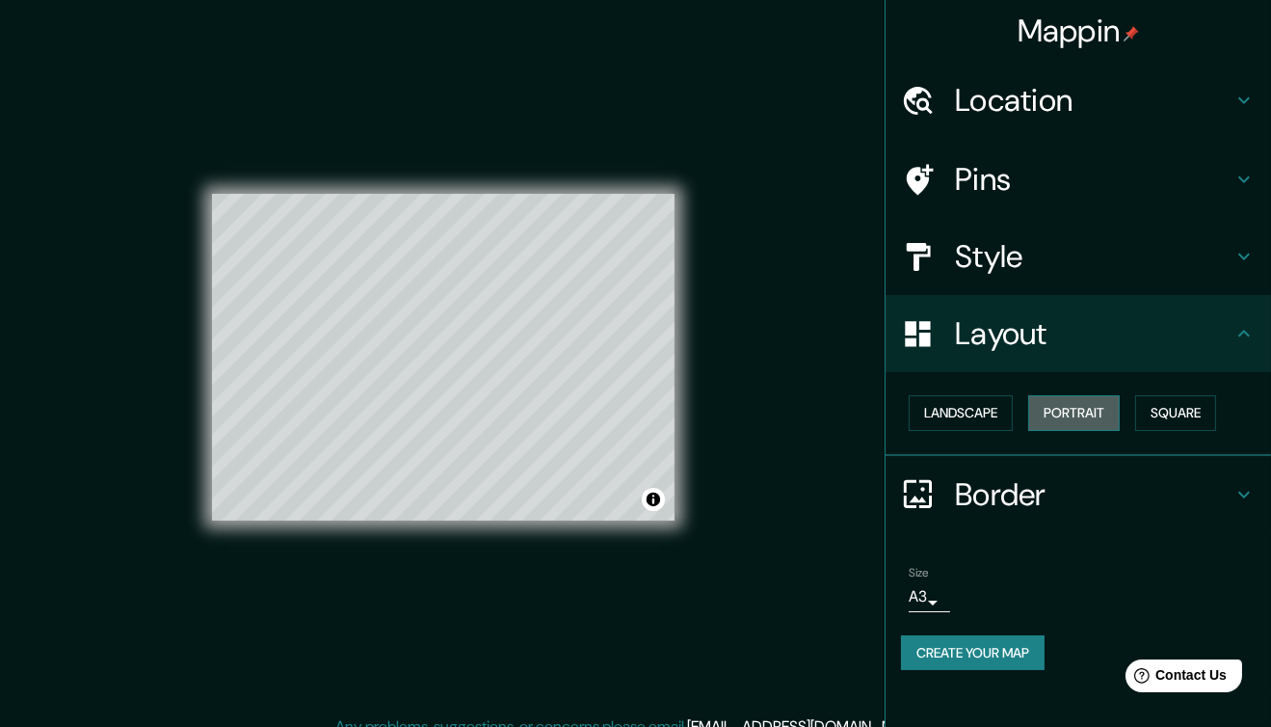
click at [1107, 413] on button "Portrait" at bounding box center [1075, 413] width 92 height 36
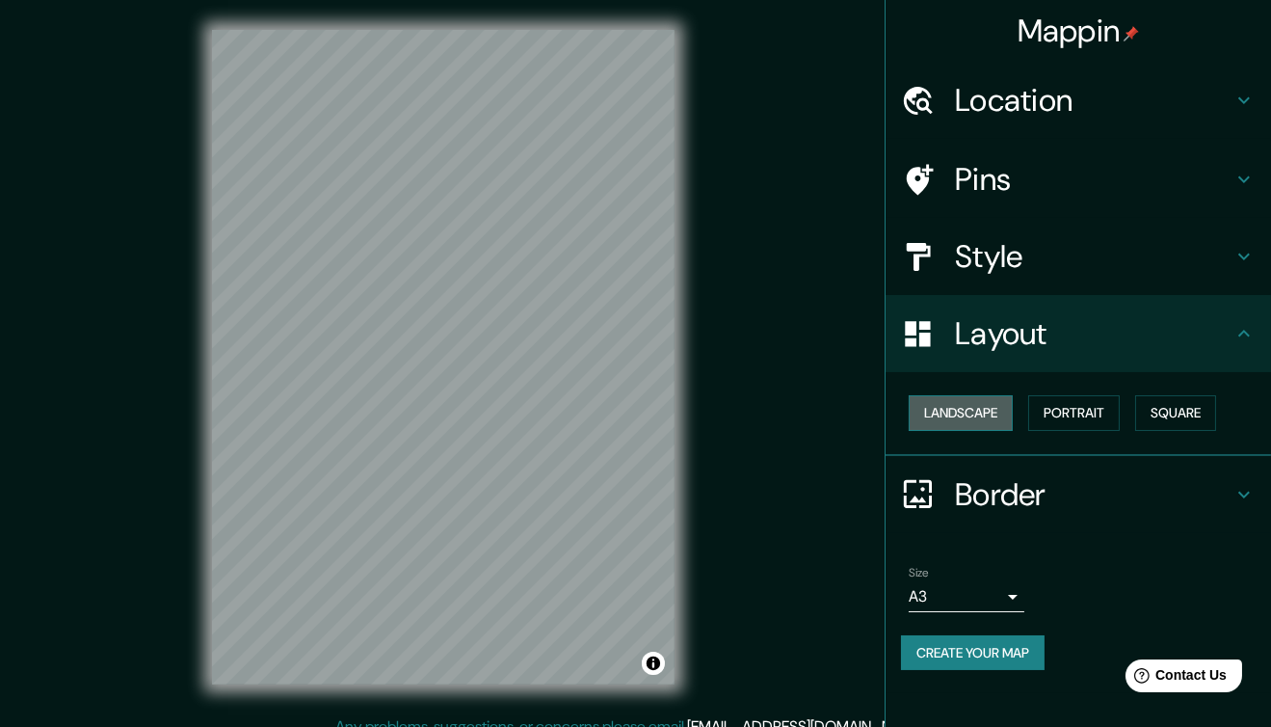
click at [985, 413] on button "Landscape" at bounding box center [961, 413] width 104 height 36
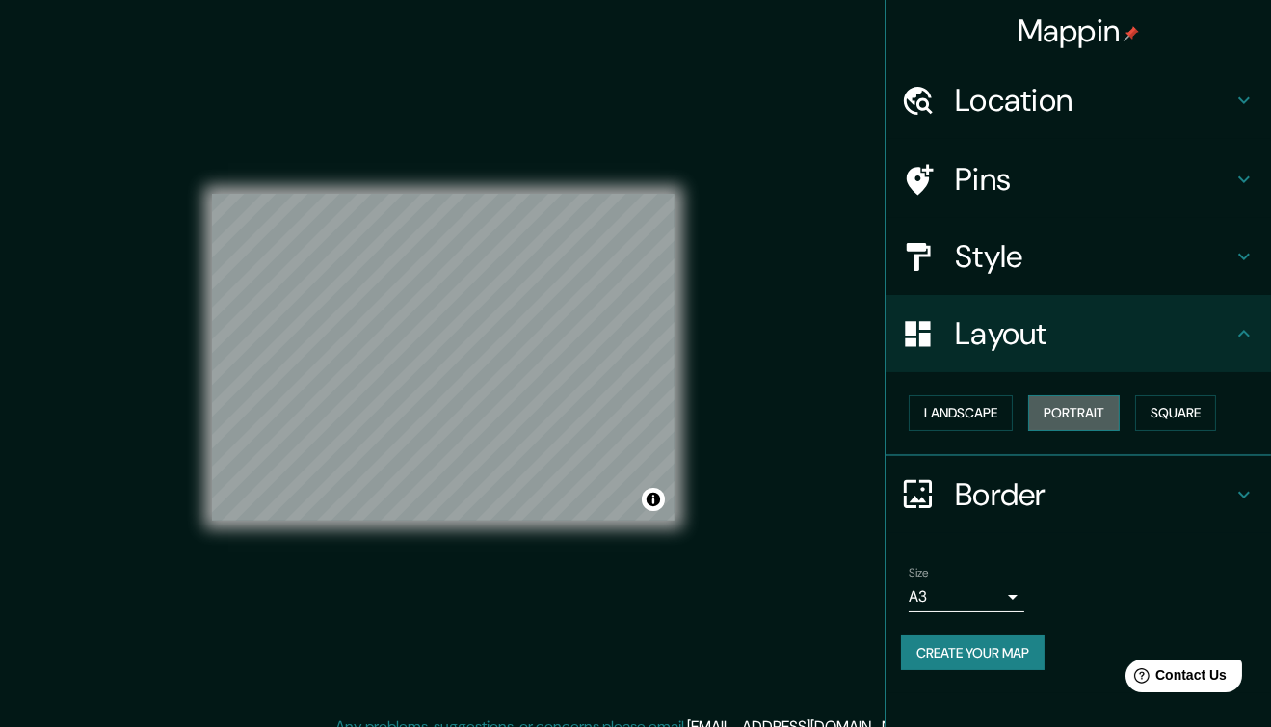
click at [1093, 421] on button "Portrait" at bounding box center [1075, 413] width 92 height 36
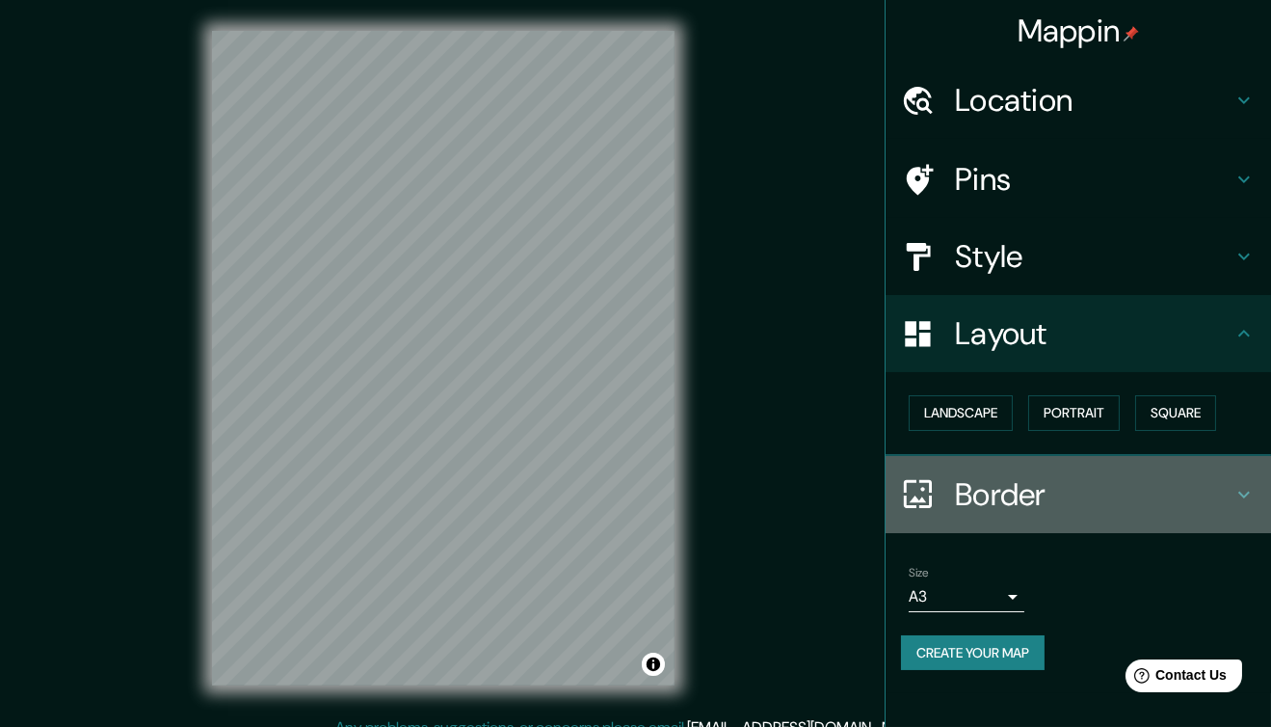
click at [1124, 495] on h4 "Border" at bounding box center [1094, 494] width 278 height 39
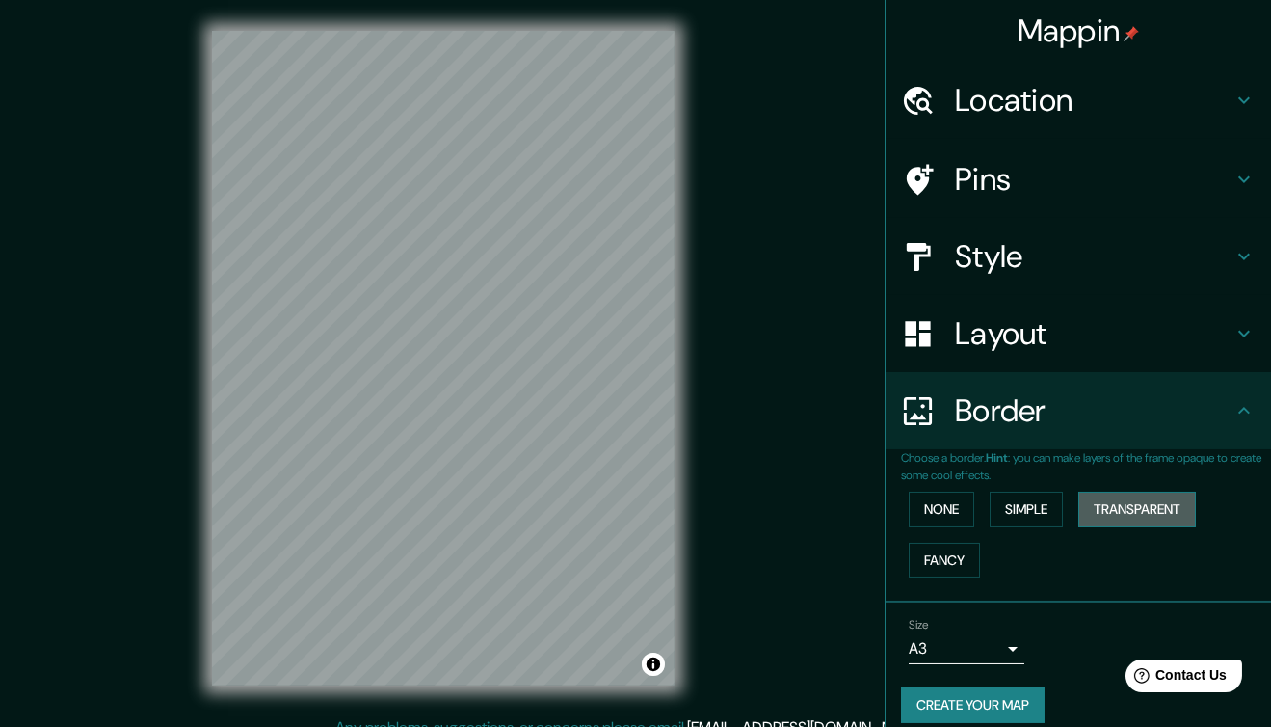
click at [1108, 510] on button "Transparent" at bounding box center [1138, 510] width 118 height 36
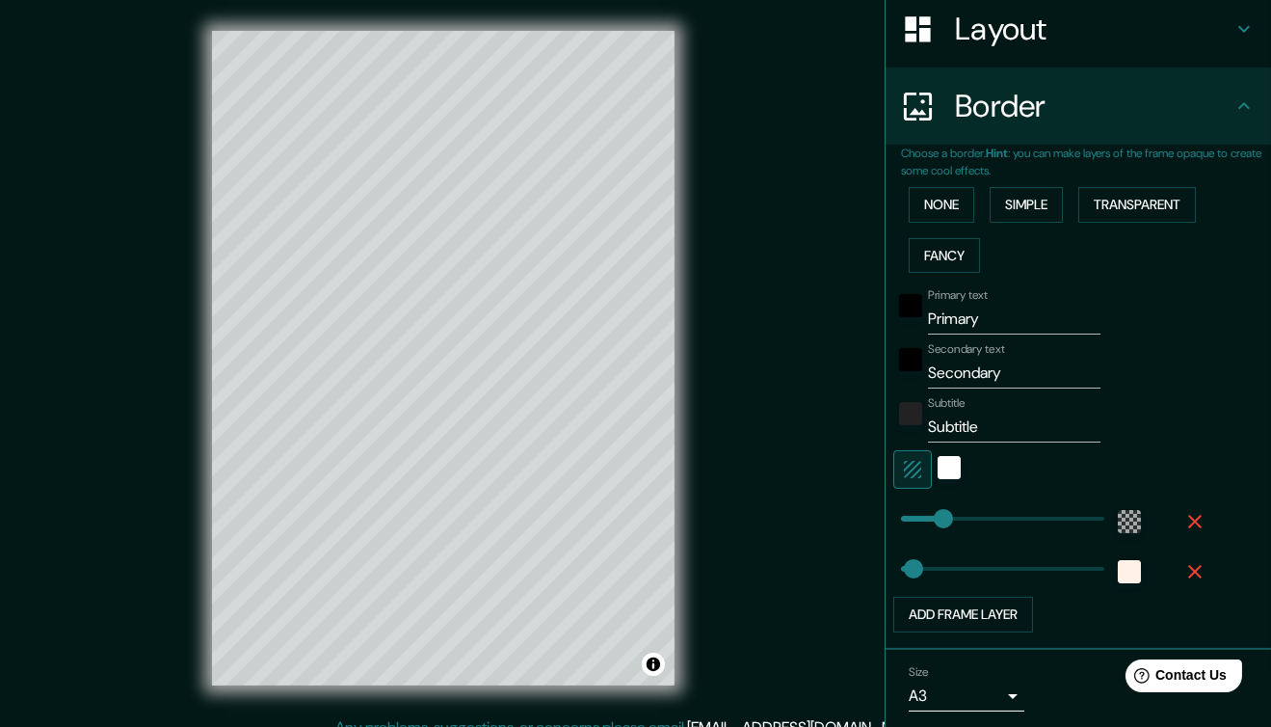
scroll to position [368, 0]
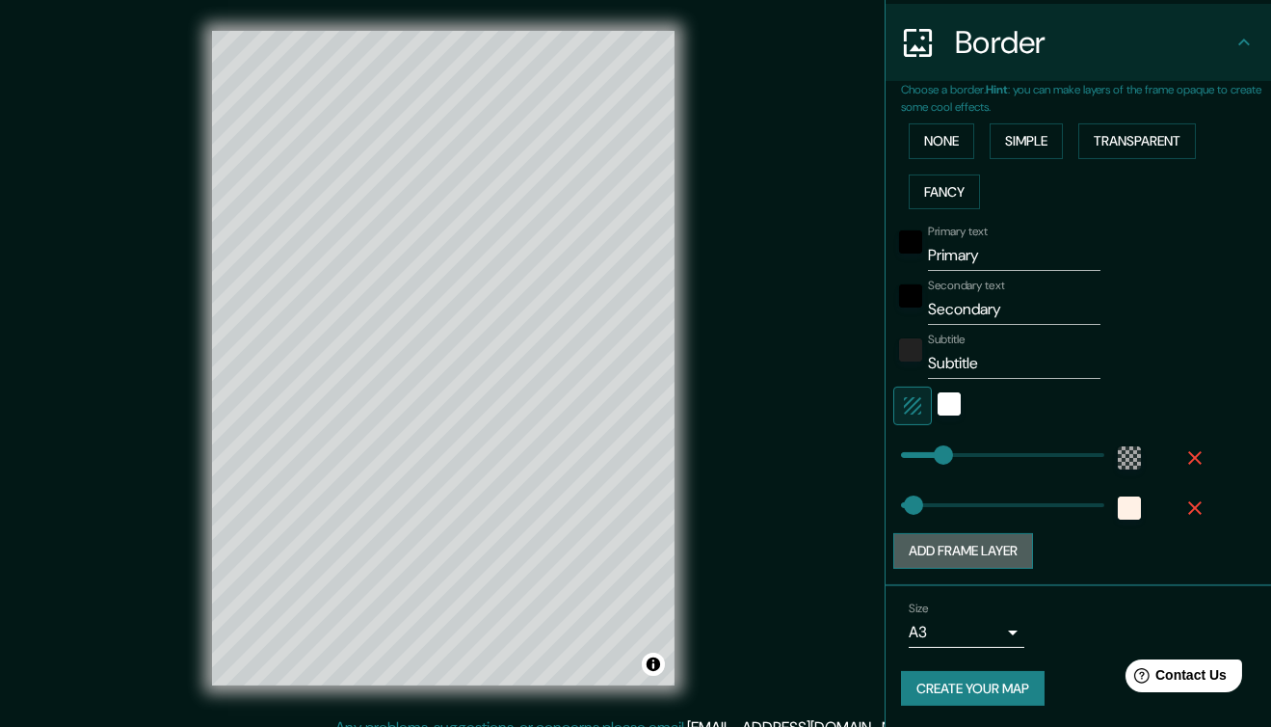
click at [1002, 543] on button "Add frame layer" at bounding box center [964, 551] width 140 height 36
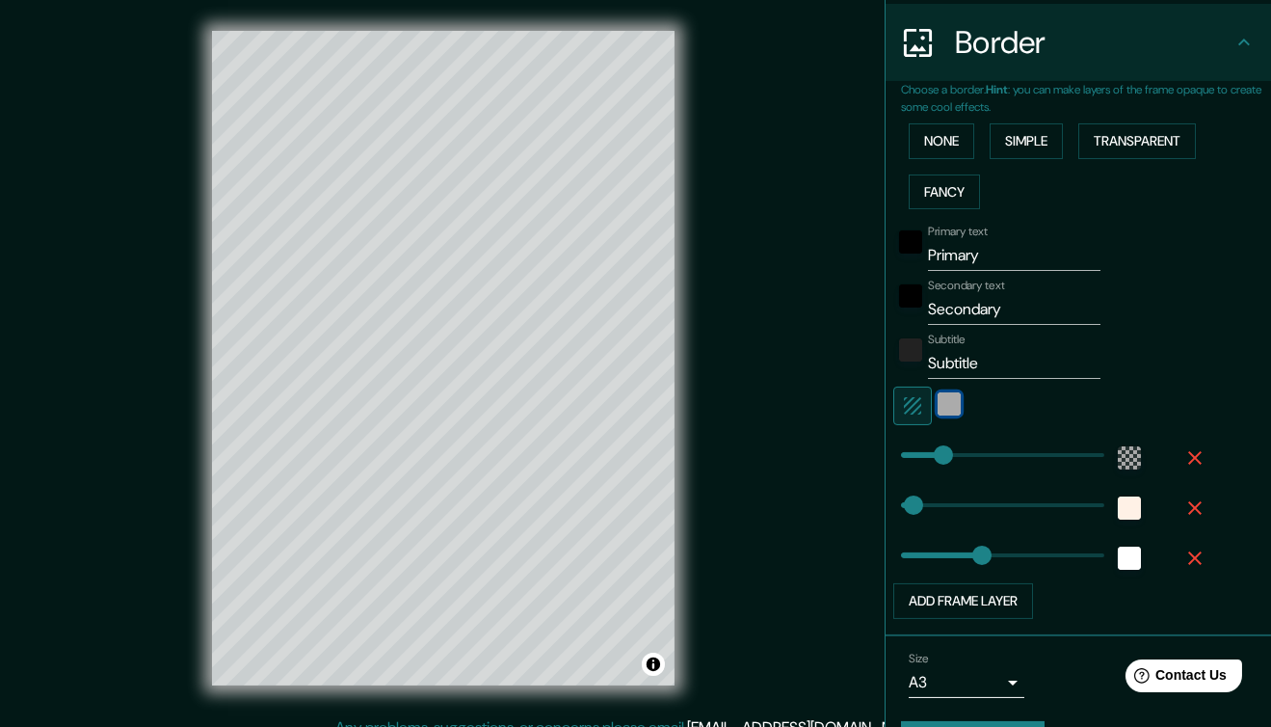
click at [938, 398] on div "white" at bounding box center [949, 403] width 23 height 23
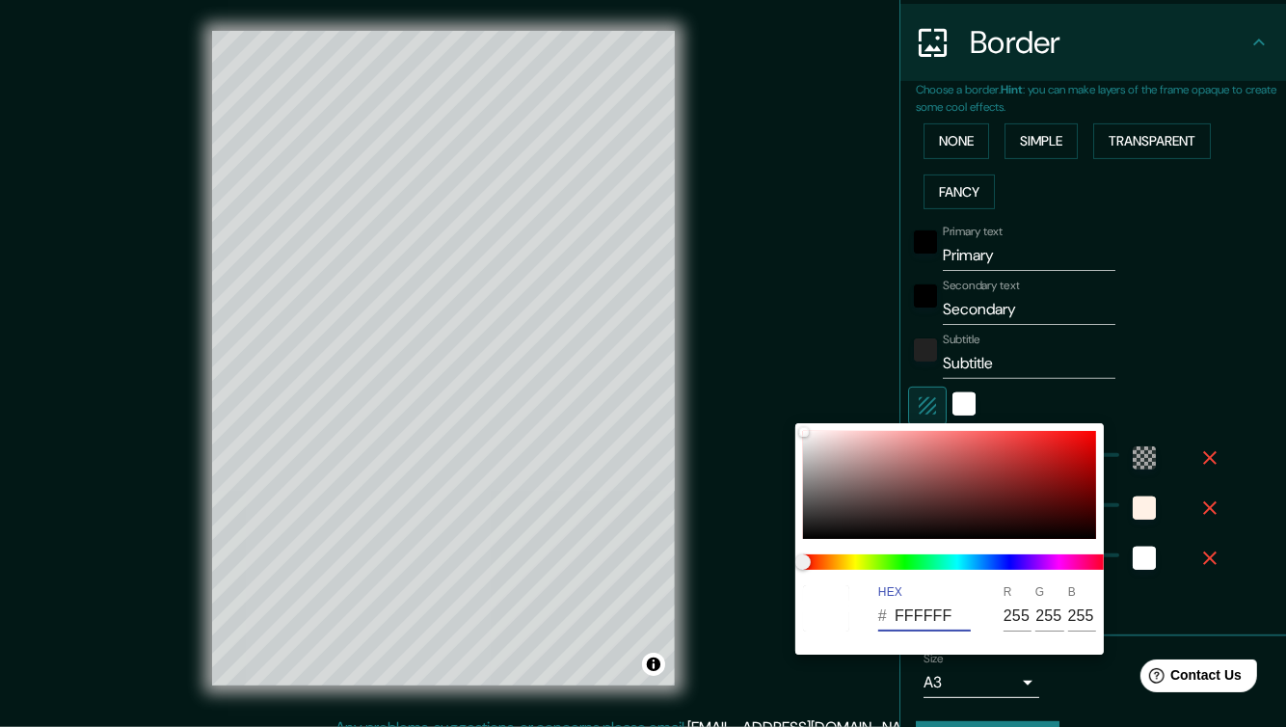
click at [947, 601] on input "FFFFFF" at bounding box center [933, 616] width 76 height 31
paste input "CB997E"
type input "CB997E"
type input "203"
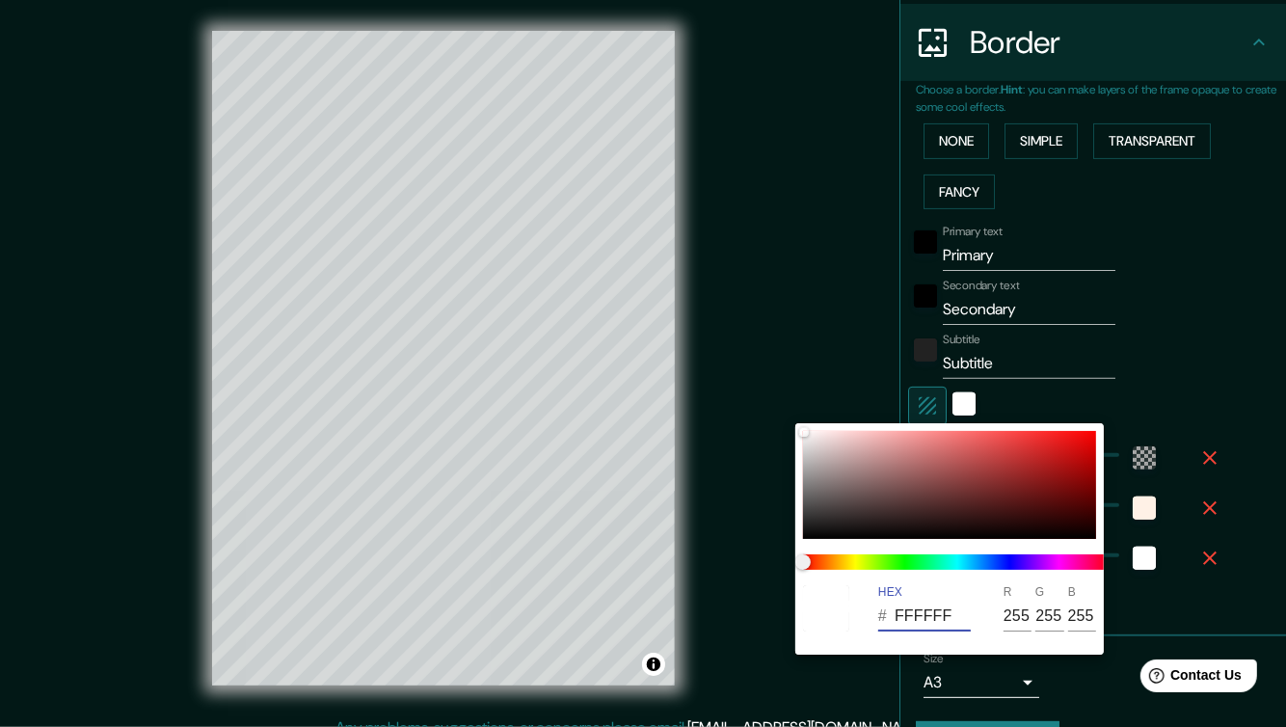
type input "153"
type input "126"
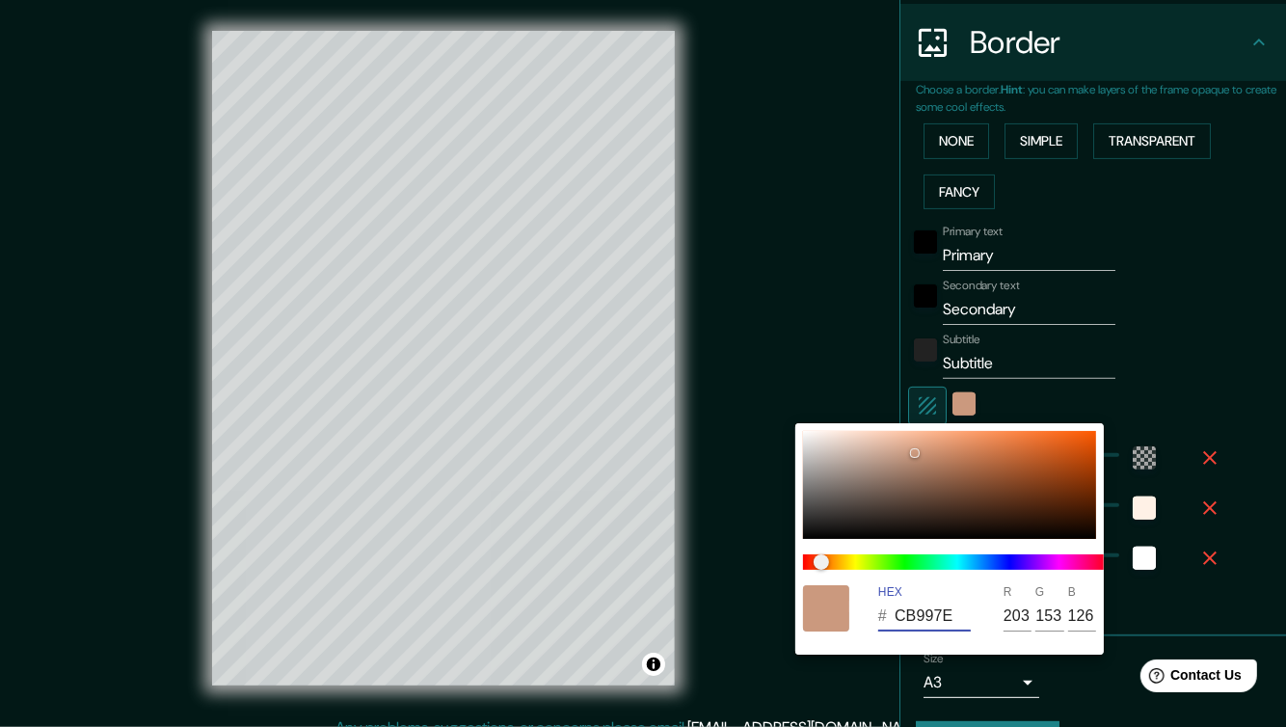
type input "CB997E"
click at [1234, 490] on div at bounding box center [643, 363] width 1286 height 727
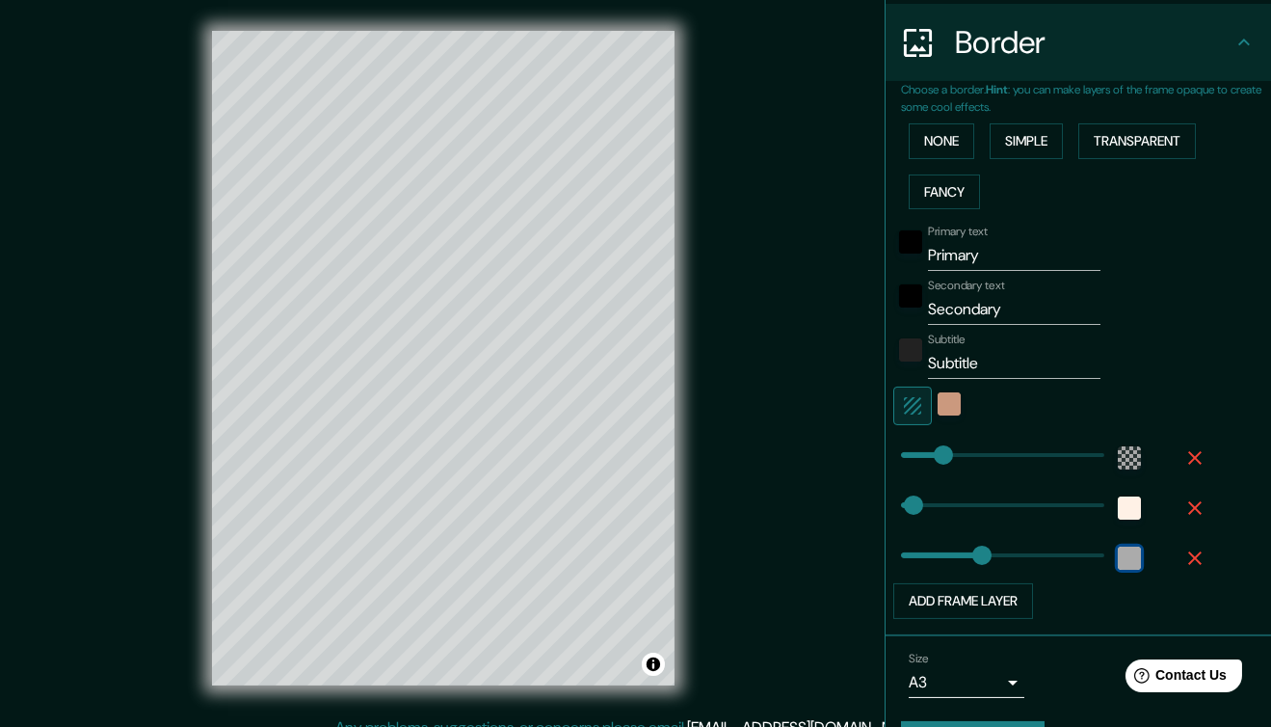
click at [1118, 557] on div "white" at bounding box center [1129, 558] width 23 height 23
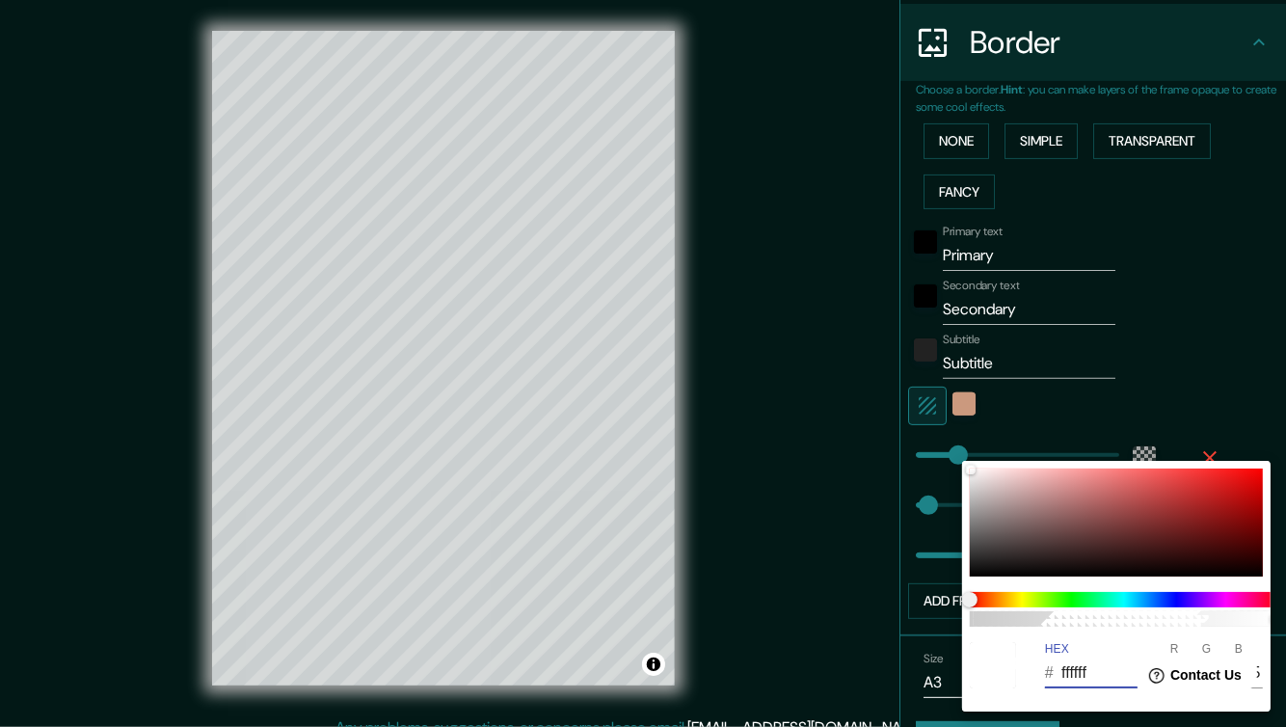
click at [1084, 668] on input "ffffff" at bounding box center [1099, 672] width 76 height 31
paste input "CB997E"
type input "CB997E"
type input "203"
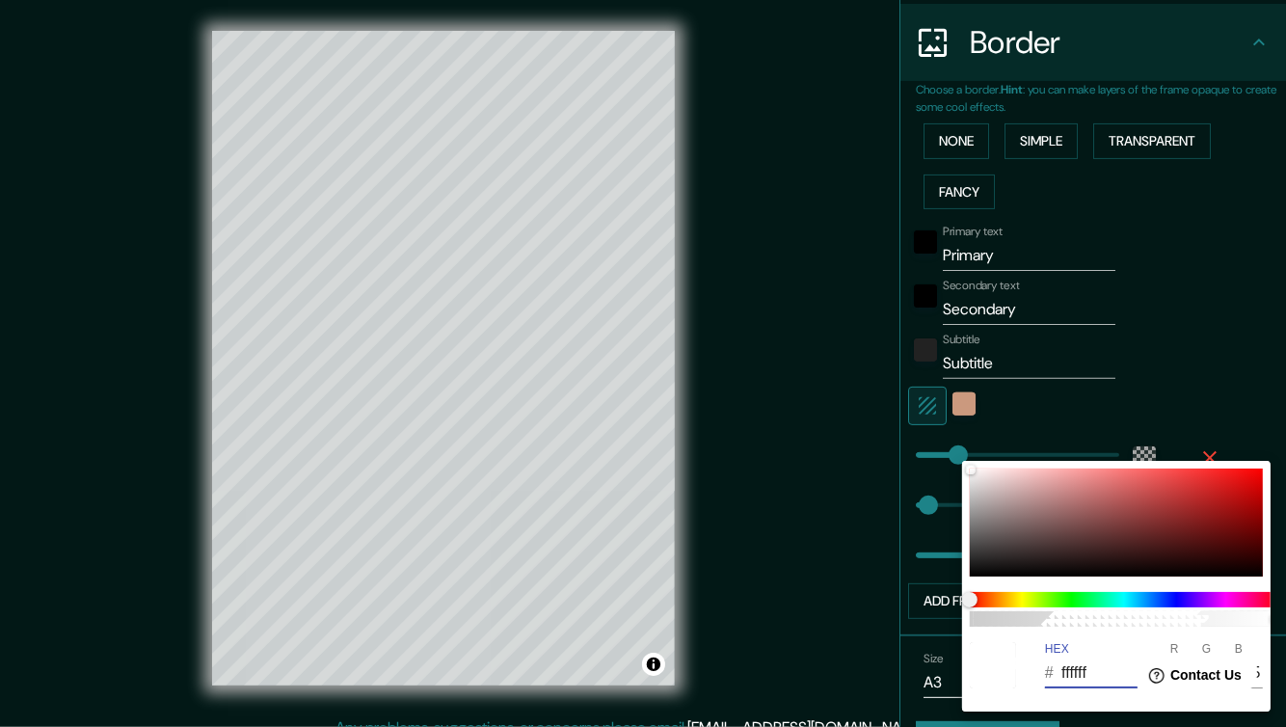
type input "153"
type input "126"
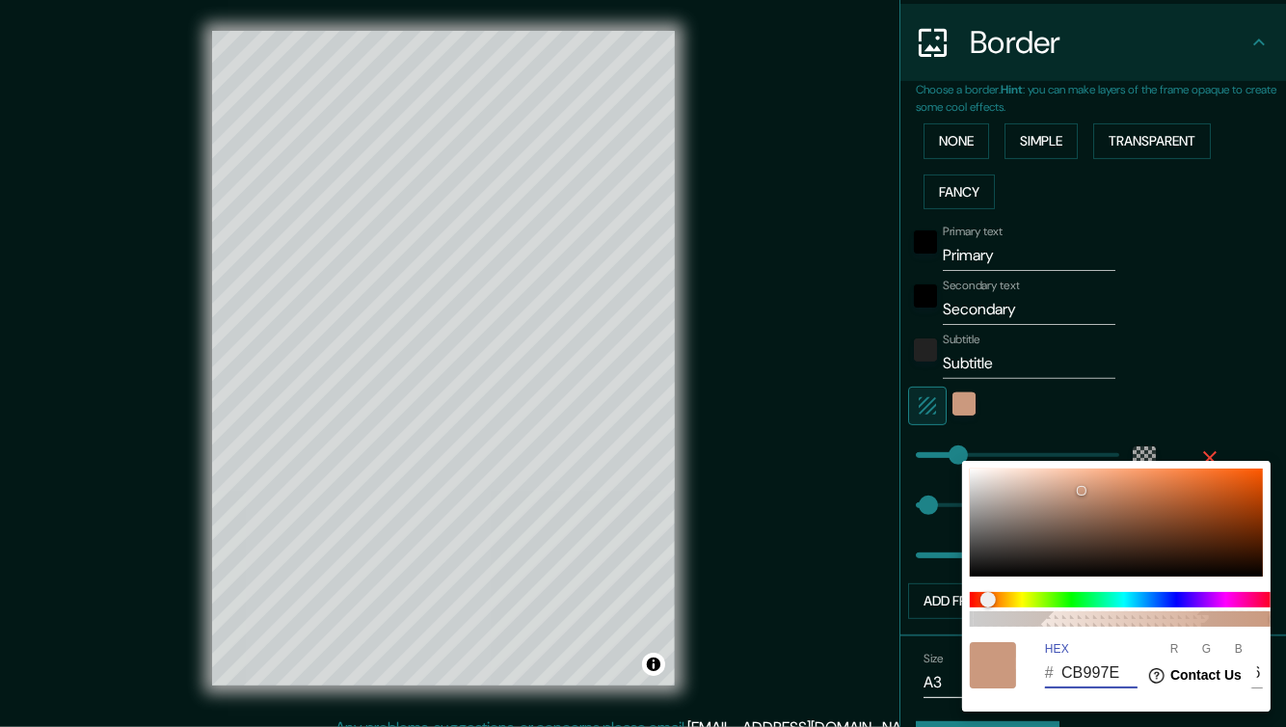
type input "CB997E"
click at [1215, 350] on div at bounding box center [643, 363] width 1286 height 727
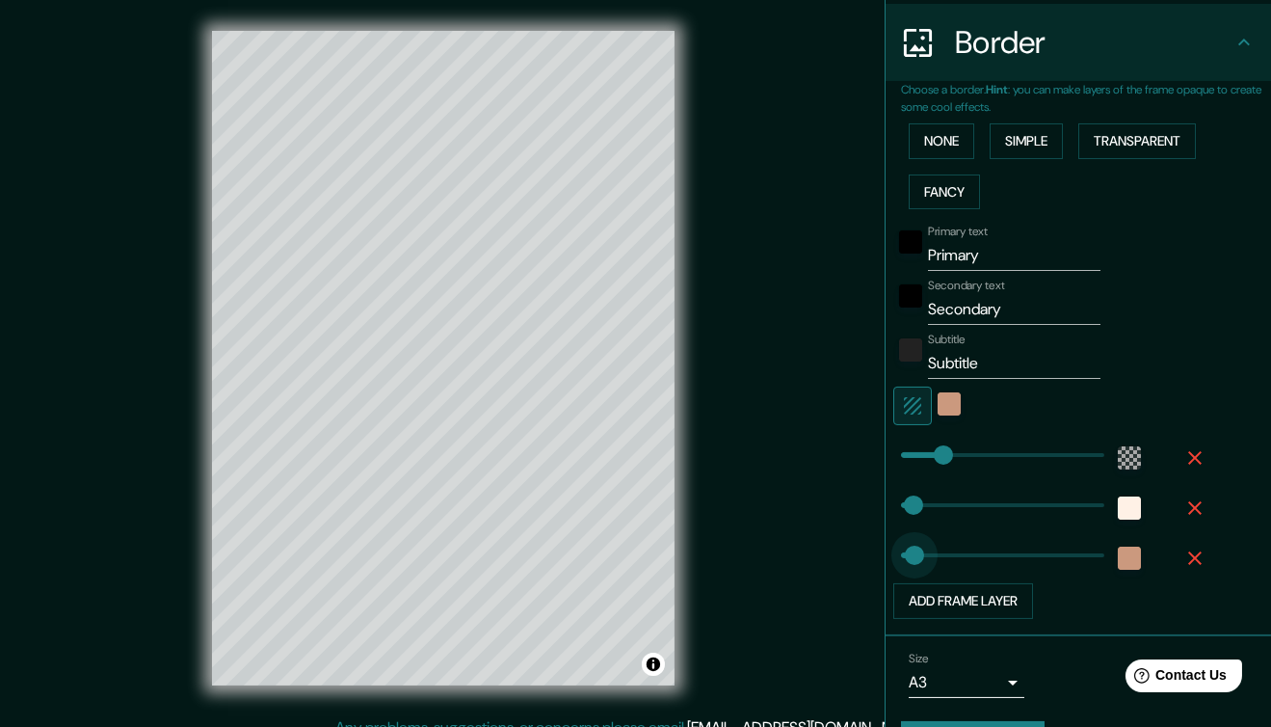
type input "27"
drag, startPoint x: 970, startPoint y: 545, endPoint x: 898, endPoint y: 570, distance: 75.6
type input "30"
click at [1118, 506] on div "color-FFF1E6" at bounding box center [1129, 507] width 23 height 23
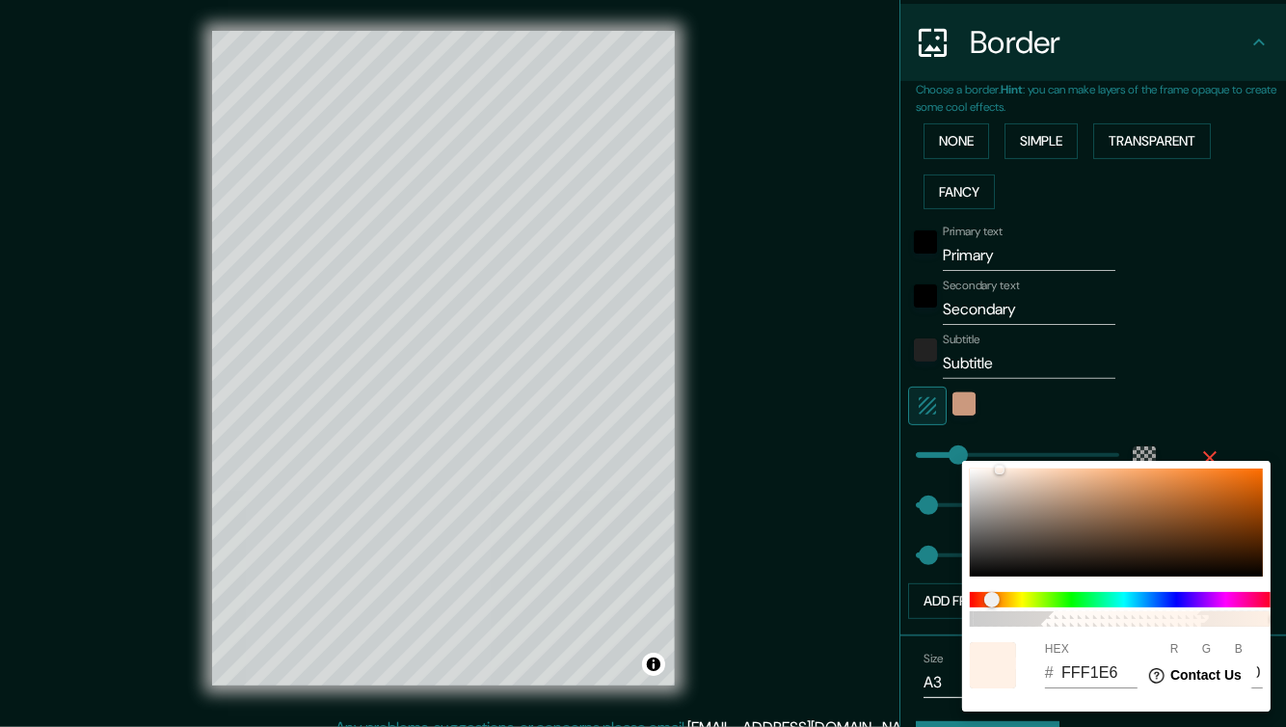
click at [1123, 665] on html "Help Contact Us" at bounding box center [1188, 671] width 150 height 40
click at [1115, 673] on html "Help Contact Us" at bounding box center [1188, 671] width 150 height 40
click at [1109, 672] on input "FFF1E6" at bounding box center [1099, 672] width 76 height 31
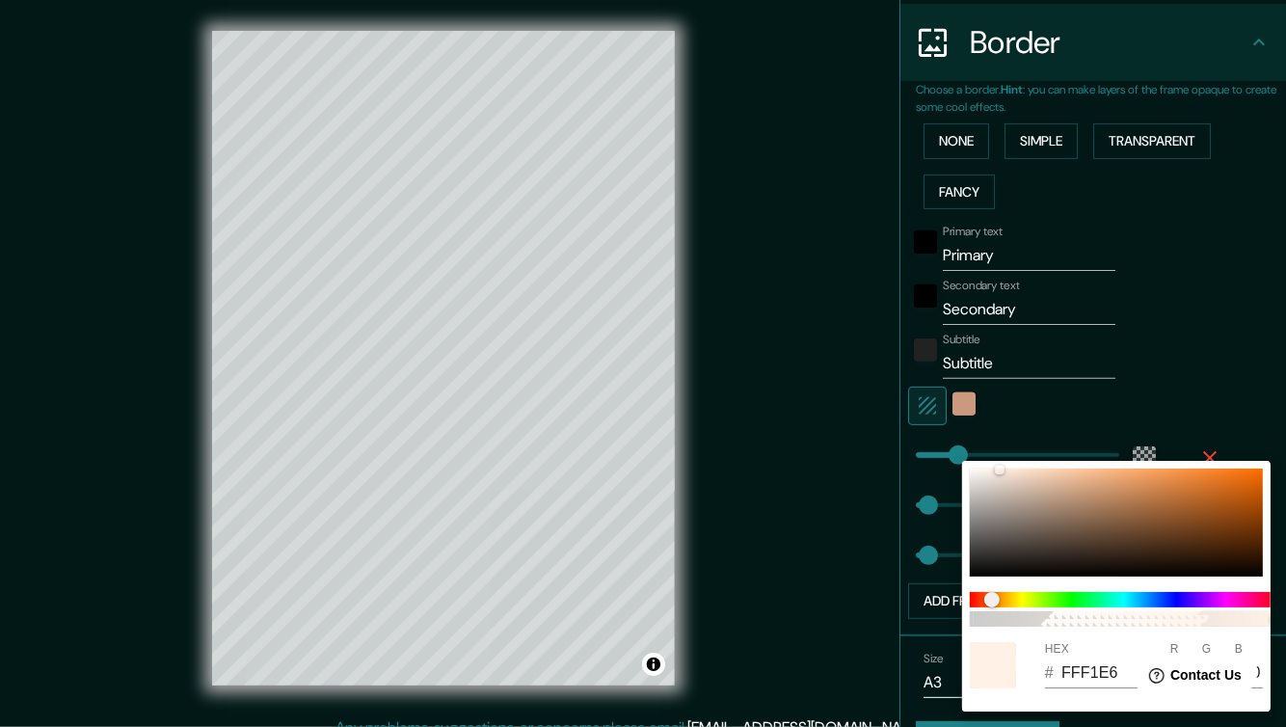
click at [1240, 373] on div at bounding box center [643, 363] width 1286 height 727
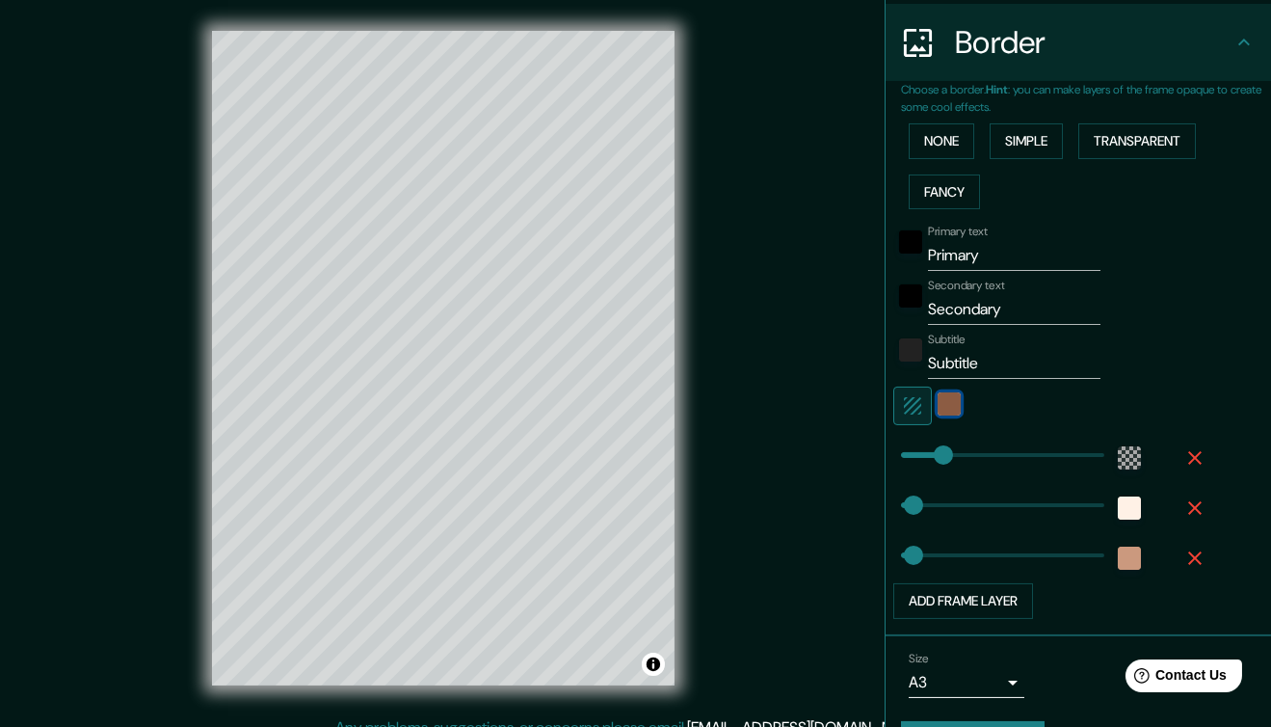
click at [939, 396] on div "color-CB997E" at bounding box center [949, 403] width 23 height 23
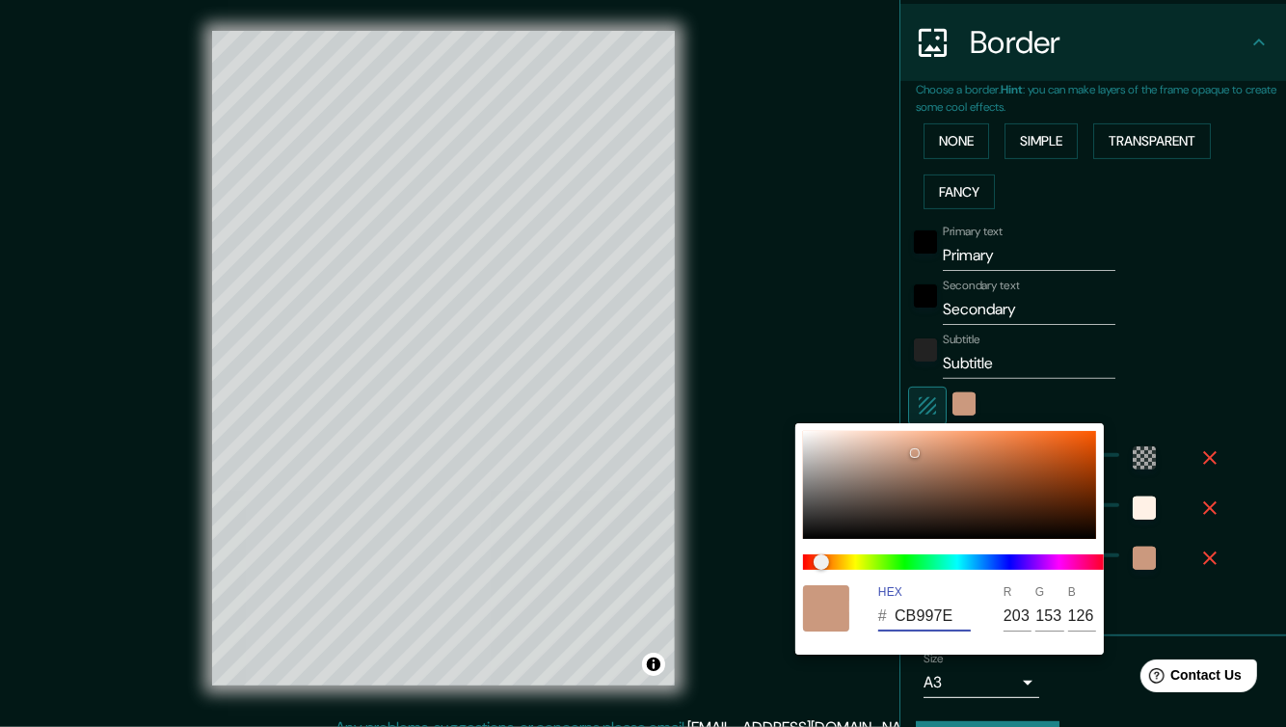
click at [923, 615] on input "CB997E" at bounding box center [933, 616] width 76 height 31
paste input "FFF1E6"
type input "FFF1E6"
type input "255"
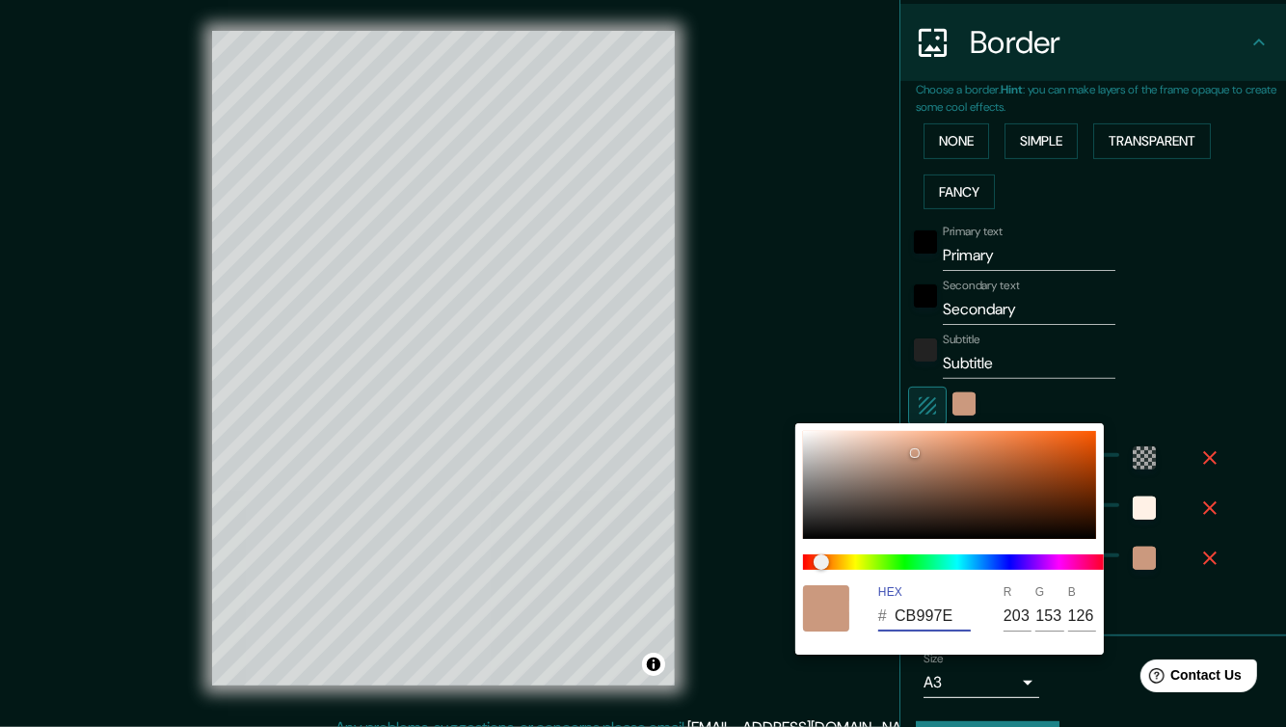
type input "241"
type input "230"
type input "FFF1E6"
click at [1226, 299] on div at bounding box center [643, 363] width 1286 height 727
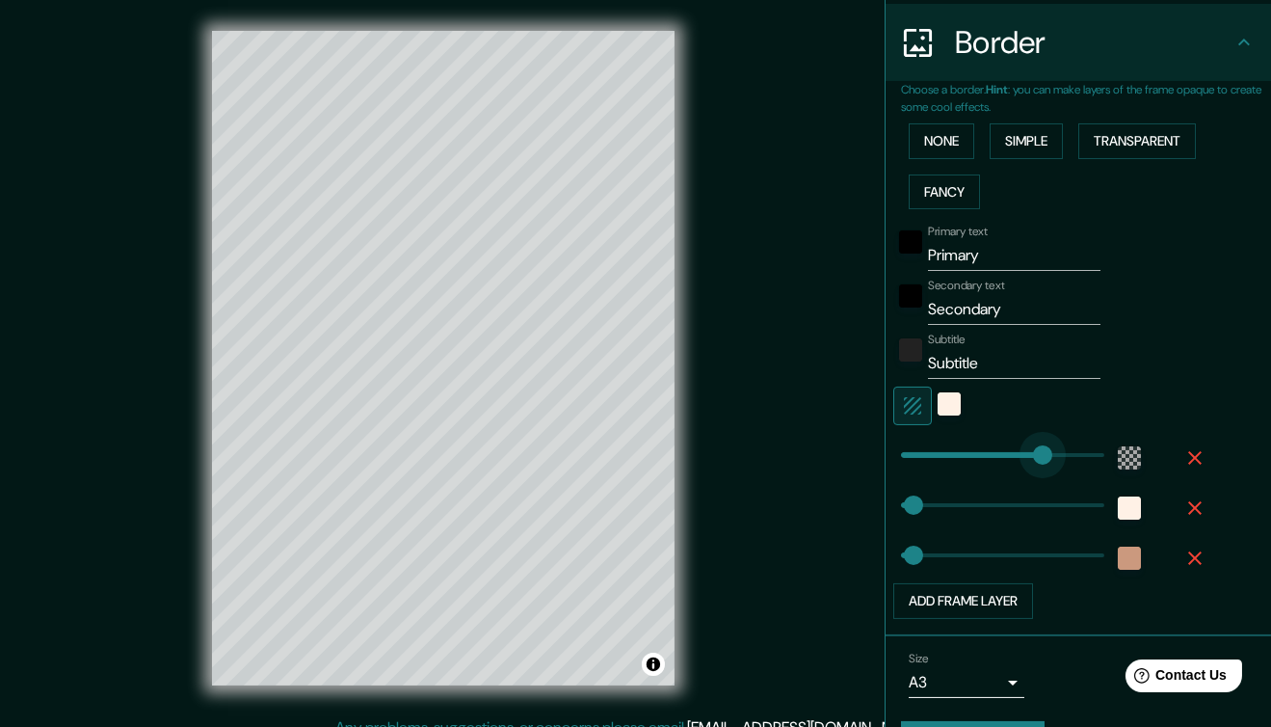
type input "365"
drag, startPoint x: 922, startPoint y: 451, endPoint x: 1041, endPoint y: 467, distance: 119.6
type input "66"
drag, startPoint x: 1041, startPoint y: 467, endPoint x: 915, endPoint y: 459, distance: 126.5
type input "105"
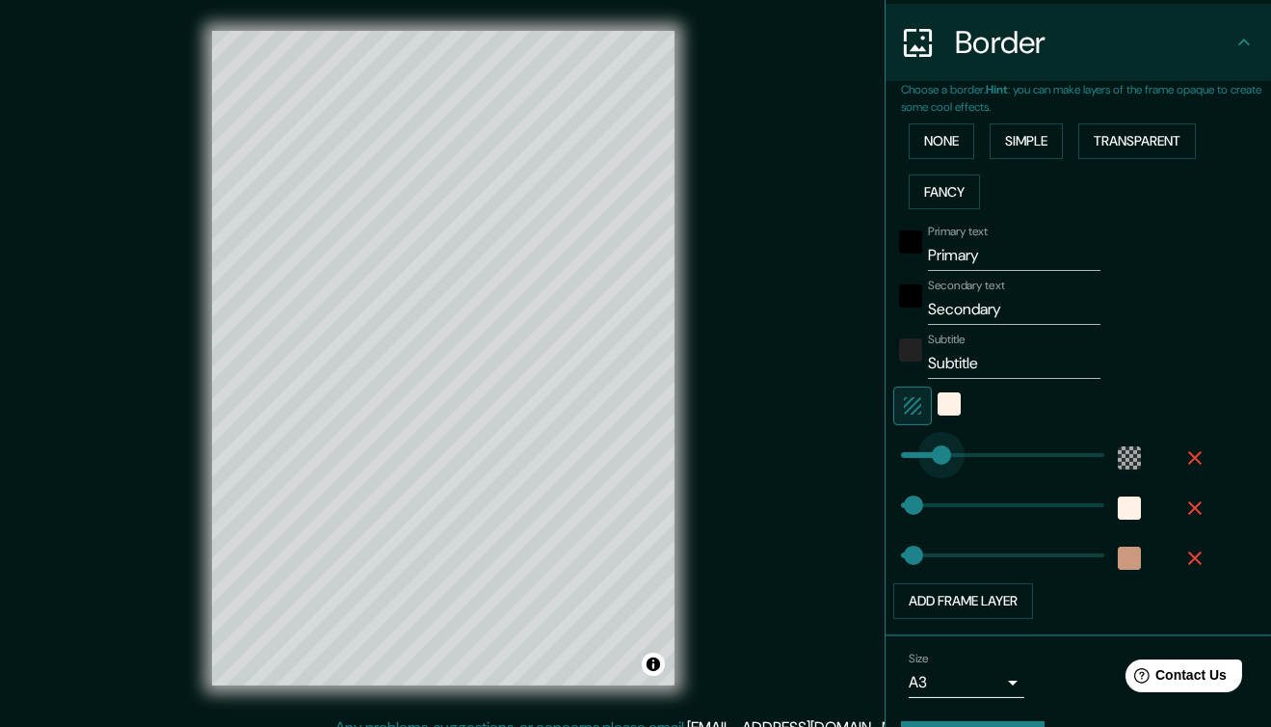
drag, startPoint x: 913, startPoint y: 452, endPoint x: 931, endPoint y: 456, distance: 18.7
type input "153"
drag, startPoint x: 931, startPoint y: 456, endPoint x: 951, endPoint y: 457, distance: 20.3
type input "134"
type input "155"
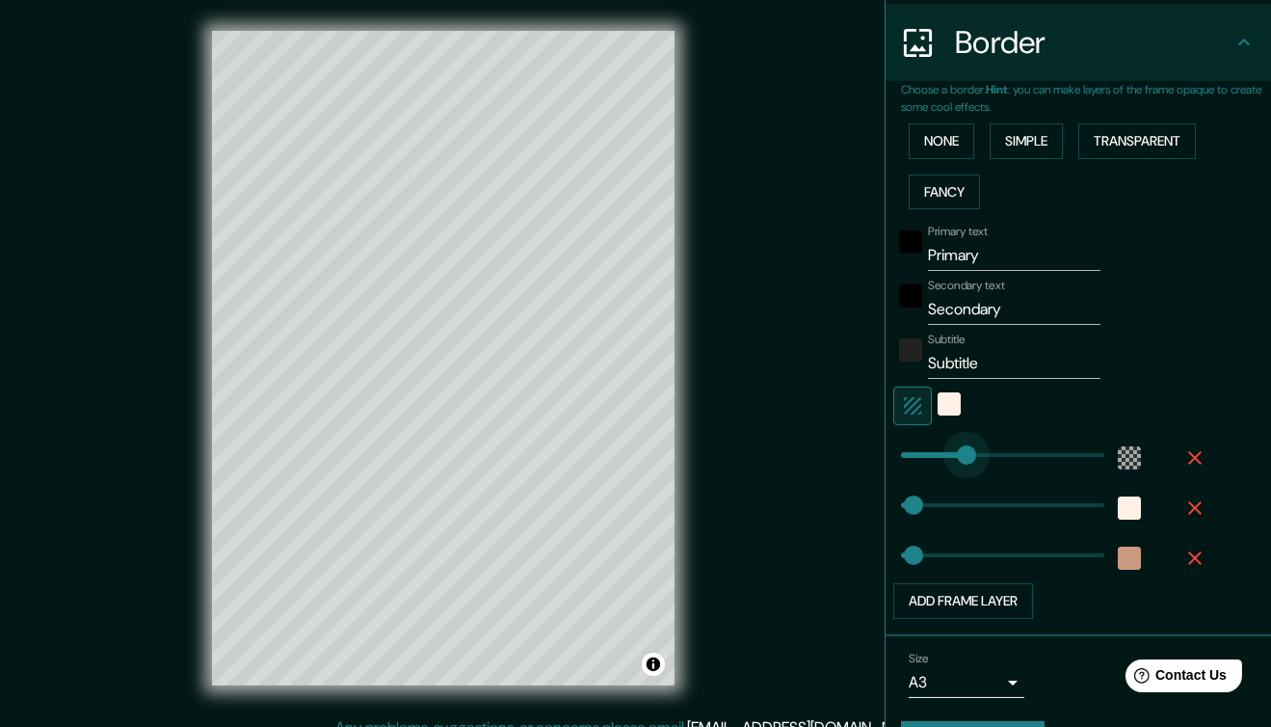
type input "146"
type input "164"
type input "155"
type input "164"
type input "162"
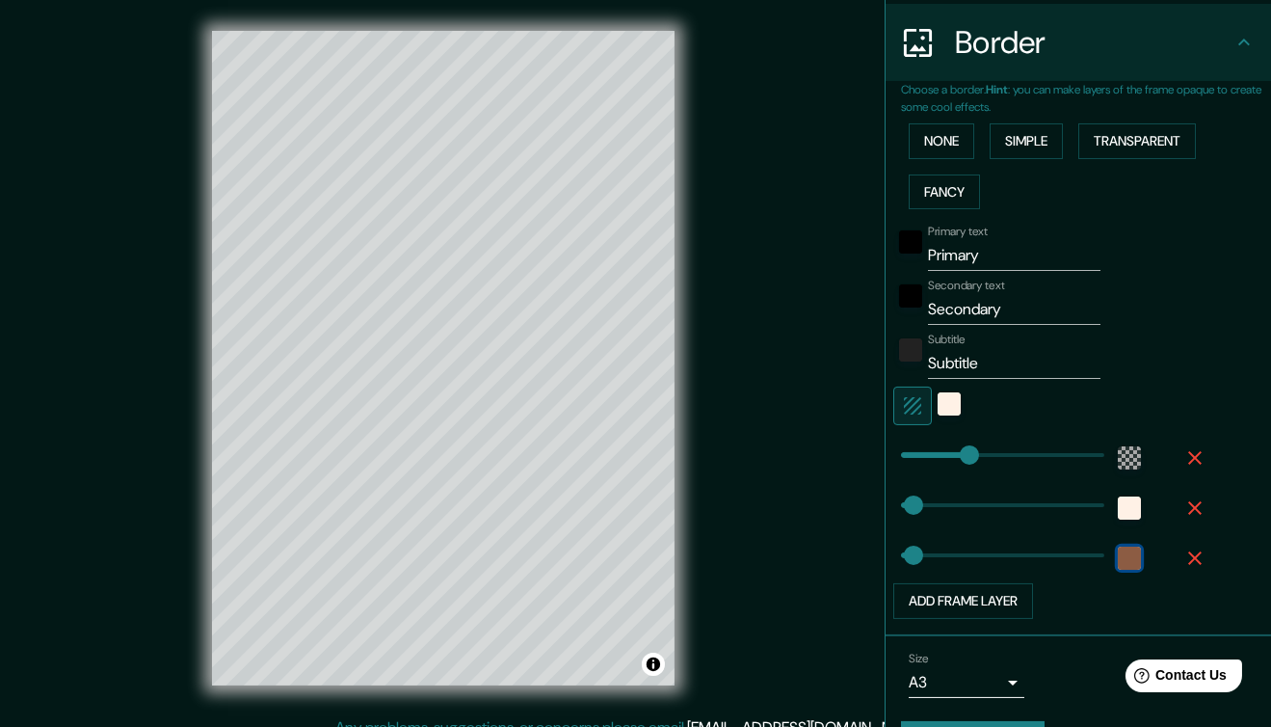
click at [1118, 553] on div "color-CB997E" at bounding box center [1129, 558] width 23 height 23
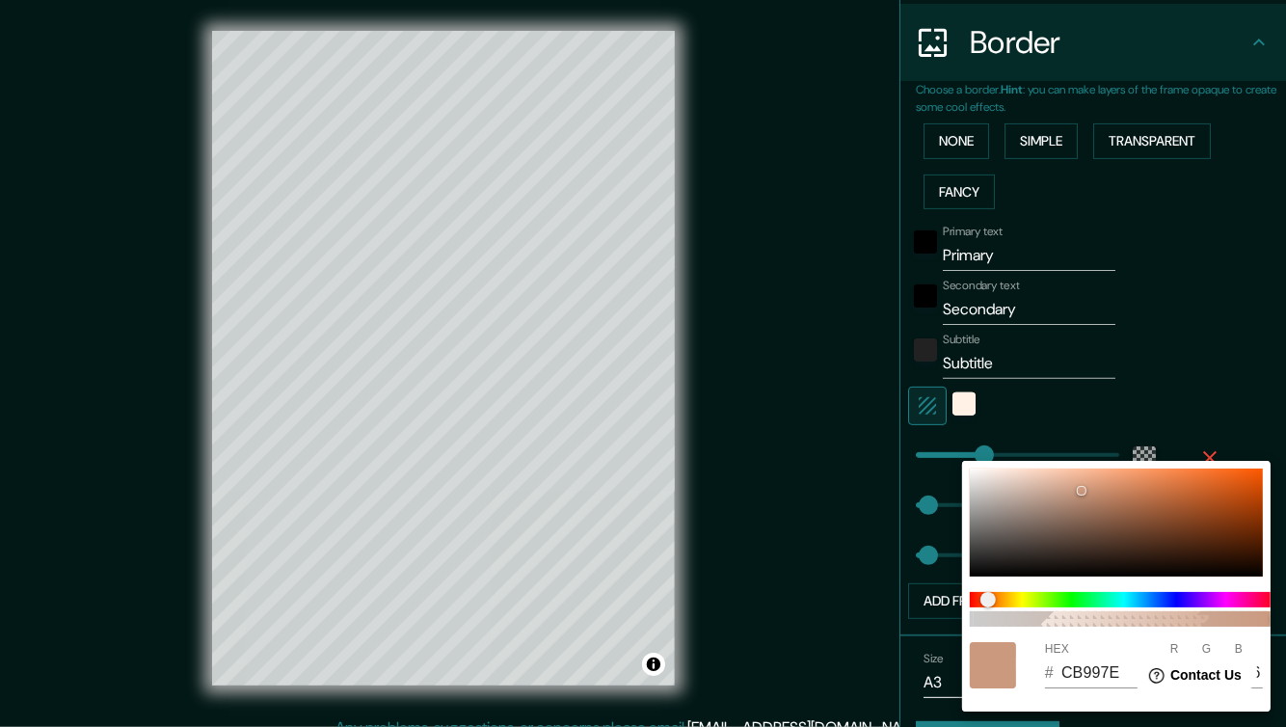
click at [1099, 667] on input "CB997E" at bounding box center [1099, 672] width 76 height 31
click at [944, 402] on div at bounding box center [643, 363] width 1286 height 727
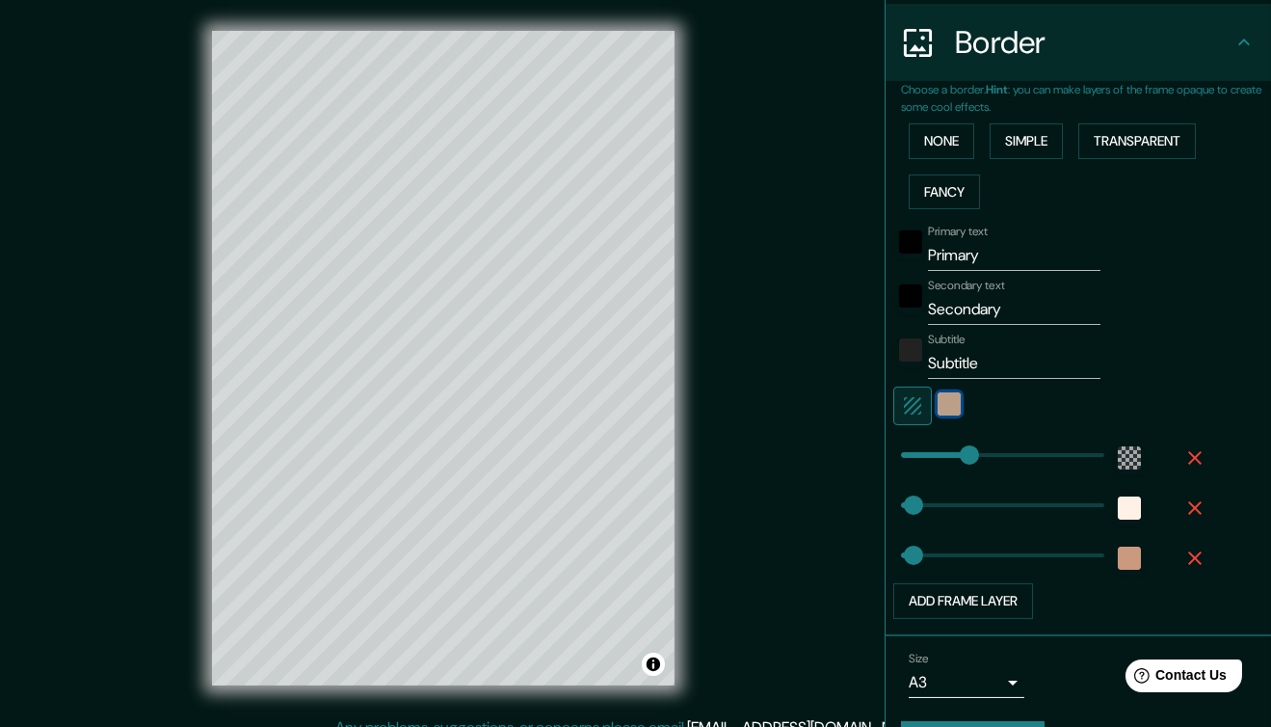
click at [943, 402] on div "color-FFF1E6" at bounding box center [949, 403] width 23 height 23
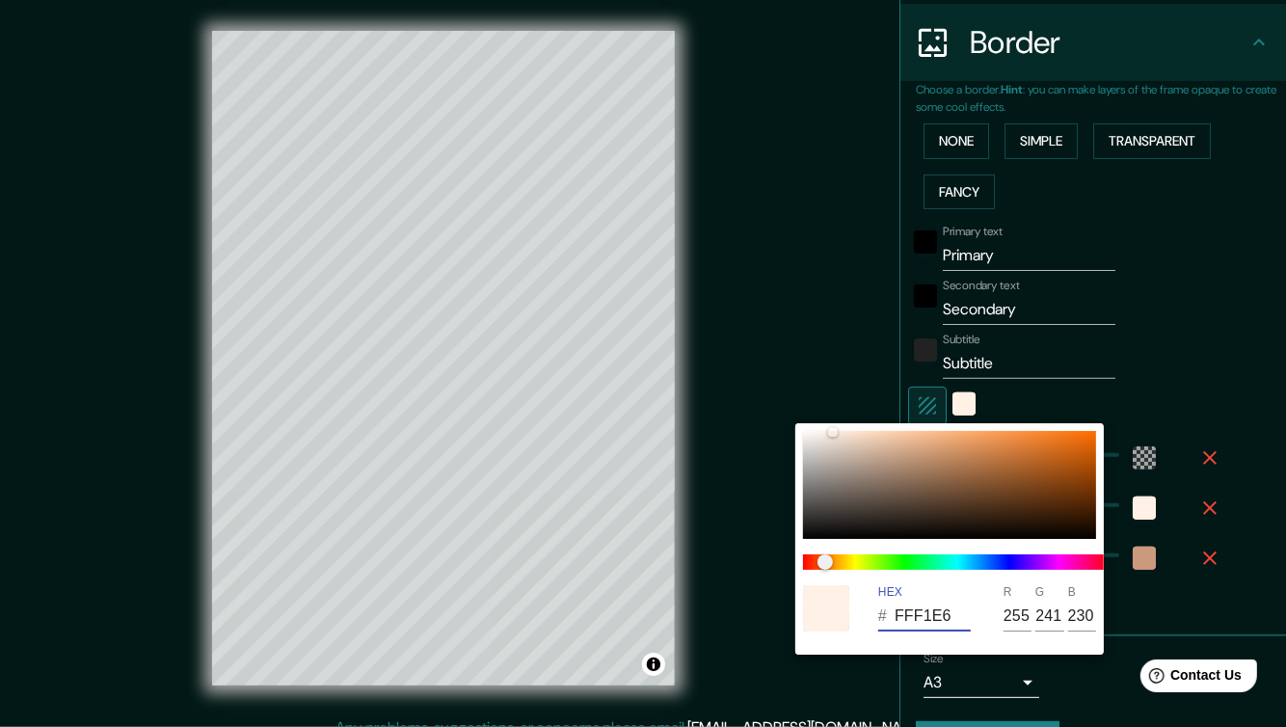
click at [933, 606] on input "FFF1E6" at bounding box center [933, 616] width 76 height 31
paste input "CB997E"
type input "CB997E"
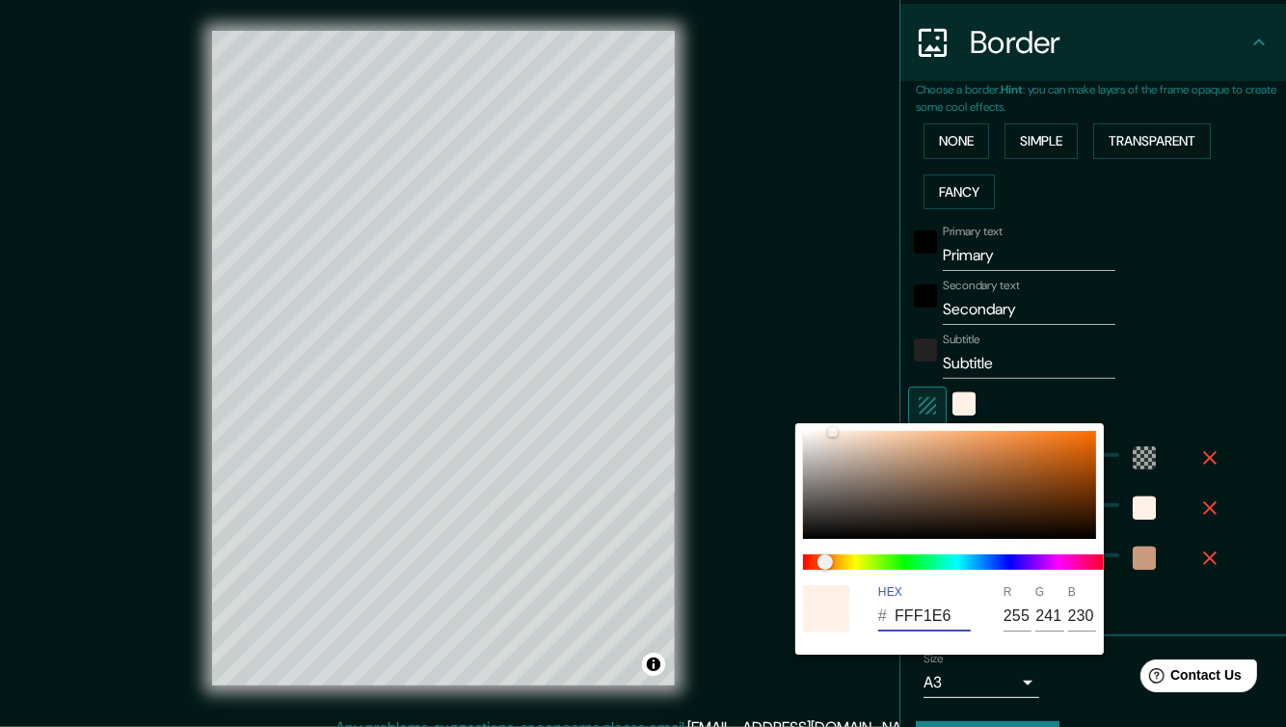
type input "203"
type input "153"
type input "126"
type input "CB997E"
click at [1195, 287] on div at bounding box center [643, 363] width 1286 height 727
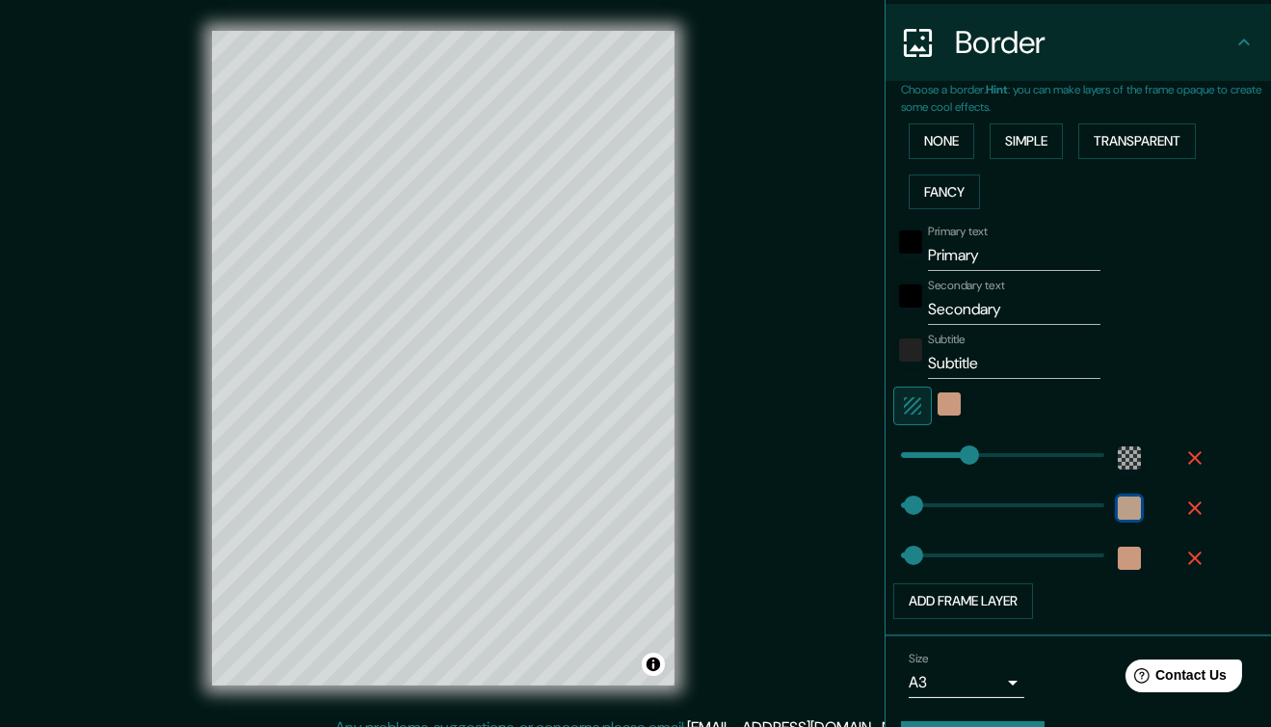
click at [1118, 501] on div "color-FFF1E6" at bounding box center [1129, 507] width 23 height 23
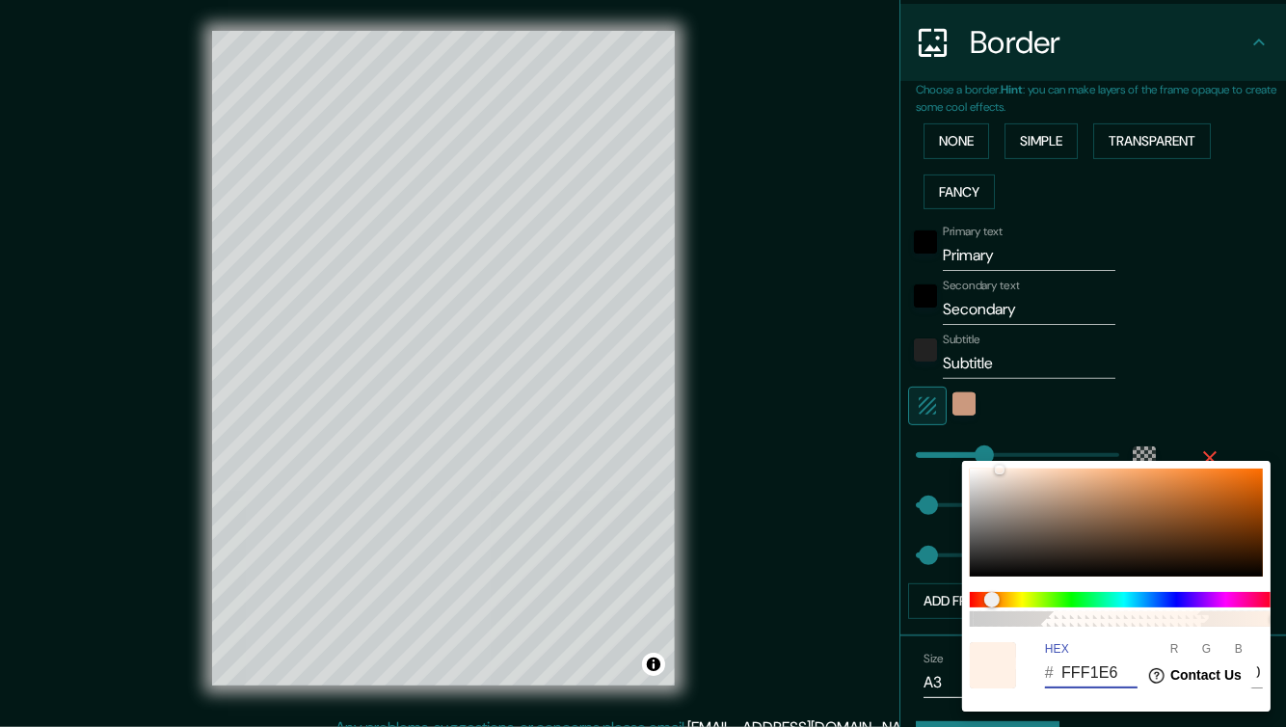
click at [1070, 660] on input "FFF1E6" at bounding box center [1099, 672] width 76 height 31
click at [907, 252] on div at bounding box center [643, 363] width 1286 height 727
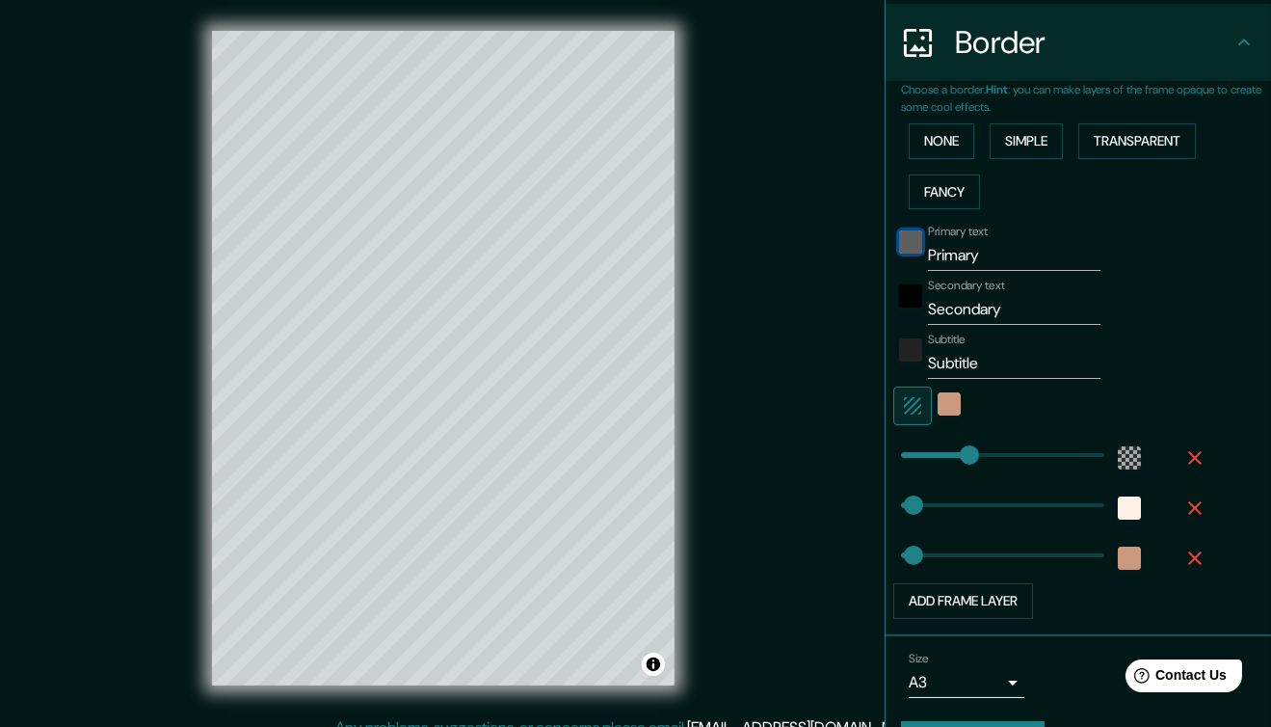
click at [899, 248] on div "black" at bounding box center [910, 241] width 23 height 23
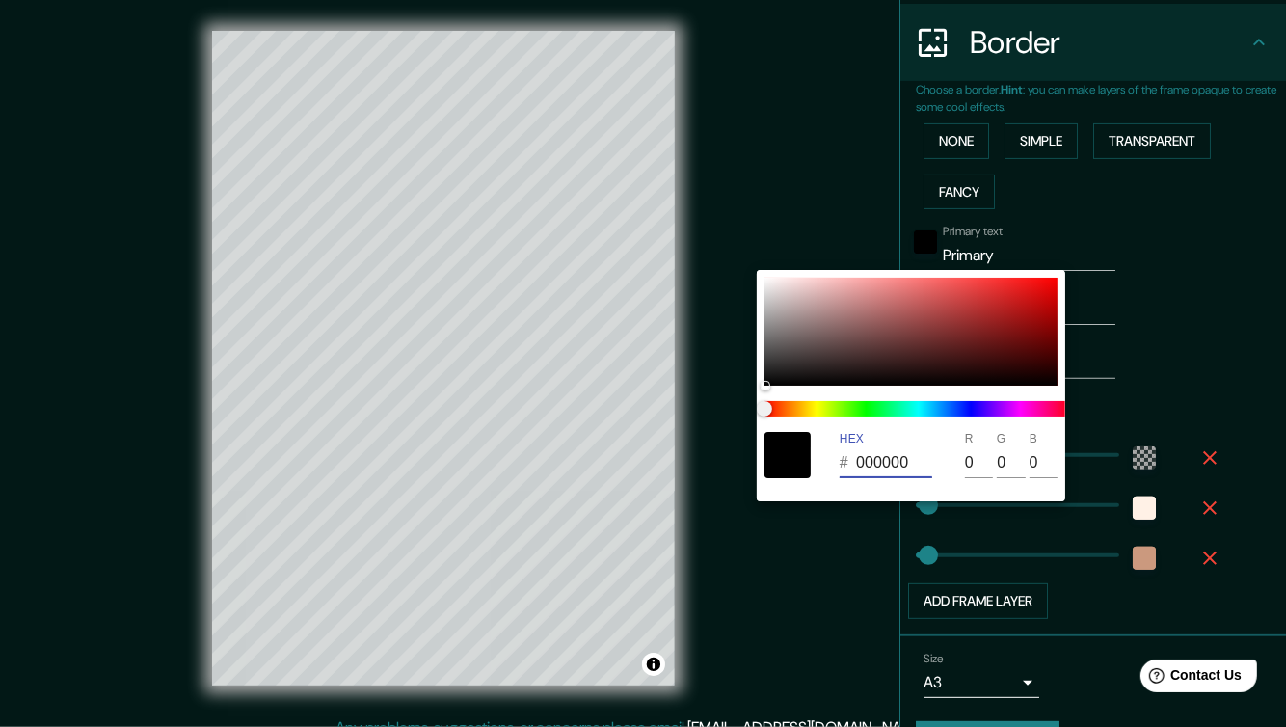
click at [903, 451] on input "000000" at bounding box center [894, 462] width 76 height 31
paste input "FFF1E6"
type input "FFF1E6"
type input "255"
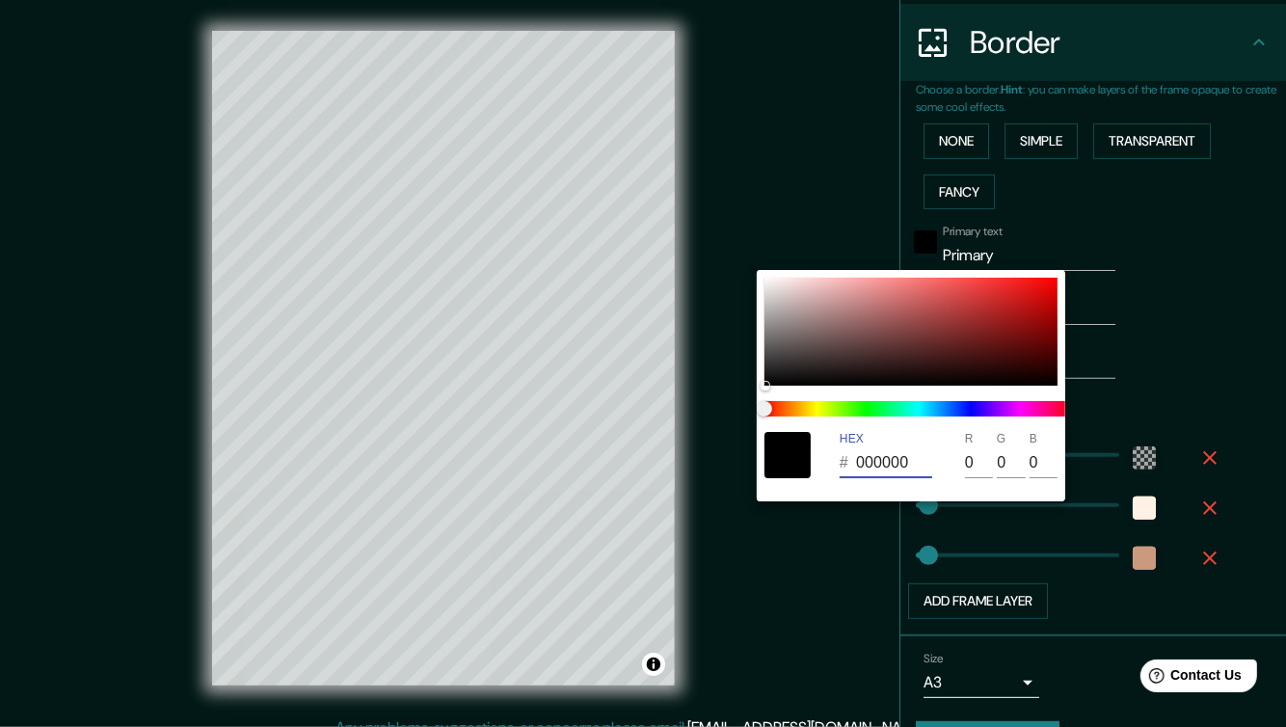
type input "241"
type input "230"
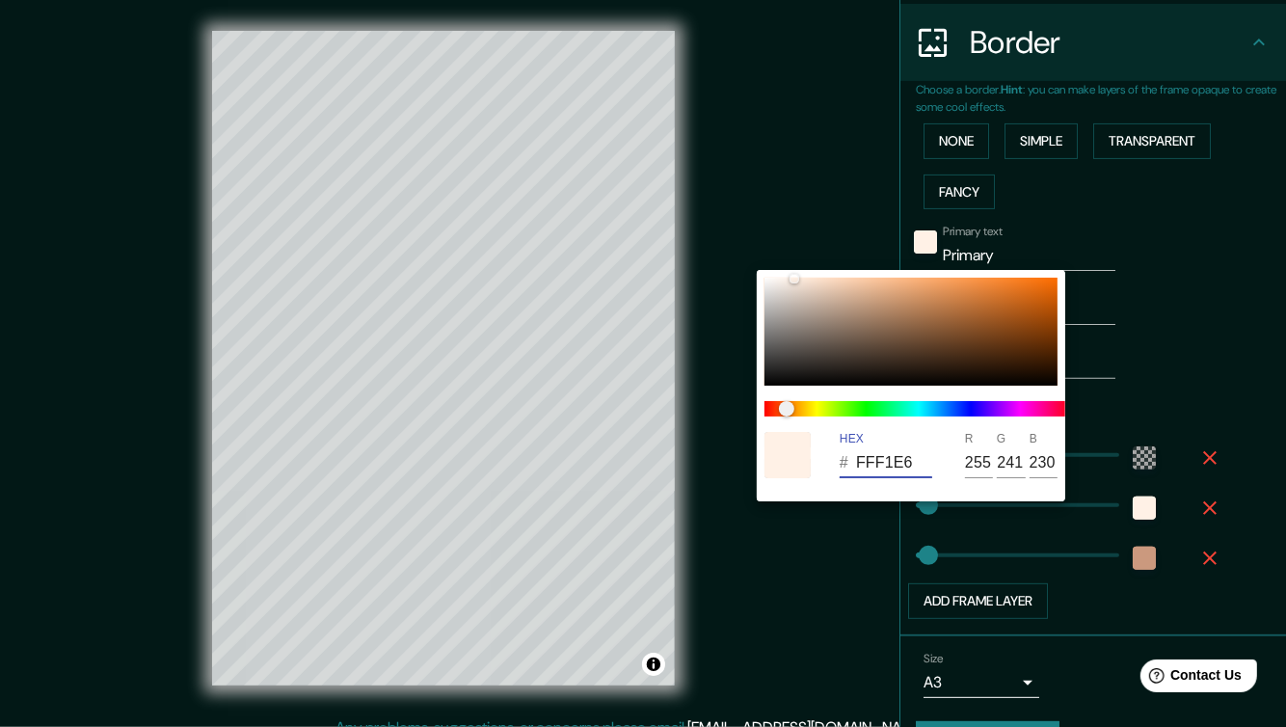
type input "FFF1E6"
click at [1214, 287] on div at bounding box center [643, 363] width 1286 height 727
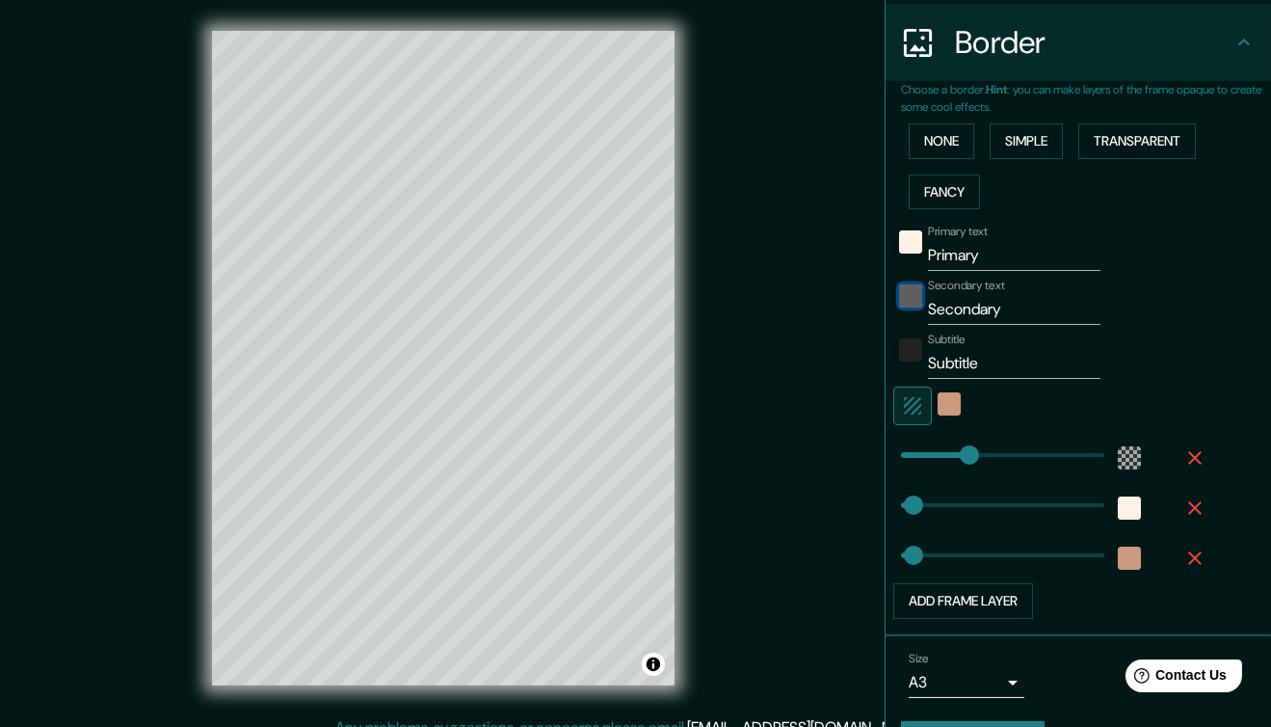
click at [907, 295] on div "black" at bounding box center [910, 295] width 23 height 23
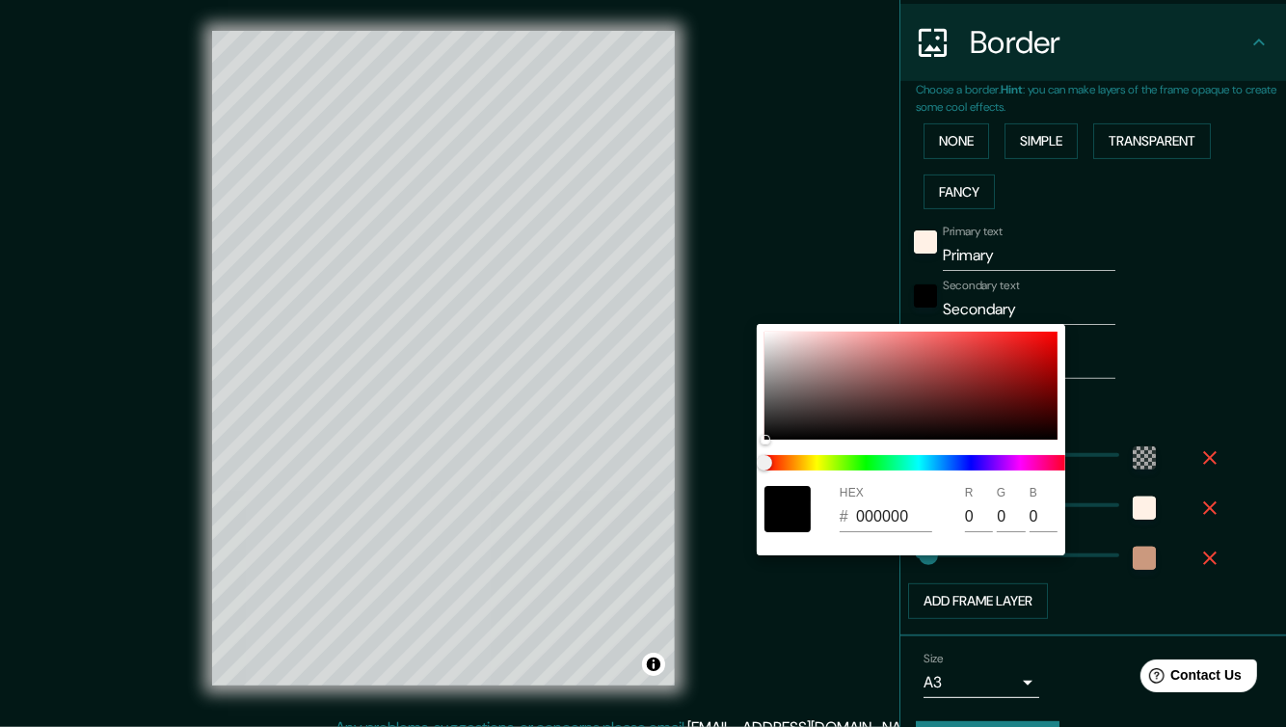
click at [878, 509] on input "000000" at bounding box center [894, 516] width 76 height 31
paste input "FFF1E6"
type input "FFF1E6"
type input "255"
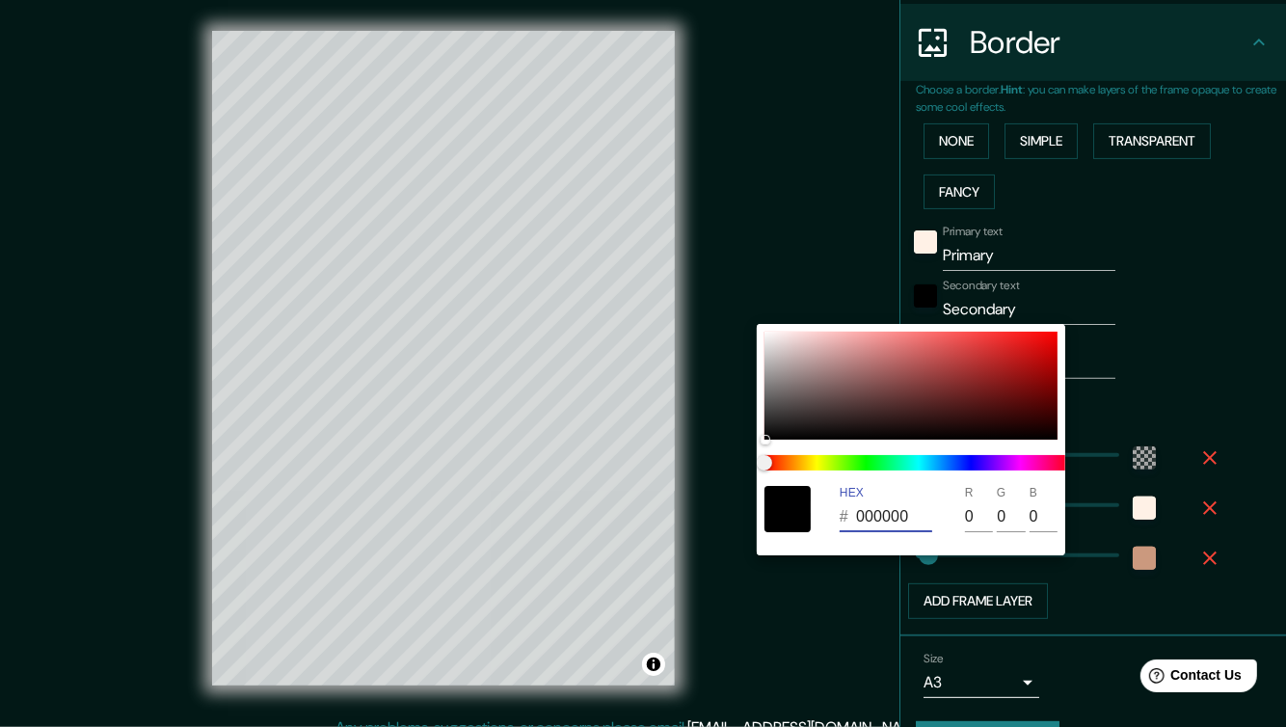
type input "241"
type input "230"
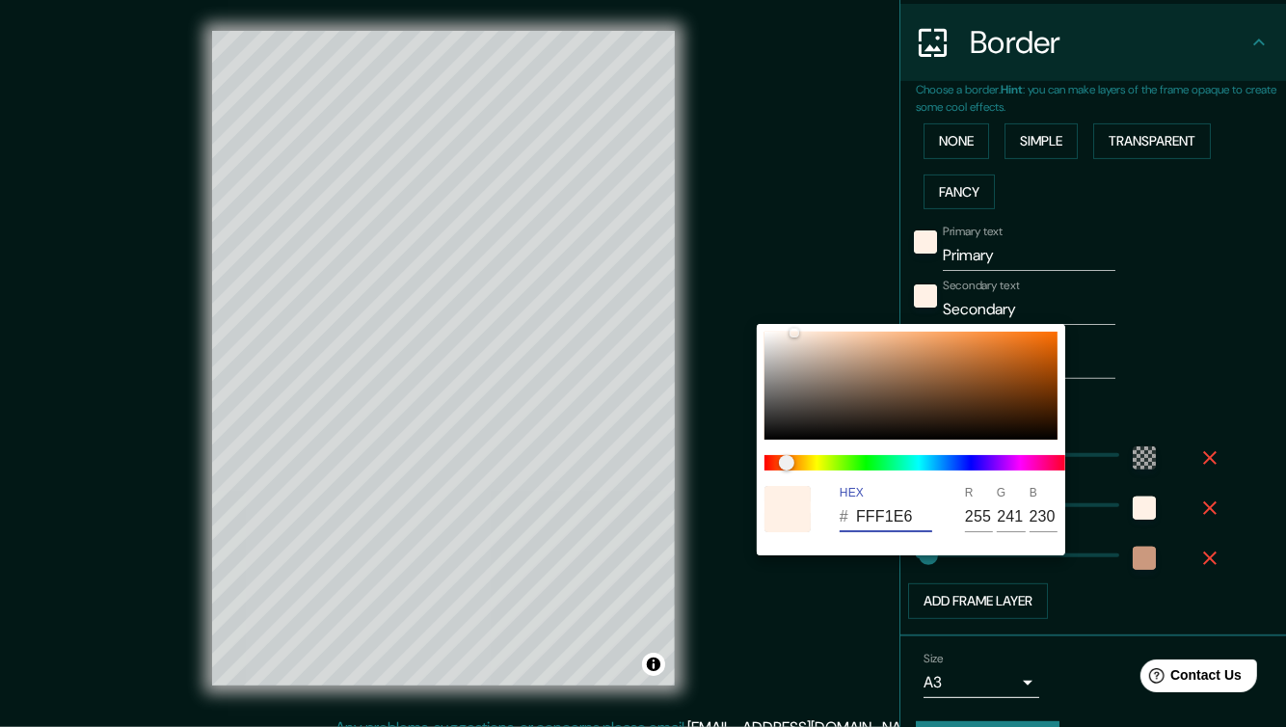
type input "FFF1E6"
click at [1243, 238] on div at bounding box center [643, 363] width 1286 height 727
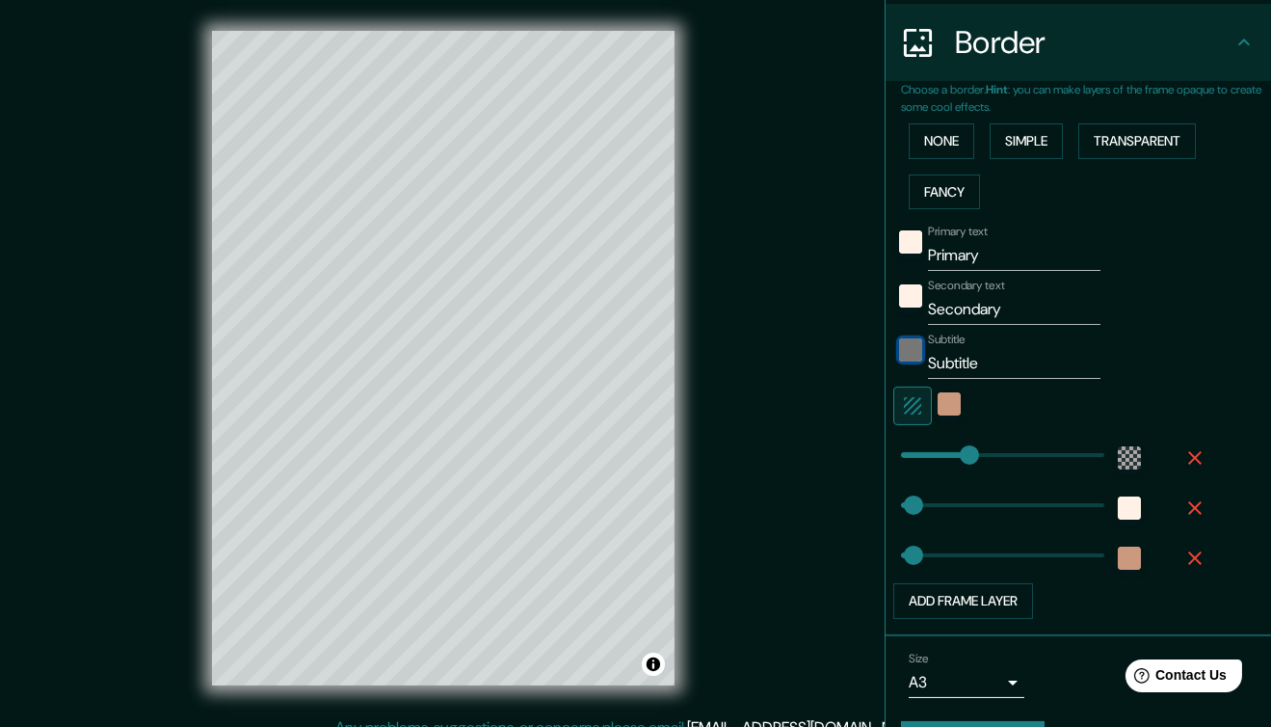
click at [899, 347] on div "color-222222" at bounding box center [910, 349] width 23 height 23
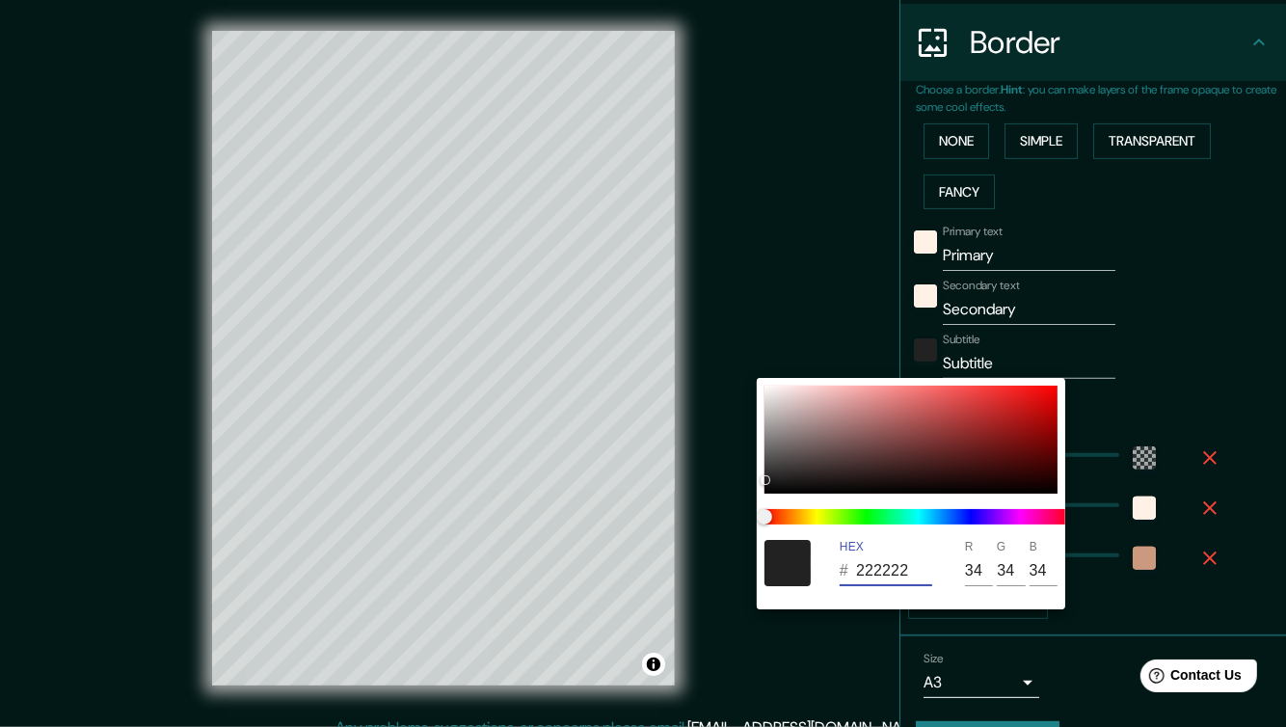
click at [887, 560] on input "222222" at bounding box center [894, 570] width 76 height 31
paste input "FFF1E6"
type input "FFF1E6"
type input "255"
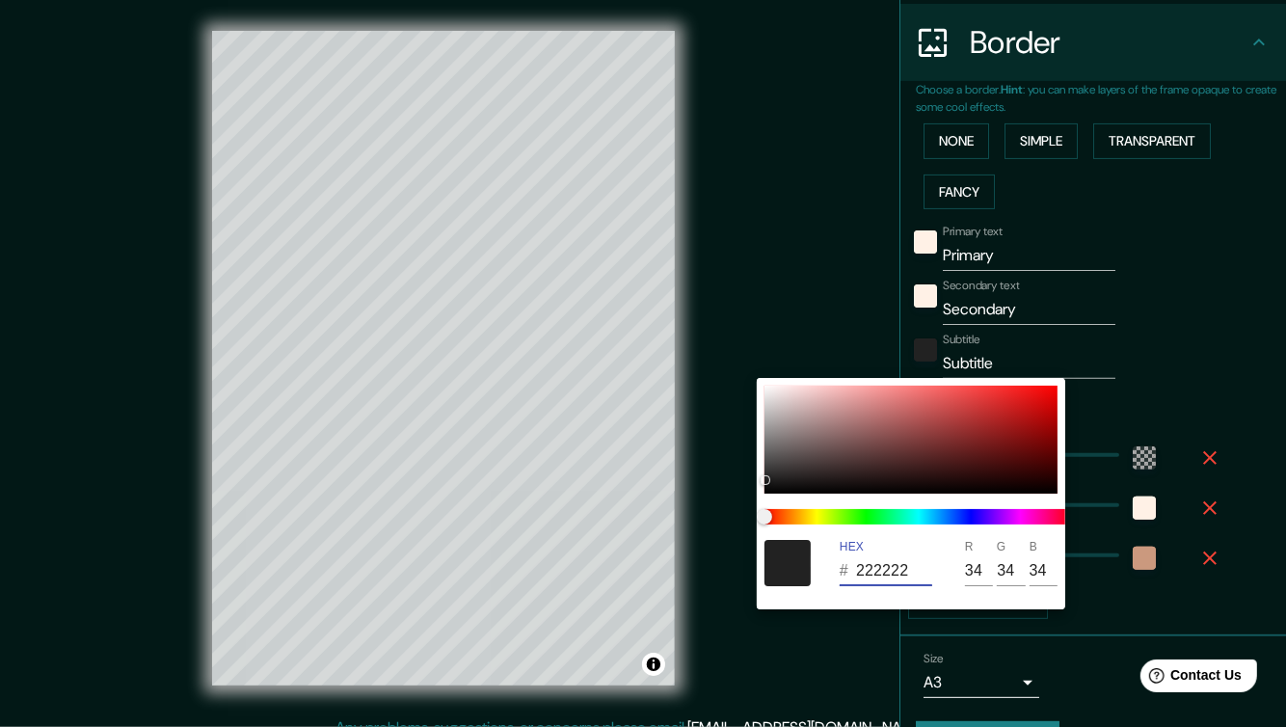
type input "241"
type input "230"
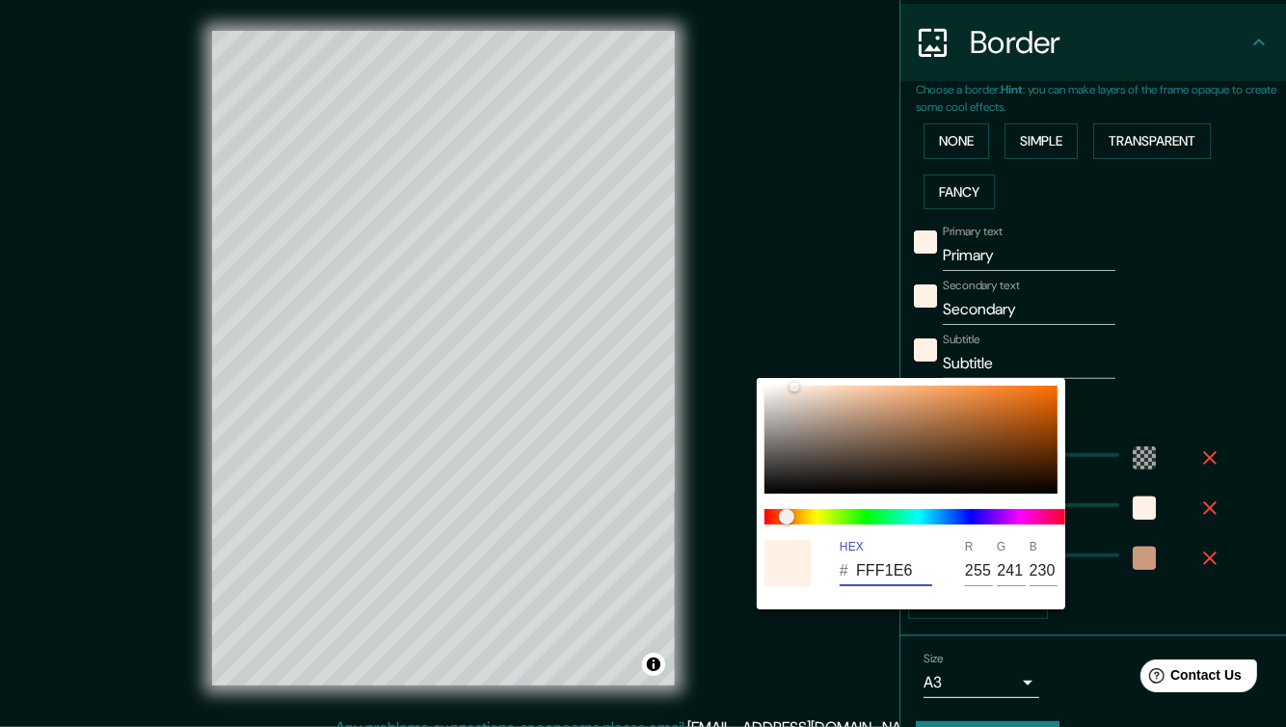
type input "FFF1E6"
click at [1262, 309] on div at bounding box center [643, 363] width 1286 height 727
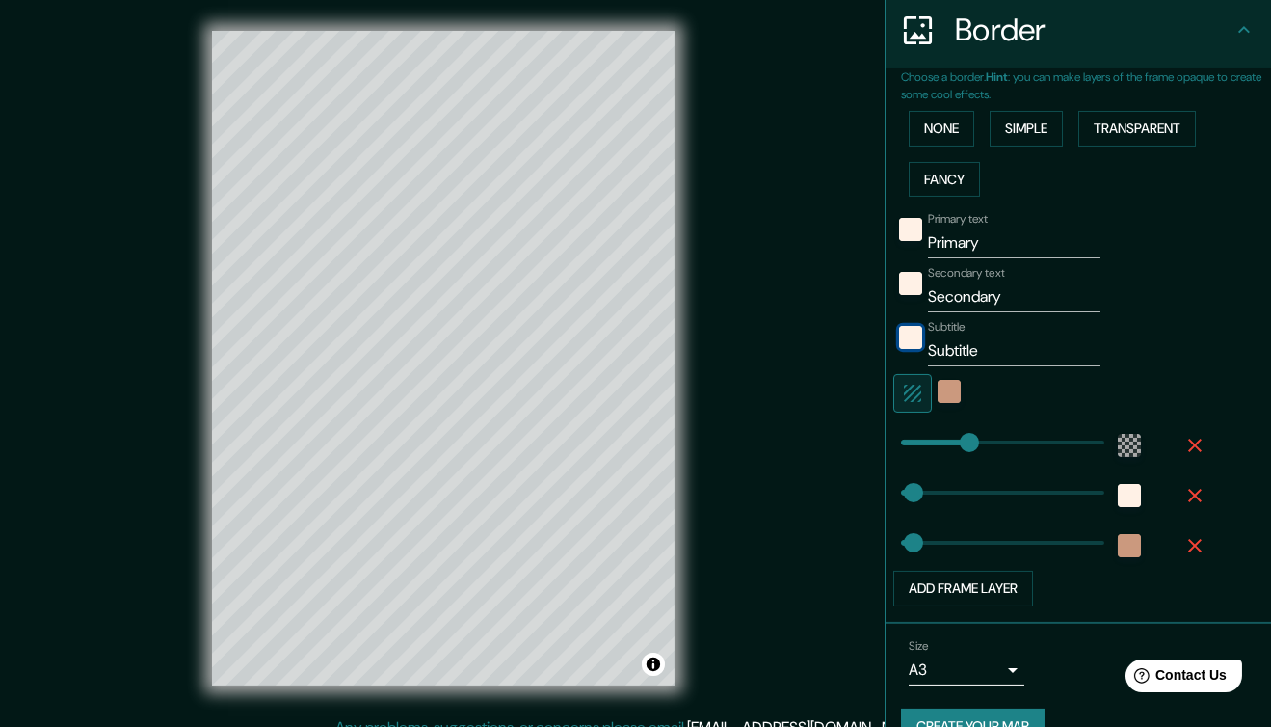
scroll to position [418, 0]
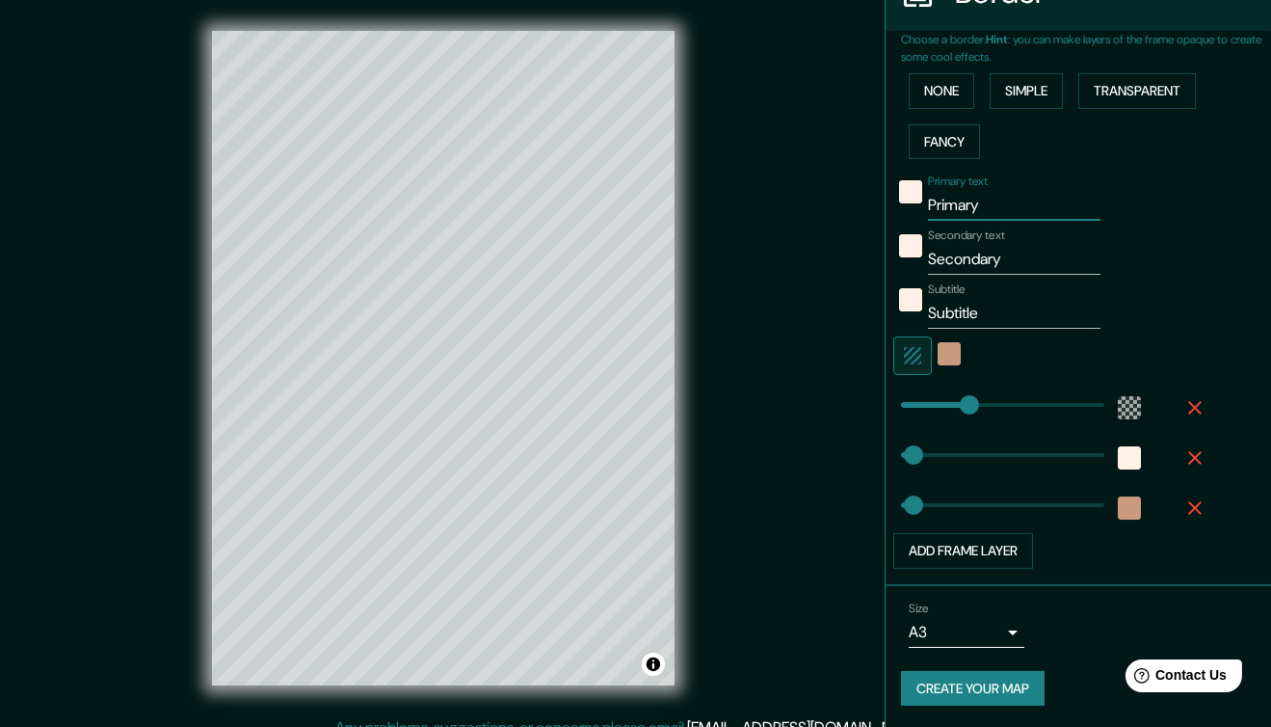
drag, startPoint x: 978, startPoint y: 207, endPoint x: 898, endPoint y: 211, distance: 80.1
click at [898, 211] on div "Primary text Primary" at bounding box center [1052, 197] width 316 height 46
paste input "48°04'25.3"N"
type input "48°04'25.3"N"
drag, startPoint x: 993, startPoint y: 308, endPoint x: 914, endPoint y: 305, distance: 79.1
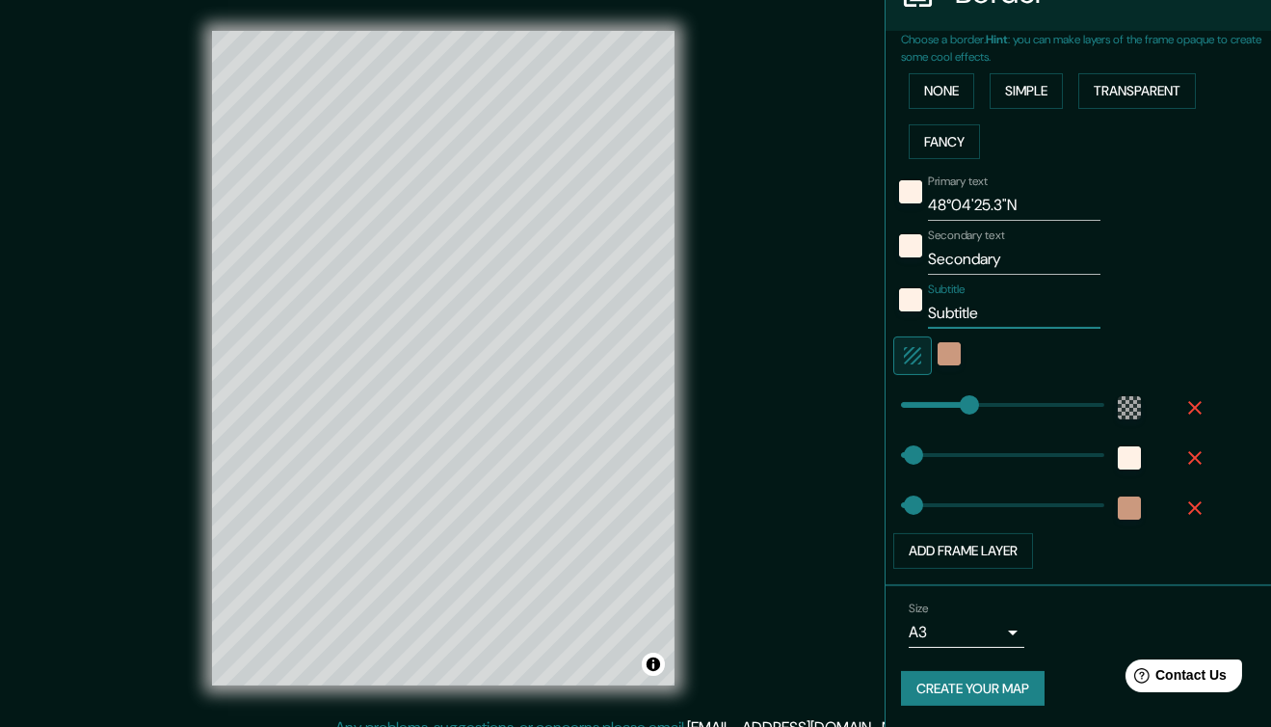
click at [928, 305] on input "Subtitle" at bounding box center [1014, 313] width 173 height 31
click at [1184, 499] on icon "button" at bounding box center [1195, 507] width 23 height 23
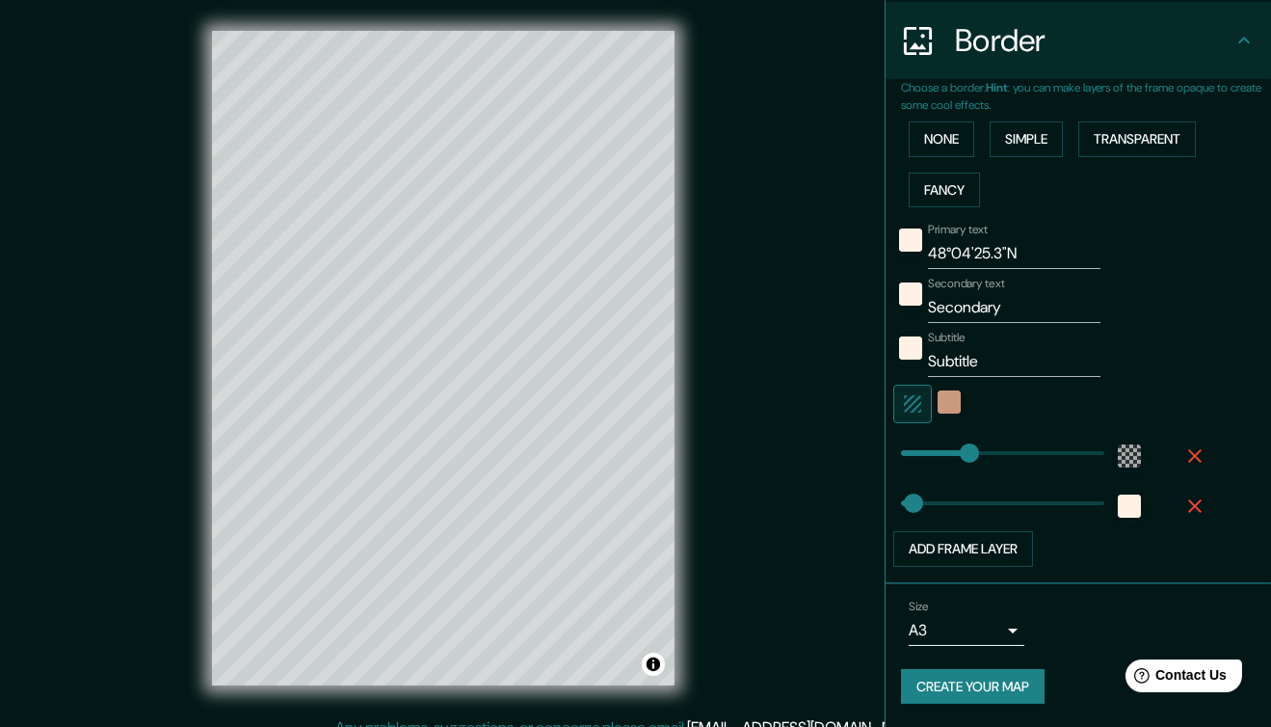
scroll to position [368, 0]
type input "0"
drag, startPoint x: 899, startPoint y: 499, endPoint x: 877, endPoint y: 506, distance: 23.2
type input "9"
type input "11"
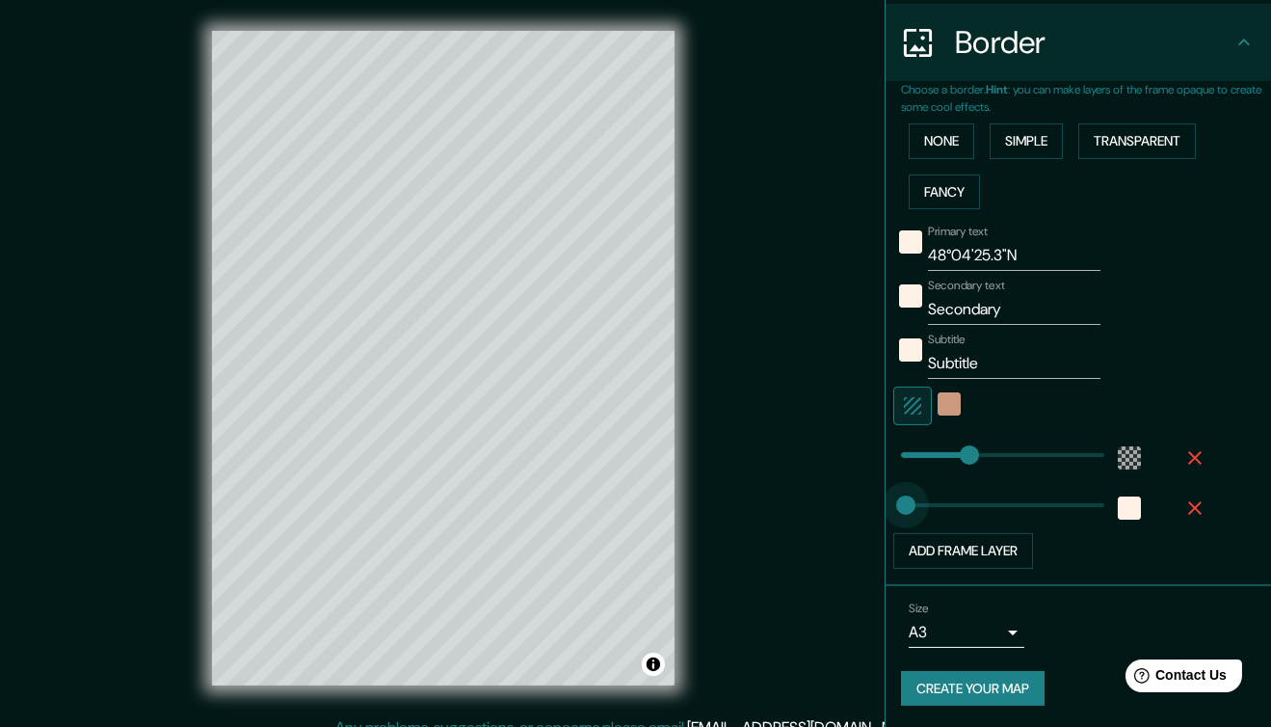
type input "25"
type input "23"
type input "Nom de code : [PERSON_NAME]"
